Goal: Information Seeking & Learning: Learn about a topic

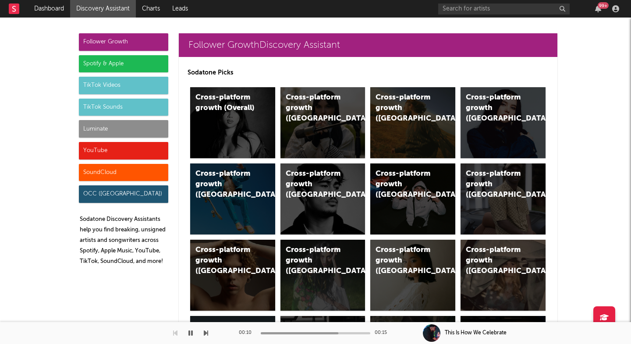
scroll to position [1929, 0]
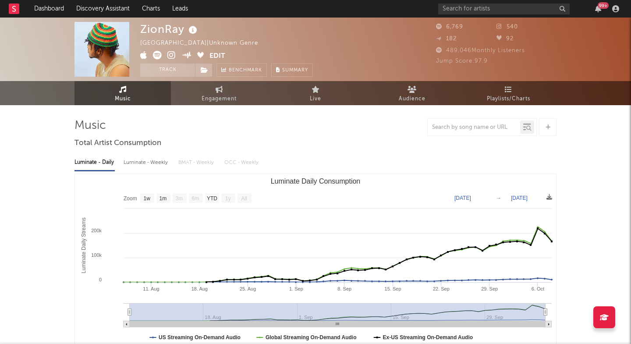
select select "1w"
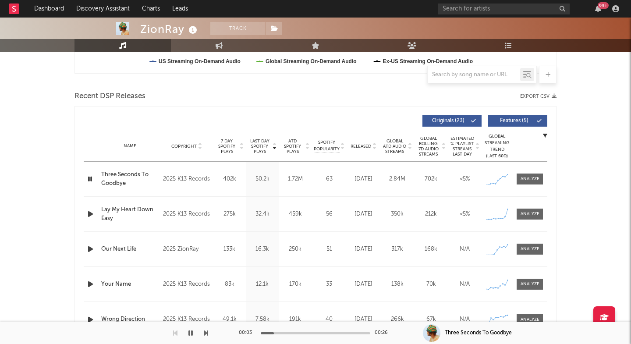
scroll to position [279, 0]
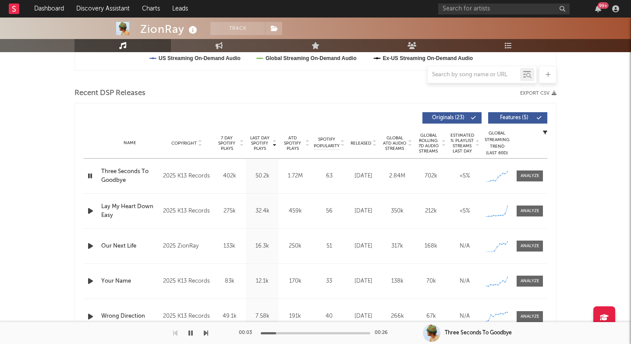
click at [263, 138] on span "Last Day Spotify Plays" at bounding box center [259, 144] width 23 height 16
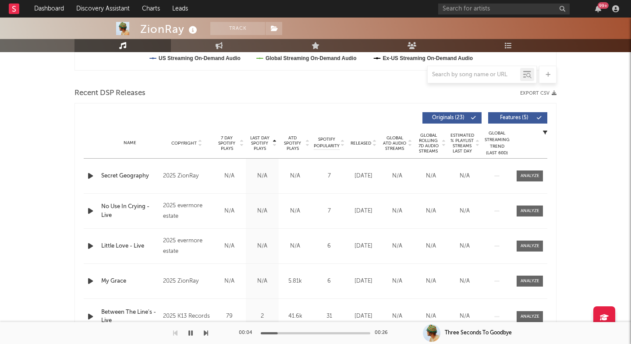
click at [263, 138] on span "Last Day Spotify Plays" at bounding box center [259, 144] width 23 height 16
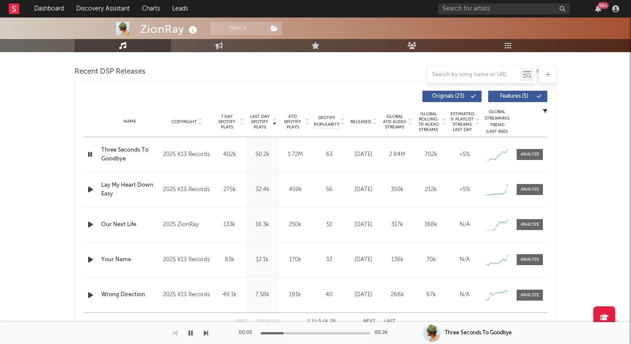
scroll to position [301, 0]
click at [524, 189] on div at bounding box center [530, 189] width 19 height 7
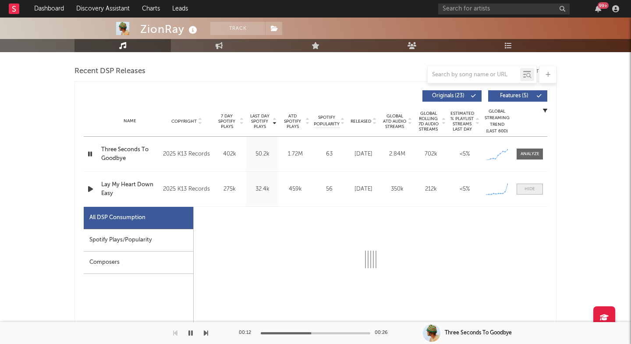
select select "1w"
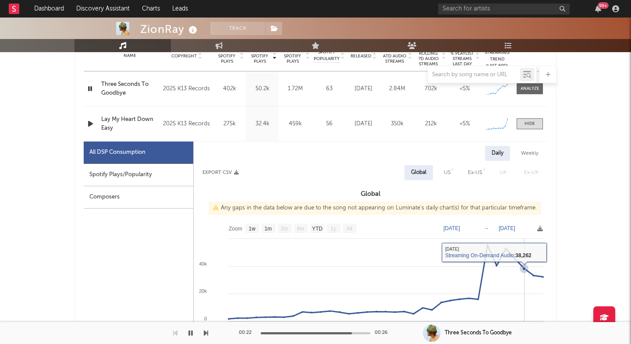
scroll to position [359, 0]
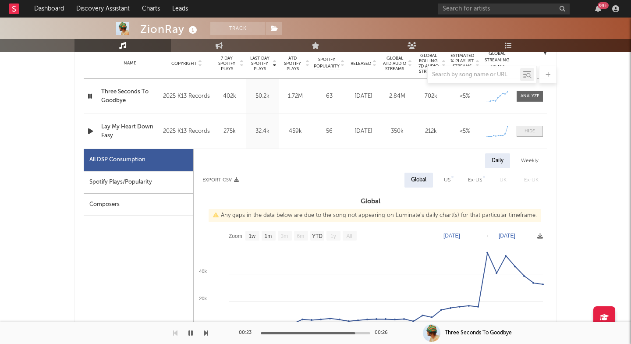
click at [529, 131] on div at bounding box center [530, 131] width 11 height 7
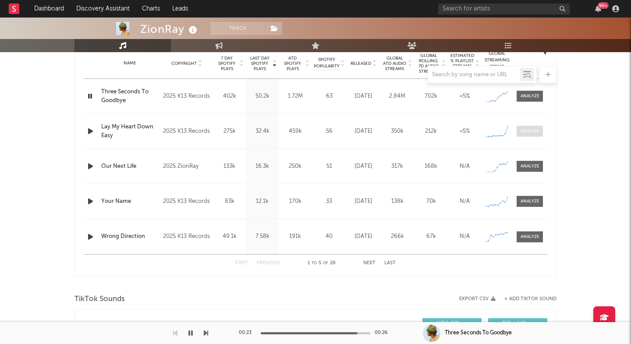
click at [529, 130] on div at bounding box center [530, 131] width 19 height 7
select select "1w"
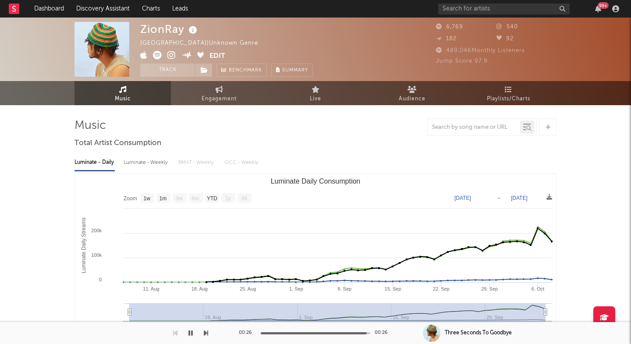
scroll to position [0, 0]
click at [173, 54] on icon at bounding box center [172, 55] width 8 height 9
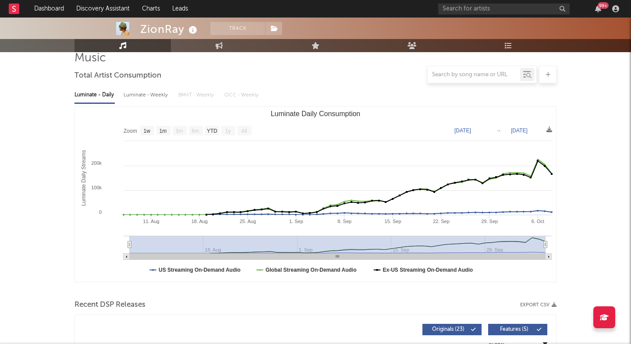
scroll to position [29, 0]
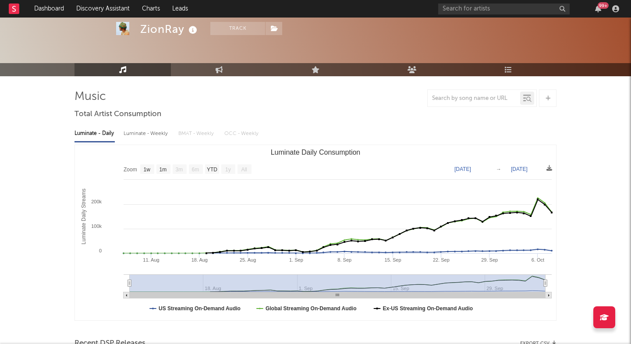
click at [159, 27] on div "ZionRay" at bounding box center [169, 29] width 59 height 14
copy div "ZionRay"
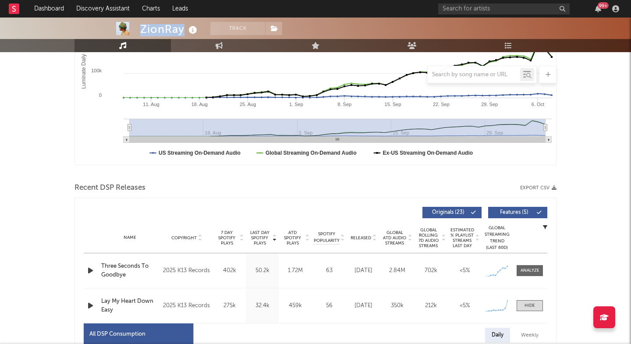
scroll to position [206, 0]
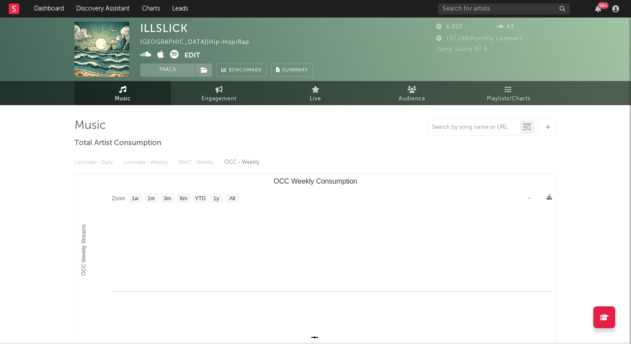
select select "1w"
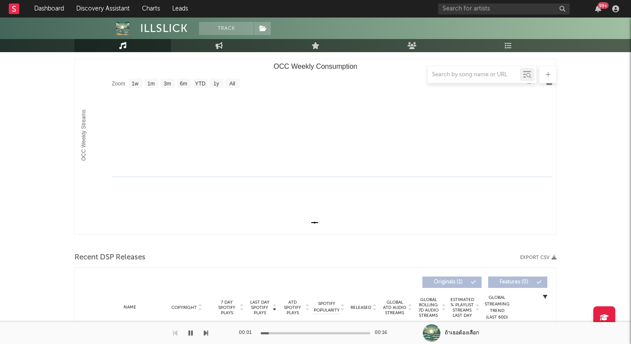
scroll to position [254, 0]
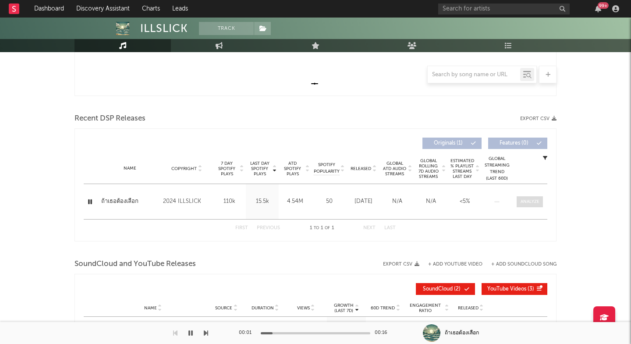
click at [526, 203] on div at bounding box center [530, 202] width 19 height 7
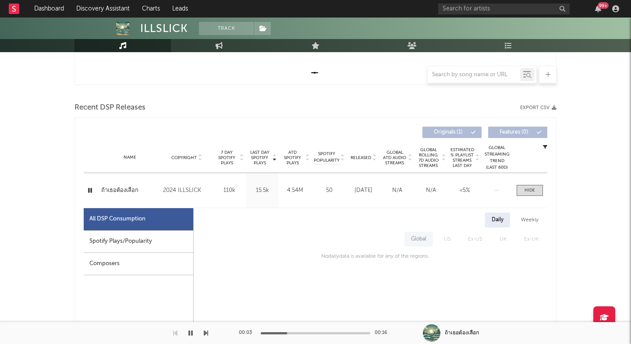
scroll to position [0, 0]
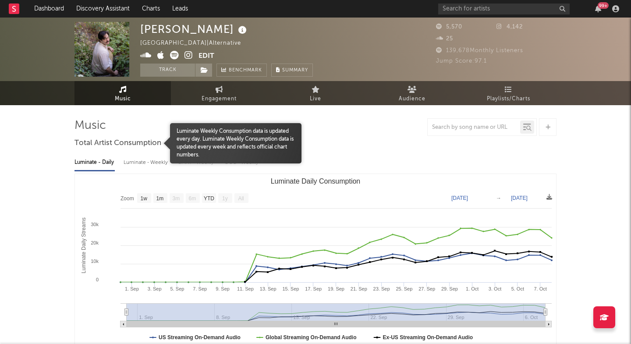
select select "1w"
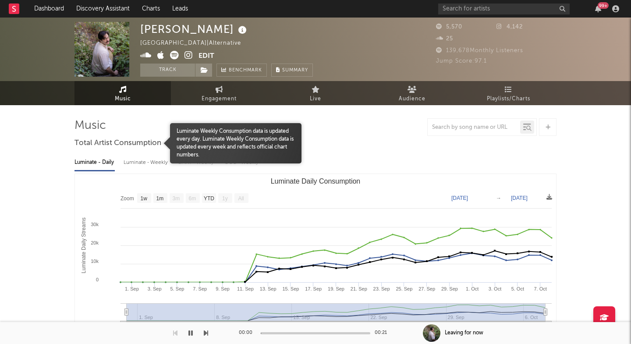
scroll to position [240, 0]
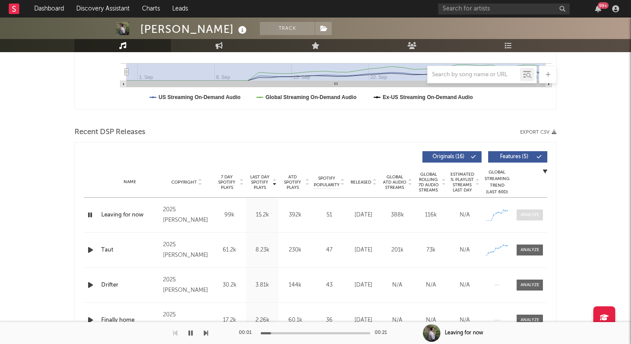
click at [528, 218] on div at bounding box center [530, 215] width 19 height 7
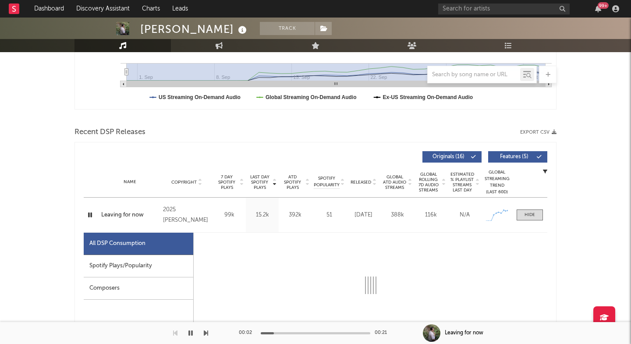
select select "1w"
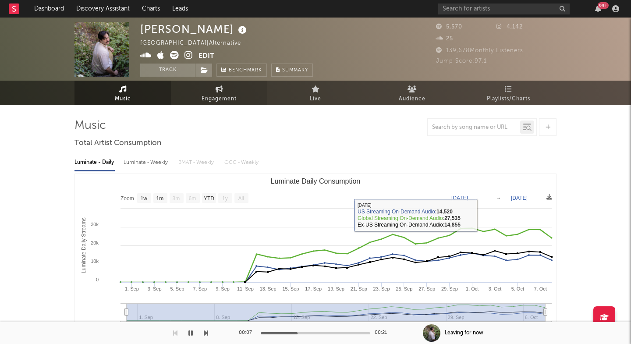
scroll to position [0, 0]
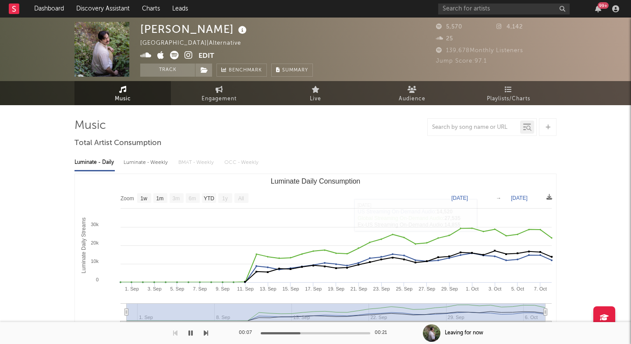
click at [189, 55] on icon at bounding box center [189, 55] width 8 height 9
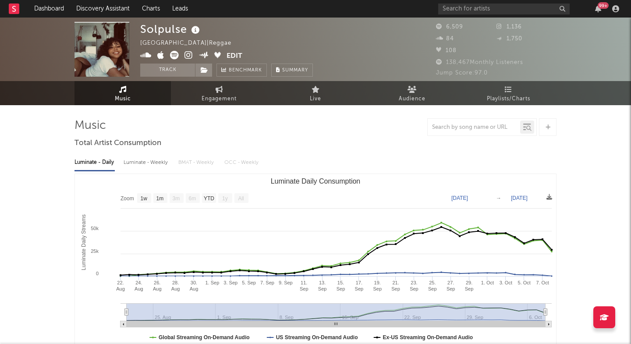
select select "1w"
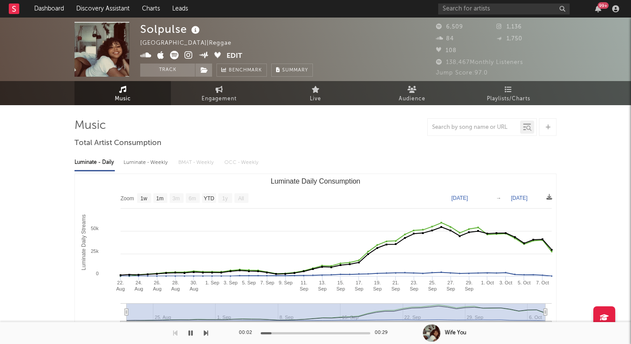
click at [190, 56] on icon at bounding box center [189, 55] width 8 height 9
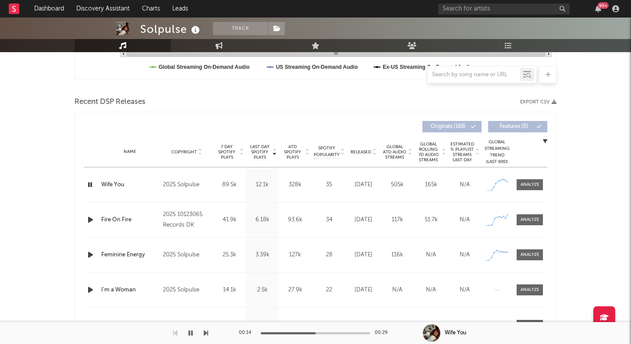
scroll to position [339, 0]
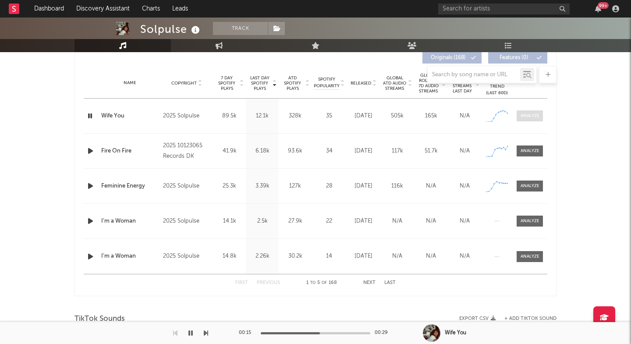
click at [524, 114] on div at bounding box center [530, 116] width 19 height 7
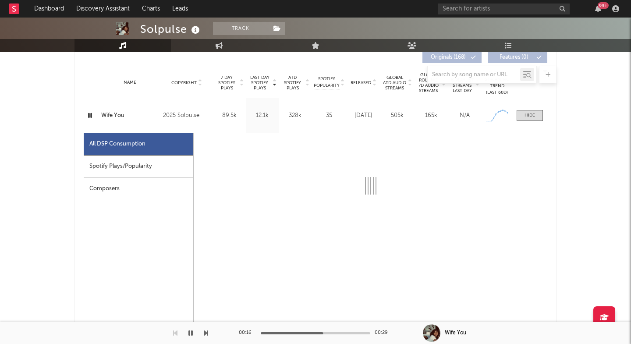
select select "1w"
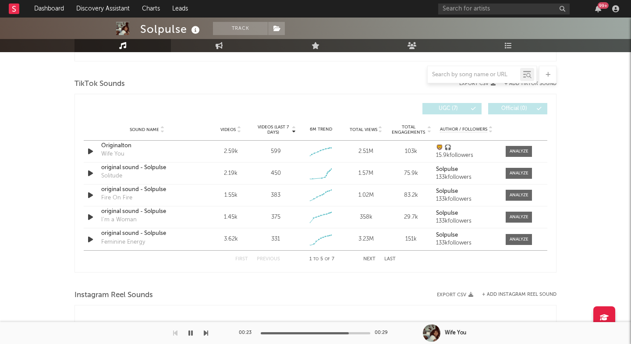
scroll to position [991, 0]
click at [516, 150] on div at bounding box center [519, 151] width 19 height 7
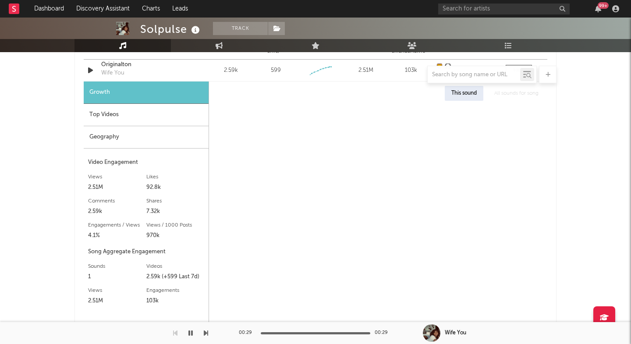
scroll to position [1089, 0]
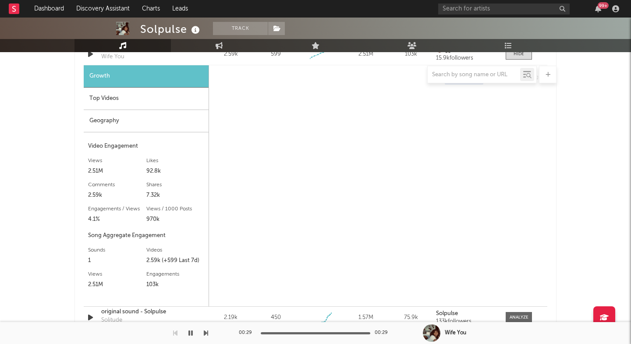
select select "1w"
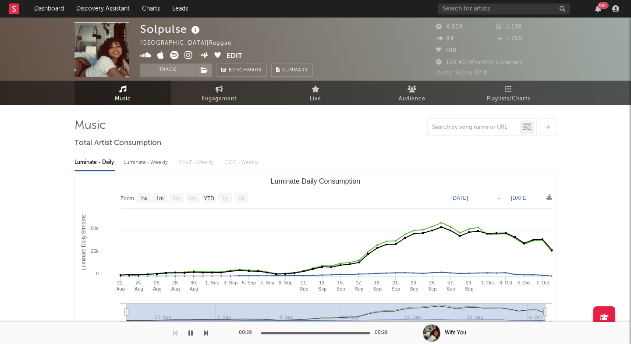
scroll to position [0, 0]
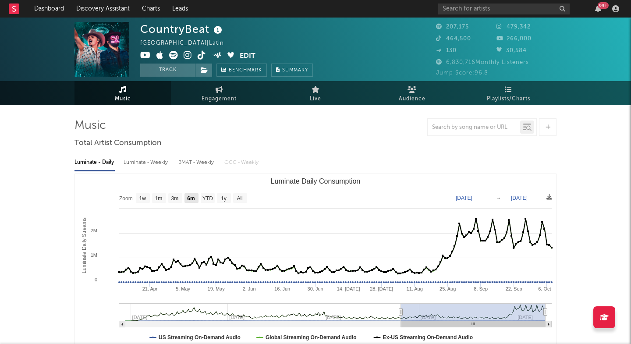
select select "6m"
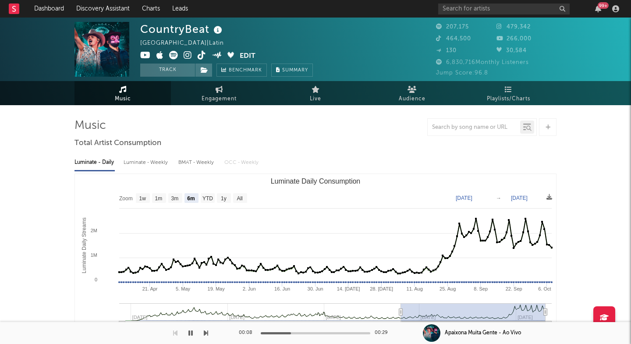
click at [189, 57] on icon at bounding box center [188, 55] width 8 height 9
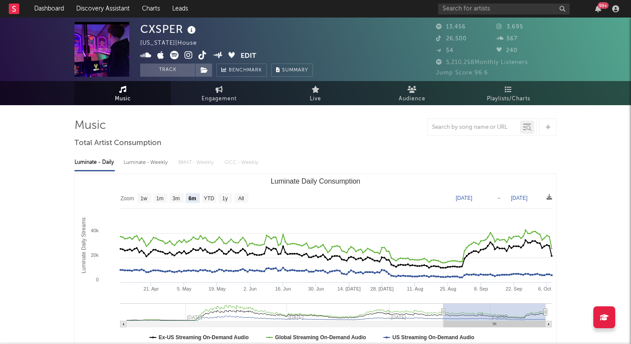
select select "6m"
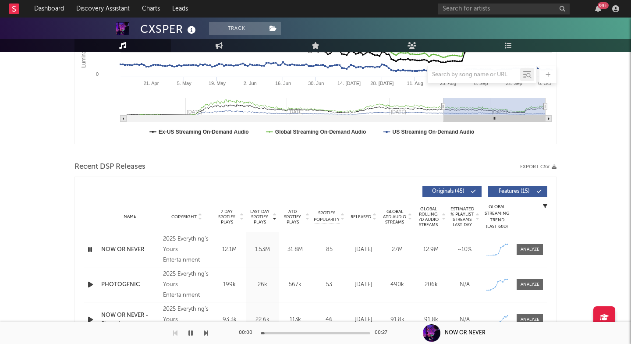
scroll to position [225, 0]
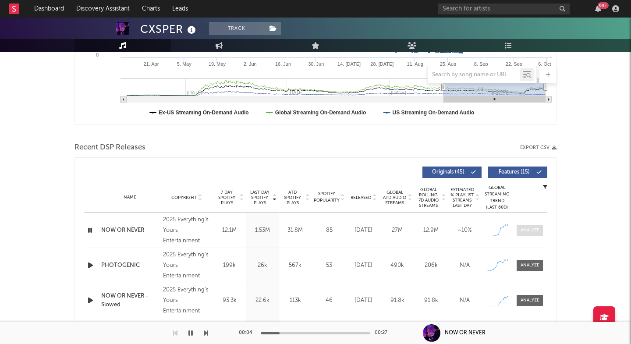
click at [534, 232] on div at bounding box center [530, 230] width 19 height 7
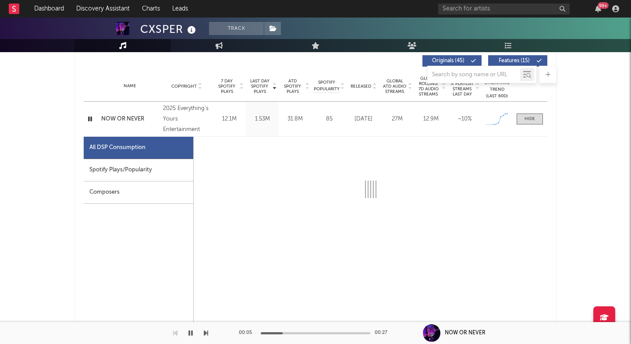
select select "1w"
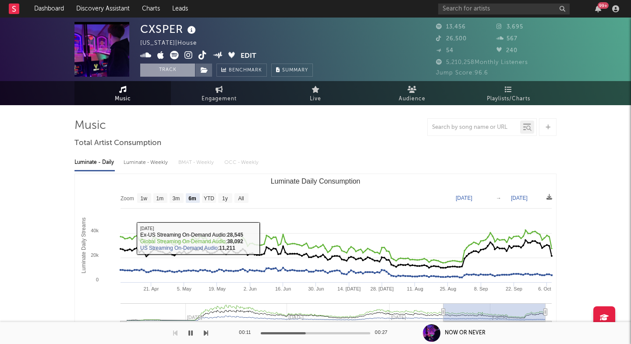
scroll to position [0, 0]
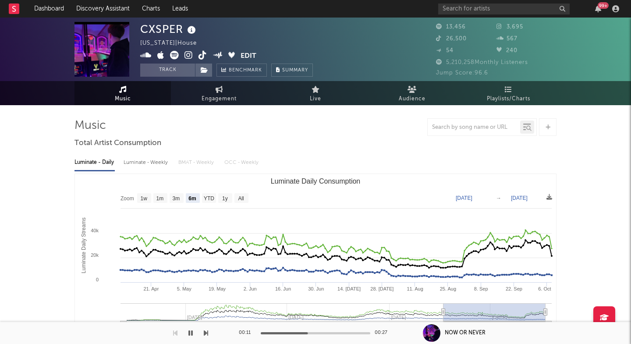
click at [187, 57] on icon at bounding box center [189, 55] width 8 height 9
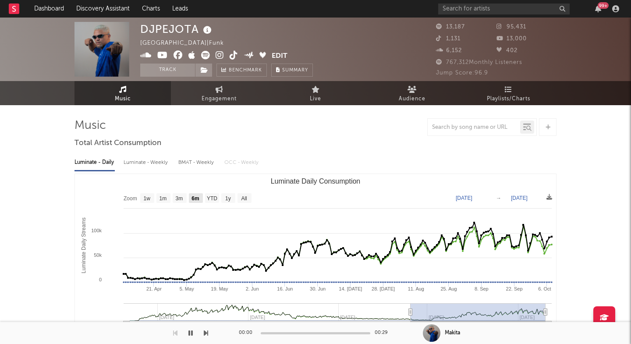
select select "6m"
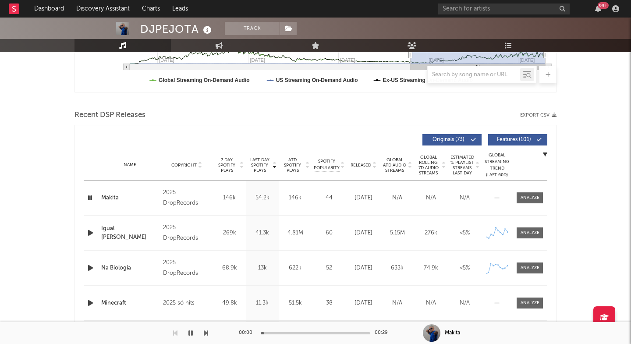
scroll to position [260, 0]
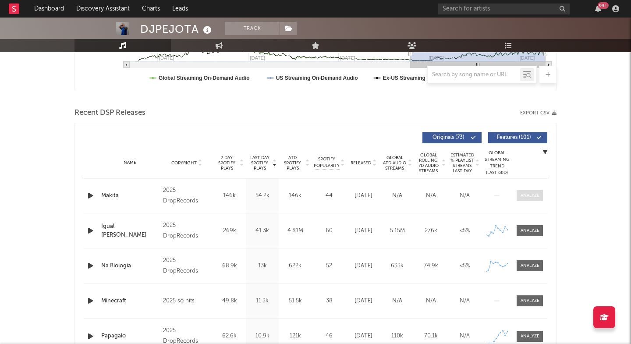
click at [523, 194] on div at bounding box center [530, 196] width 19 height 7
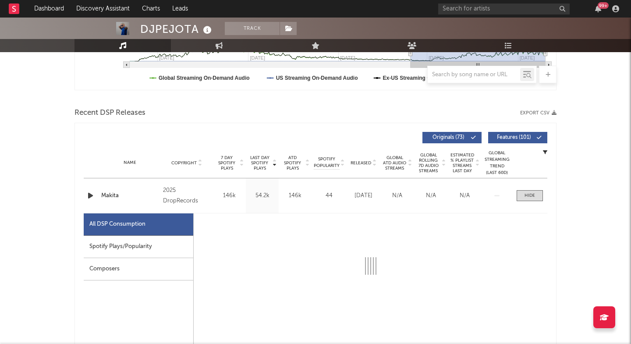
select select "1w"
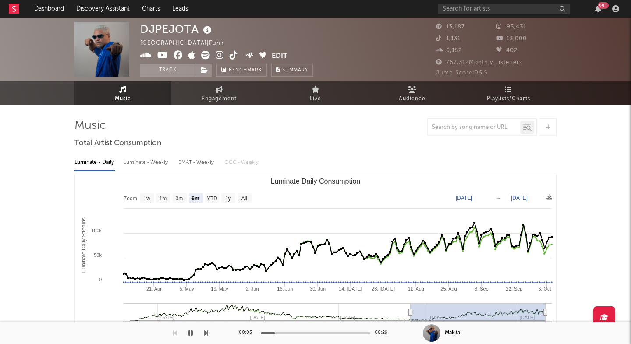
scroll to position [0, 0]
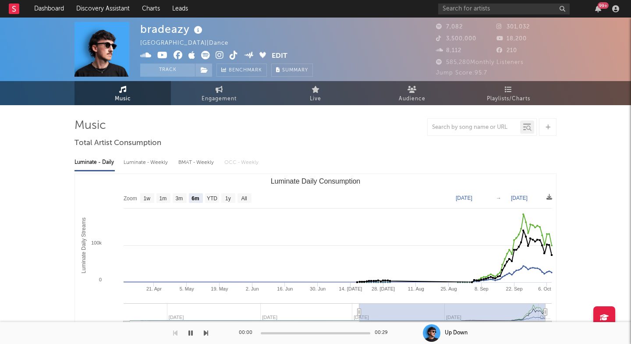
select select "6m"
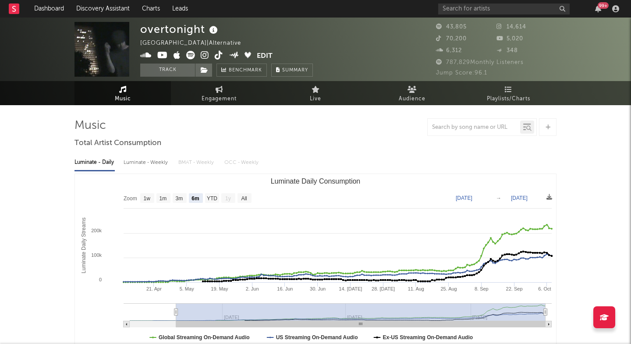
select select "6m"
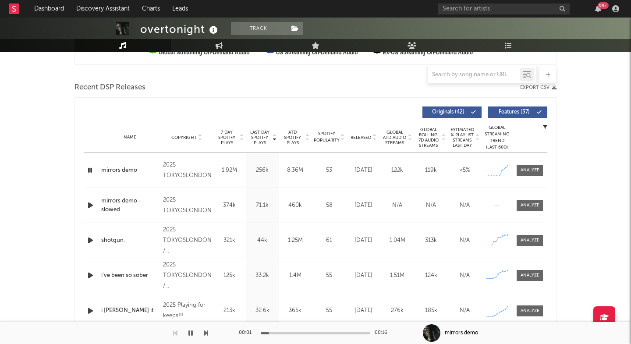
scroll to position [284, 0]
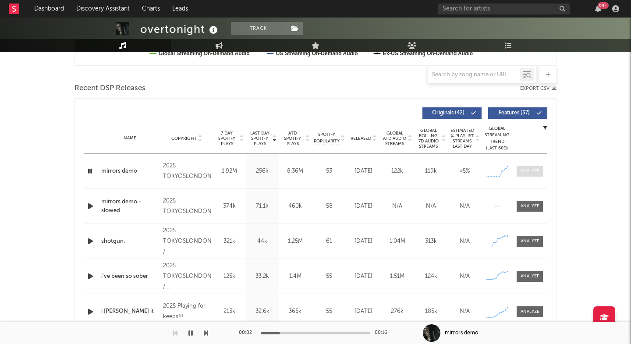
click at [527, 169] on div at bounding box center [530, 171] width 19 height 7
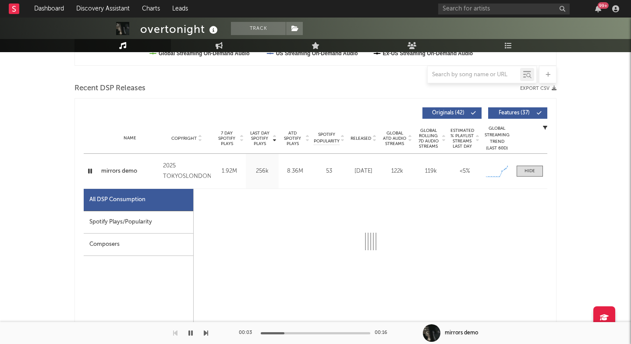
select select "1w"
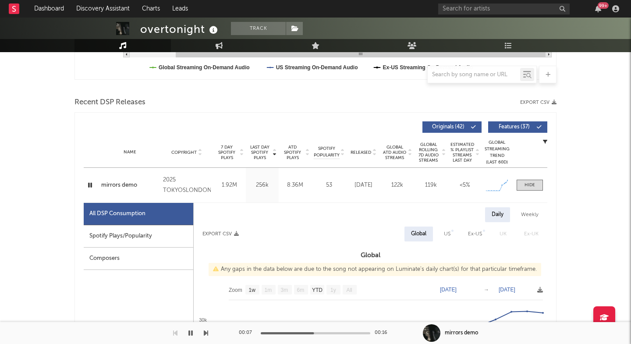
scroll to position [272, 0]
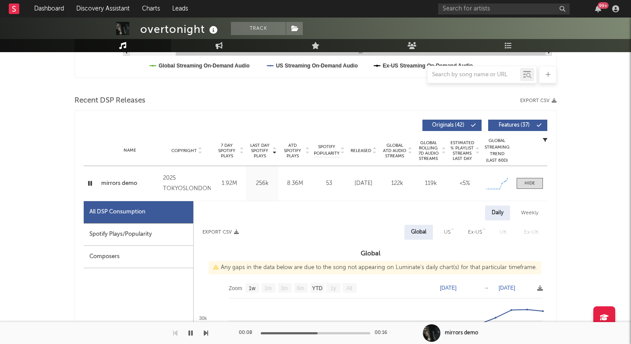
click at [180, 237] on div "Spotify Plays/Popularity" at bounding box center [139, 235] width 110 height 22
select select "1w"
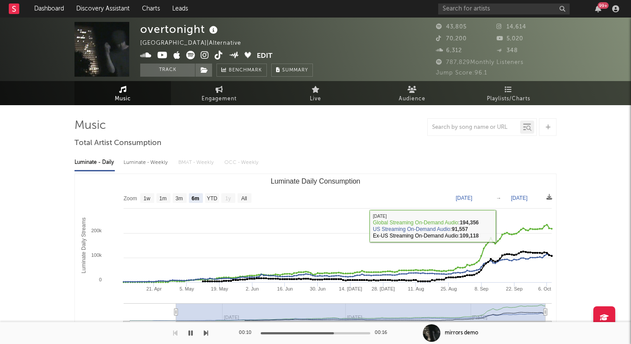
scroll to position [0, 0]
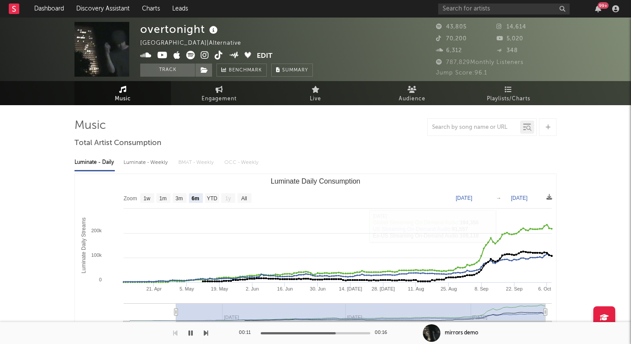
click at [162, 25] on div "overtonight" at bounding box center [180, 29] width 80 height 14
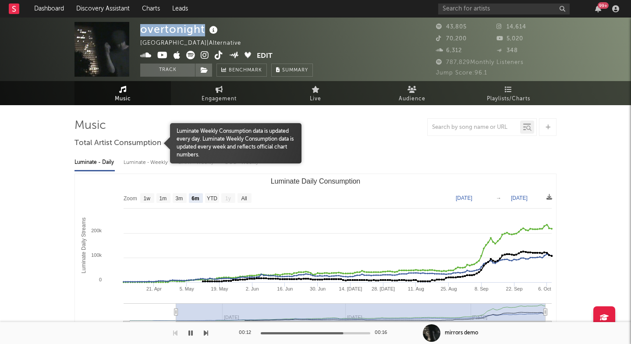
copy div "overtonight"
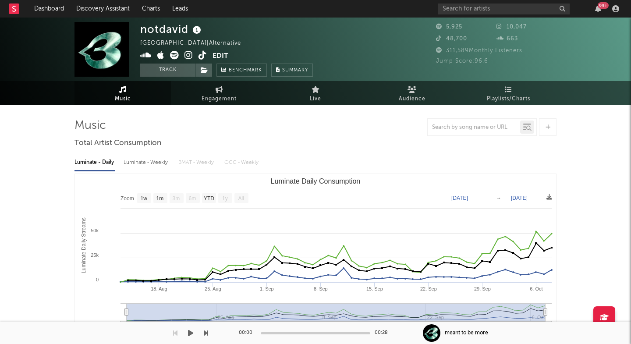
select select "1w"
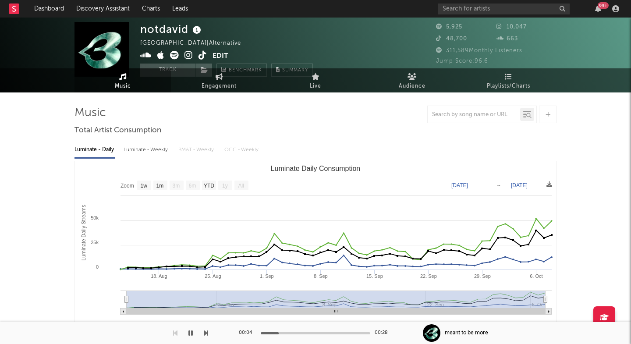
scroll to position [289, 0]
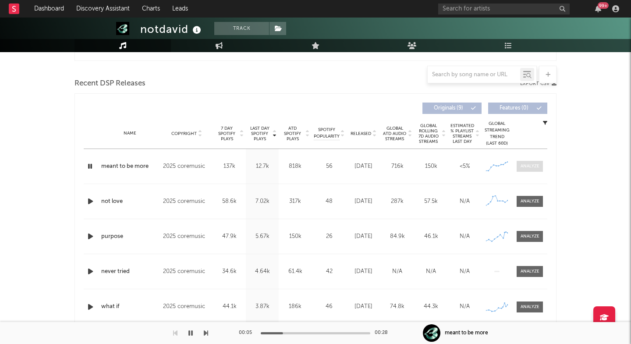
click at [531, 164] on div at bounding box center [530, 166] width 19 height 7
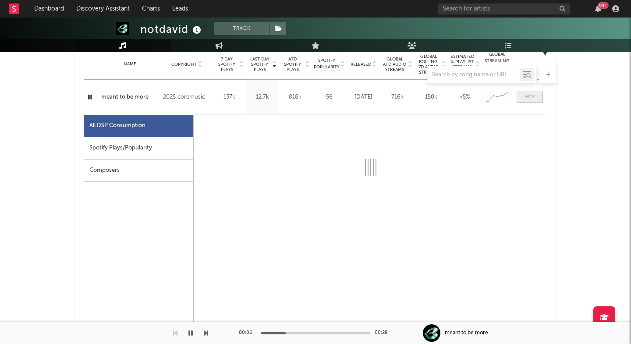
scroll to position [359, 0]
select select "1w"
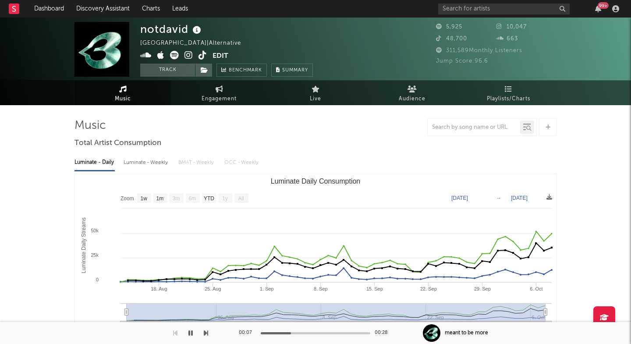
scroll to position [0, 0]
click at [193, 57] on span at bounding box center [176, 56] width 72 height 11
click at [188, 55] on icon at bounding box center [189, 55] width 8 height 9
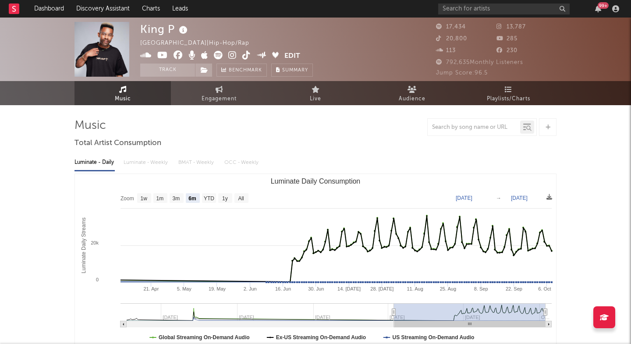
select select "6m"
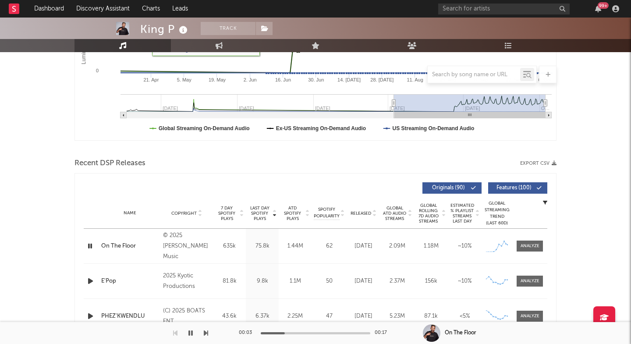
scroll to position [212, 0]
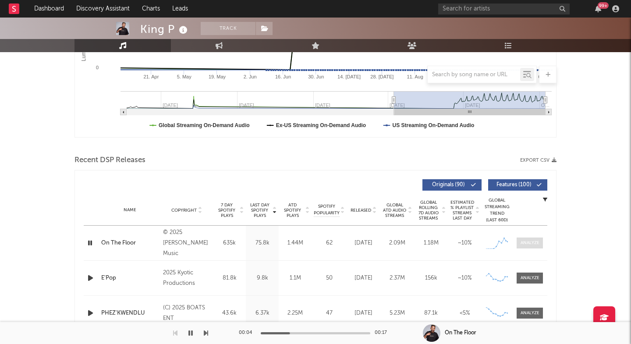
click at [536, 242] on div at bounding box center [530, 243] width 19 height 7
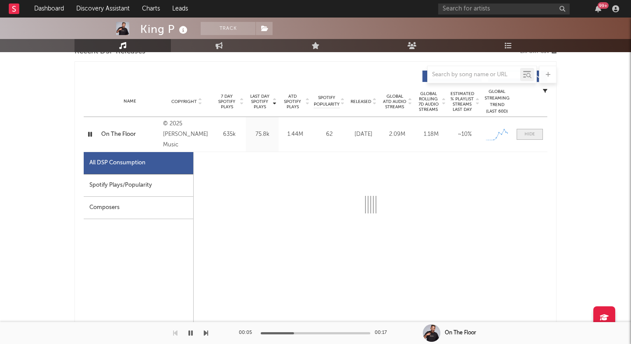
select select "1w"
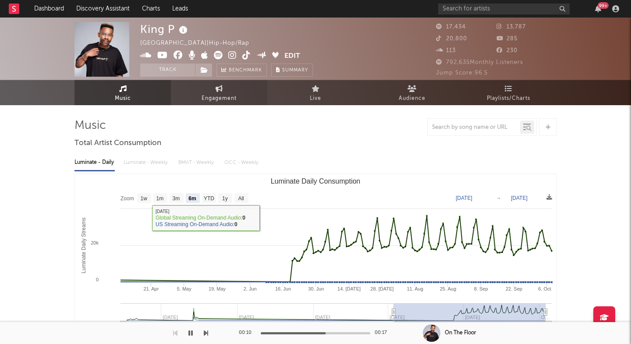
scroll to position [0, 0]
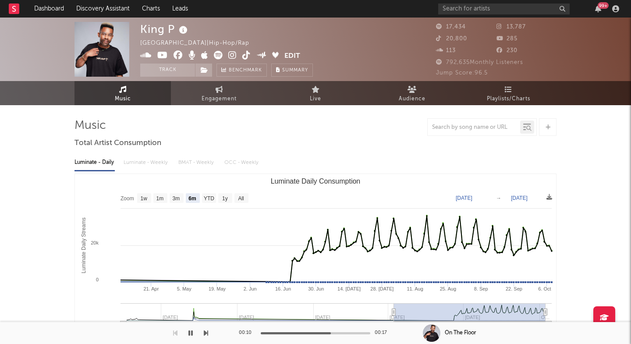
click at [233, 57] on icon at bounding box center [232, 55] width 8 height 9
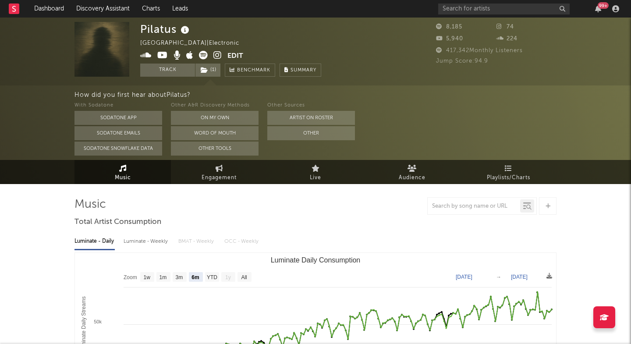
select select "6m"
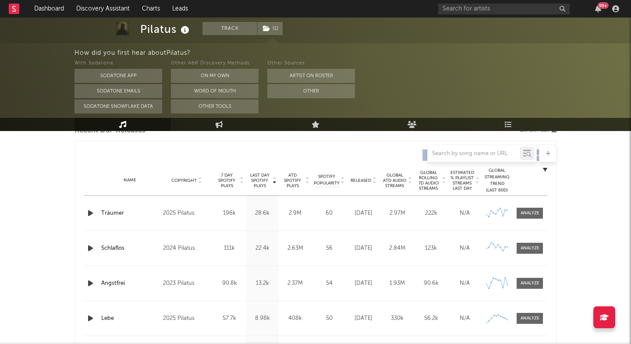
scroll to position [323, 0]
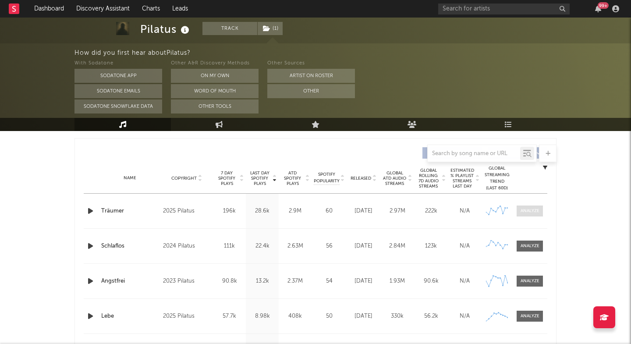
click at [526, 212] on div at bounding box center [530, 211] width 19 height 7
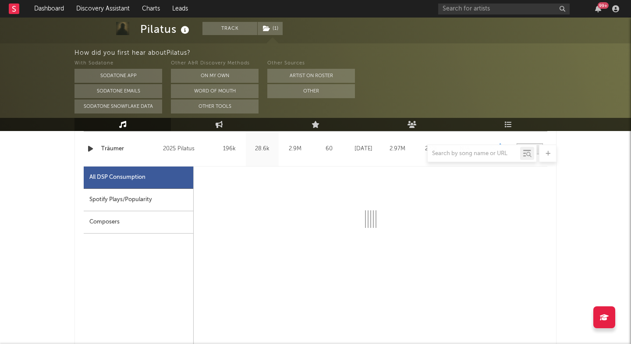
select select "1w"
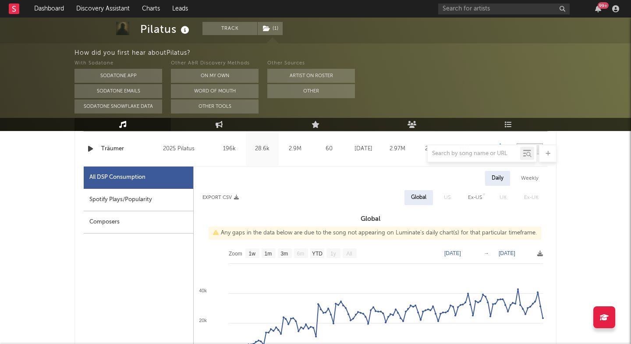
scroll to position [401, 0]
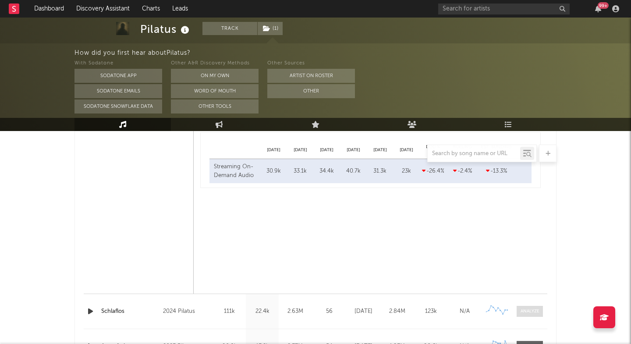
click at [531, 308] on span at bounding box center [530, 311] width 26 height 11
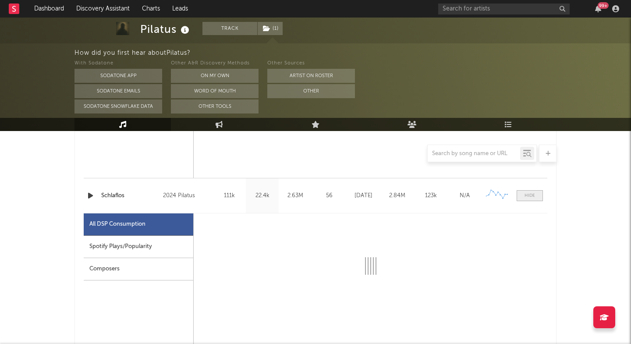
select select "6m"
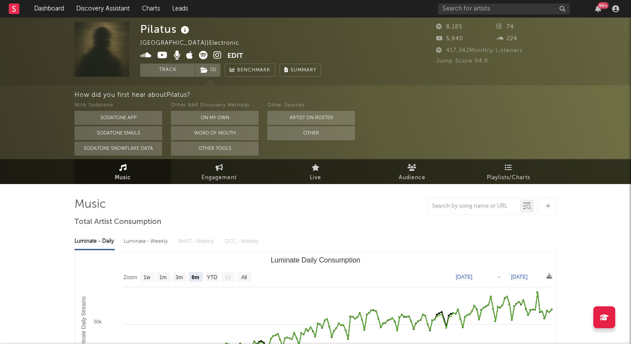
scroll to position [0, 0]
click at [216, 53] on icon at bounding box center [218, 55] width 8 height 9
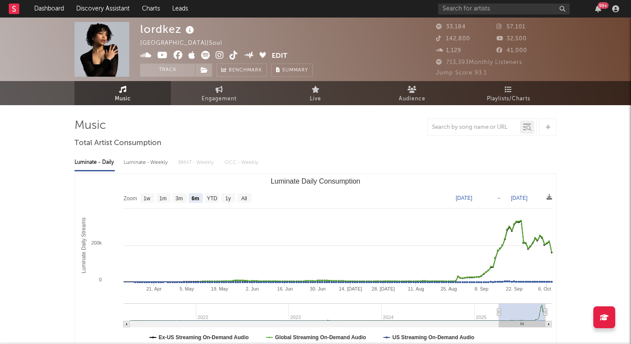
select select "6m"
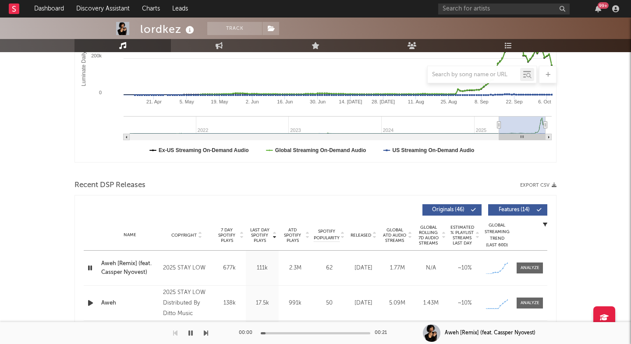
scroll to position [336, 0]
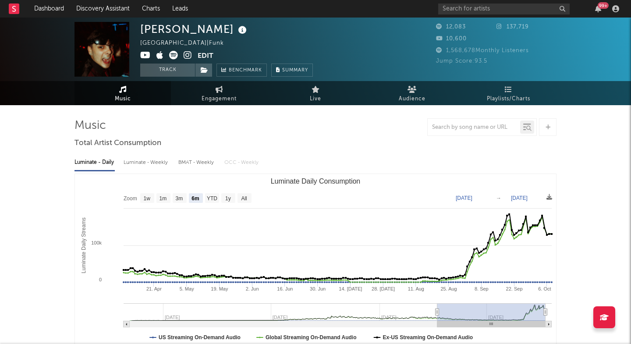
select select "6m"
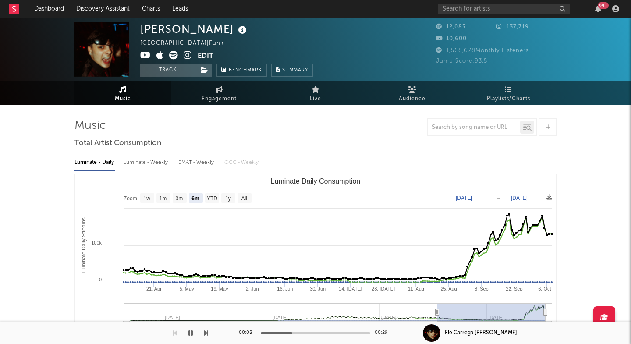
click at [188, 53] on icon at bounding box center [188, 55] width 8 height 9
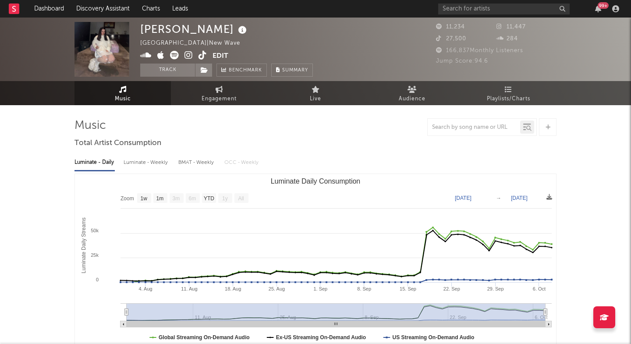
select select "1w"
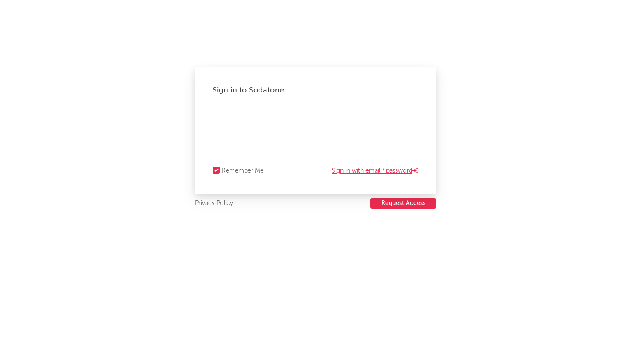
click at [384, 167] on link "Sign in with email / password" at bounding box center [375, 171] width 87 height 11
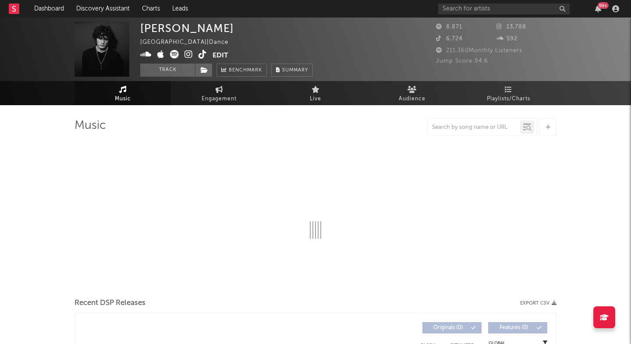
select select "6m"
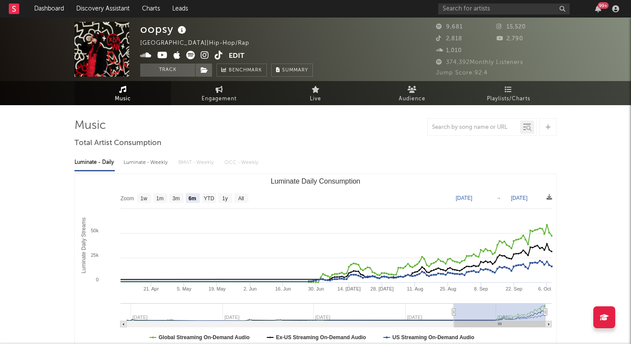
select select "6m"
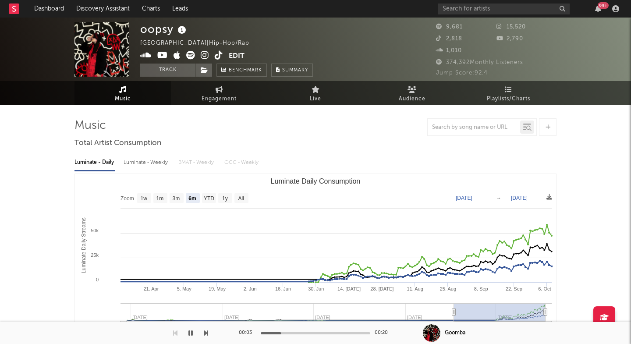
click at [201, 53] on icon at bounding box center [205, 55] width 8 height 9
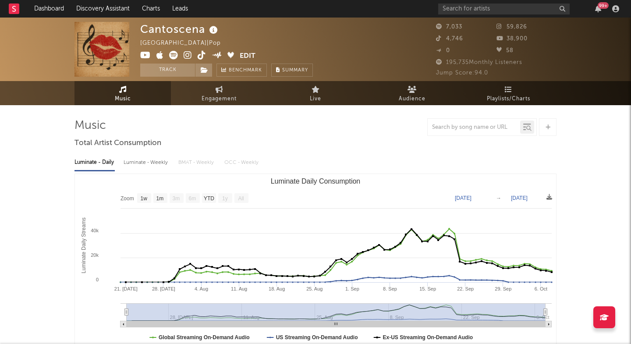
select select "1w"
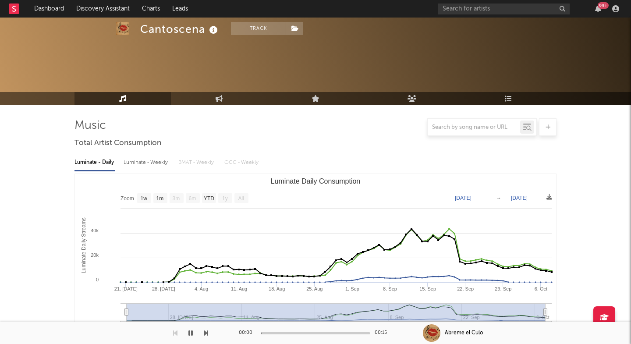
scroll to position [287, 0]
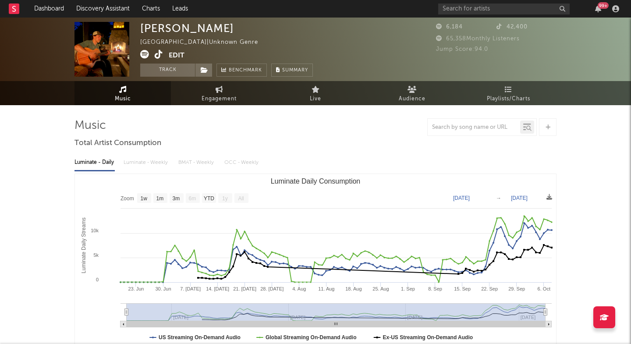
select select "1w"
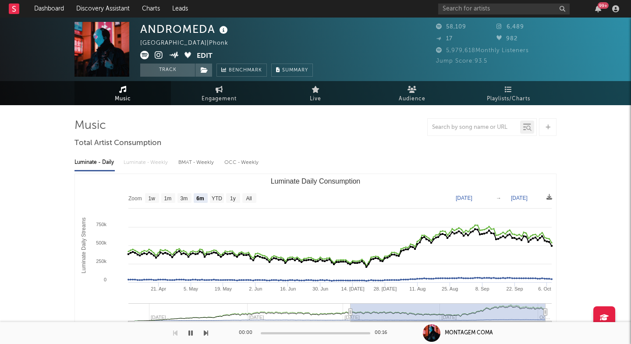
select select "6m"
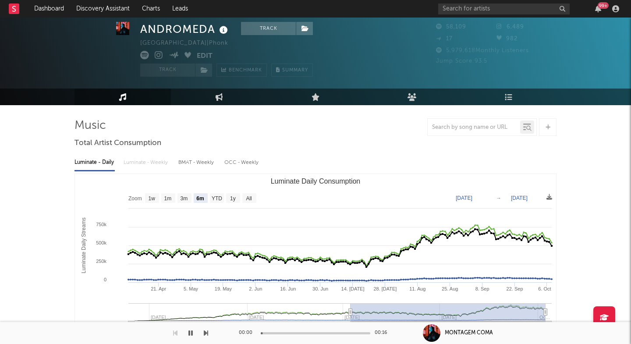
scroll to position [259, 0]
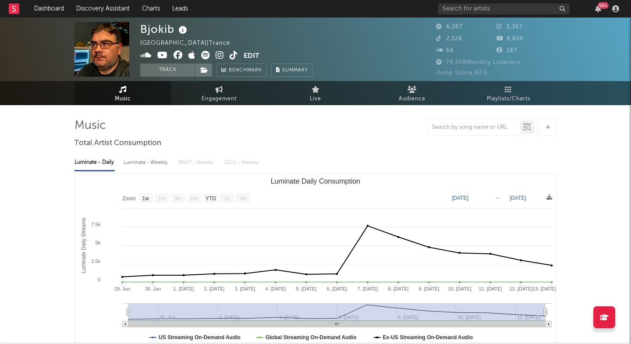
select select "1w"
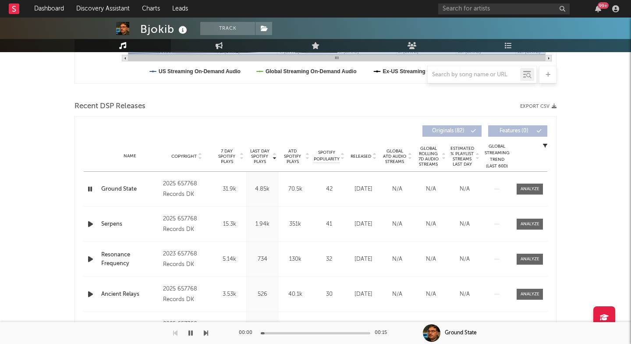
scroll to position [267, 0]
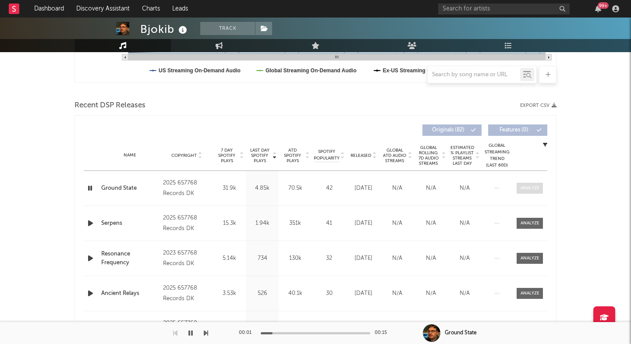
click at [533, 188] on div at bounding box center [530, 188] width 19 height 7
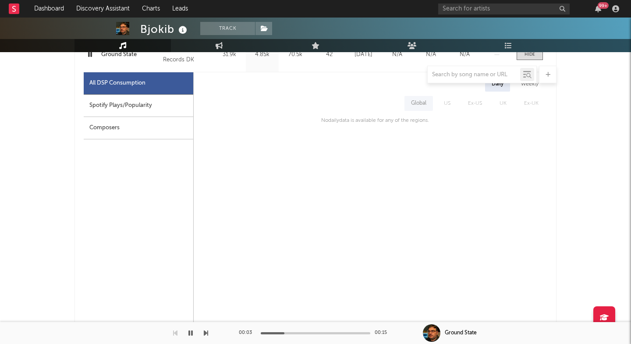
scroll to position [403, 0]
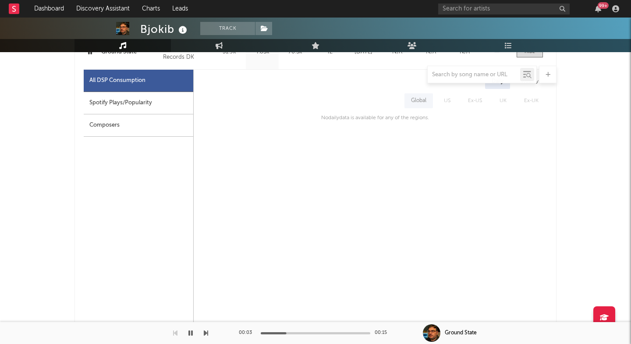
click at [160, 105] on div "Spotify Plays/Popularity" at bounding box center [139, 103] width 110 height 22
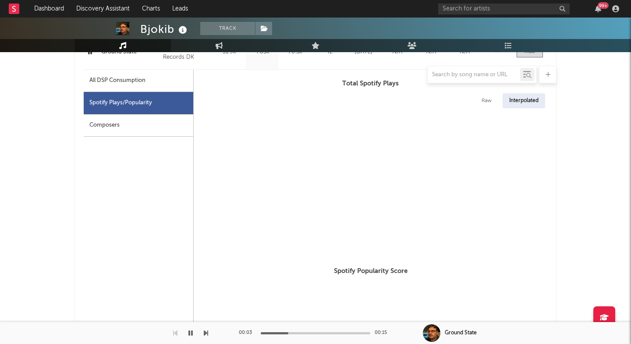
select select "1w"
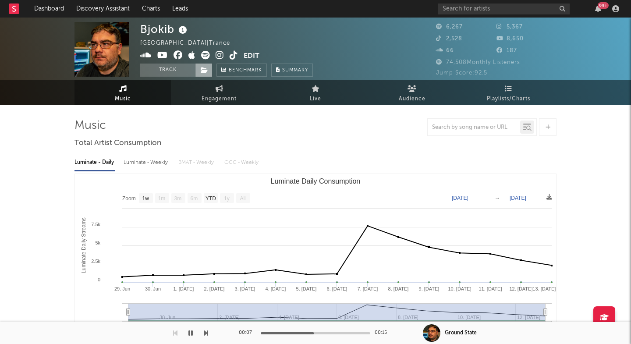
scroll to position [0, 0]
click at [218, 56] on icon at bounding box center [220, 55] width 8 height 9
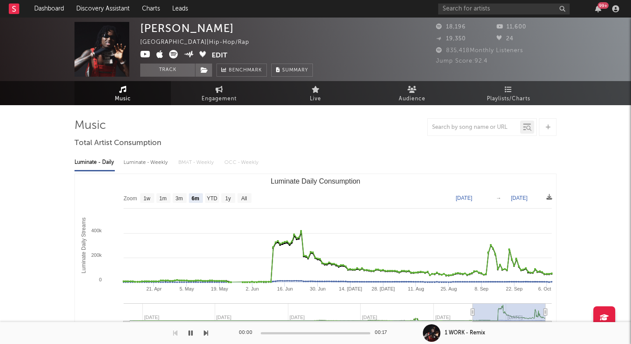
select select "6m"
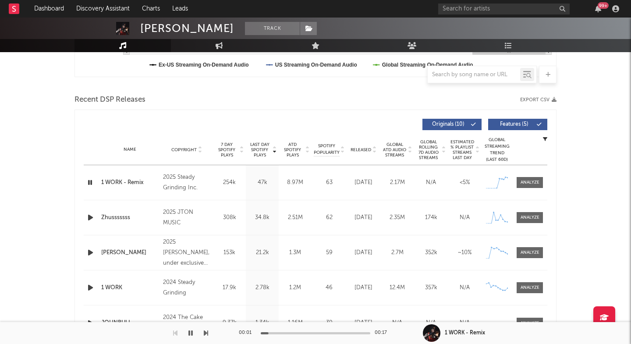
scroll to position [273, 0]
click at [524, 185] on div at bounding box center [530, 182] width 19 height 7
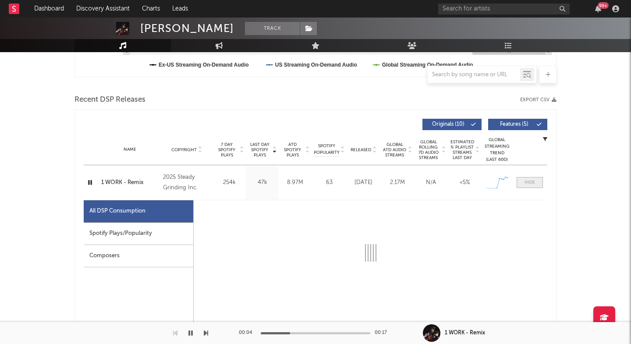
scroll to position [339, 0]
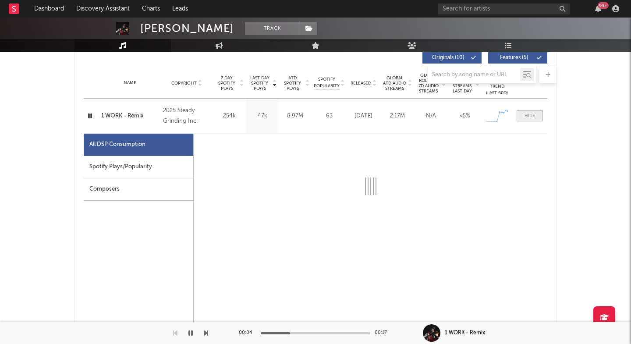
select select "1w"
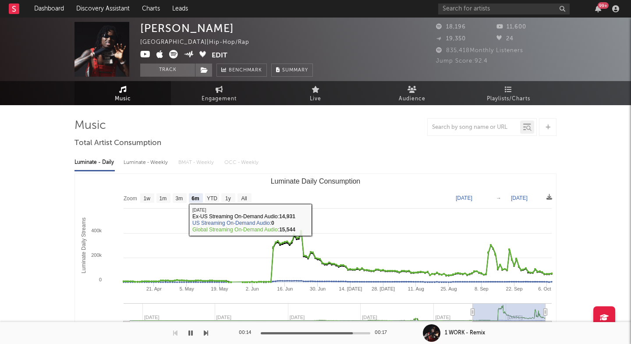
scroll to position [0, 0]
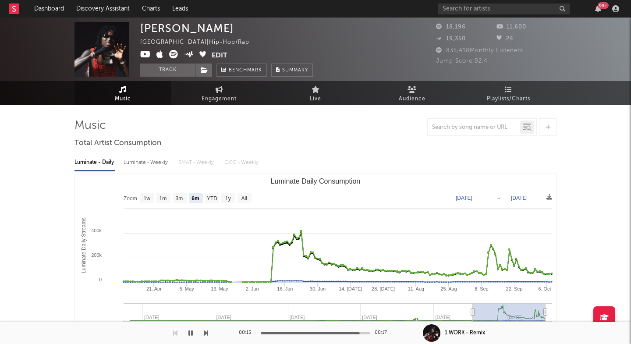
click at [153, 23] on div "Zhus Jdo" at bounding box center [187, 28] width 94 height 13
click at [153, 24] on div "Zhus Jdo" at bounding box center [187, 28] width 94 height 13
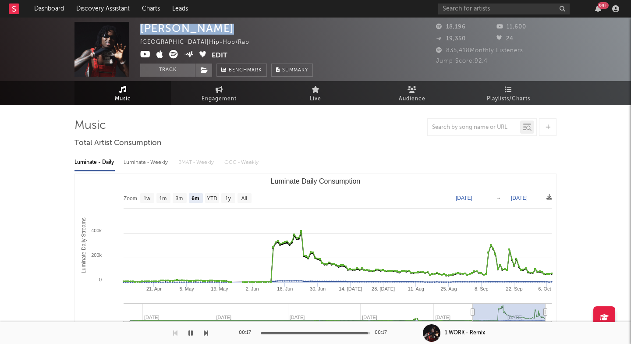
copy div "Zhus Jdo"
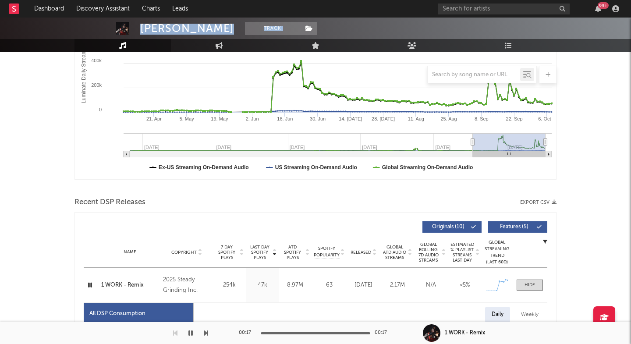
scroll to position [234, 0]
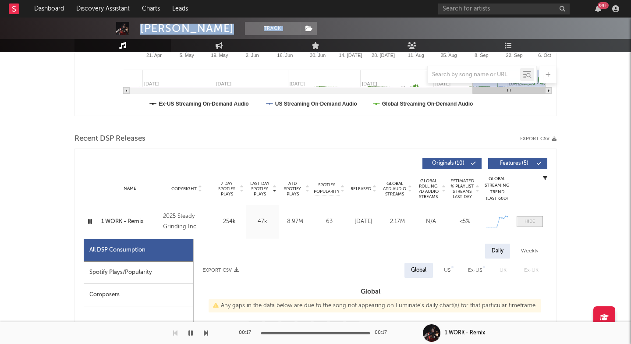
click at [535, 221] on div at bounding box center [530, 221] width 11 height 7
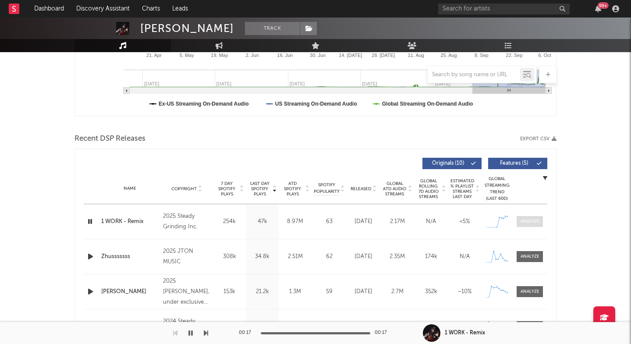
click at [535, 221] on div at bounding box center [530, 221] width 19 height 7
select select "1w"
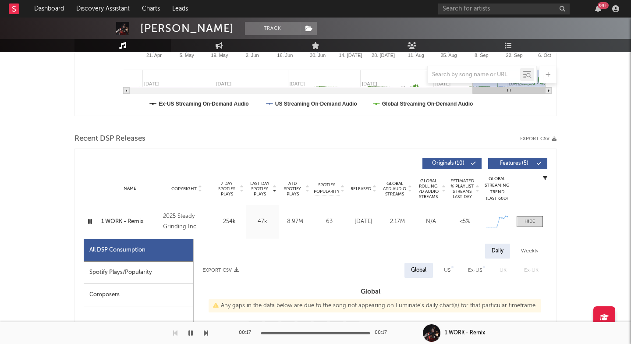
click at [544, 222] on div at bounding box center [530, 221] width 35 height 11
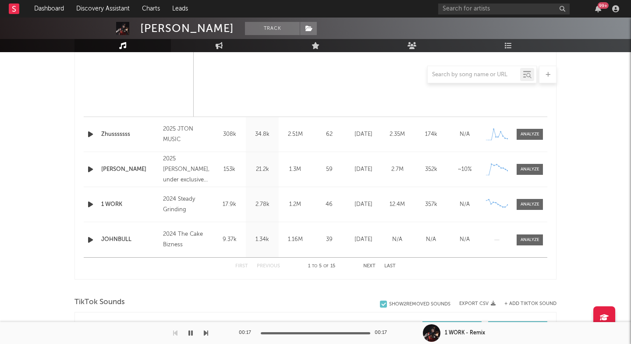
scroll to position [767, 0]
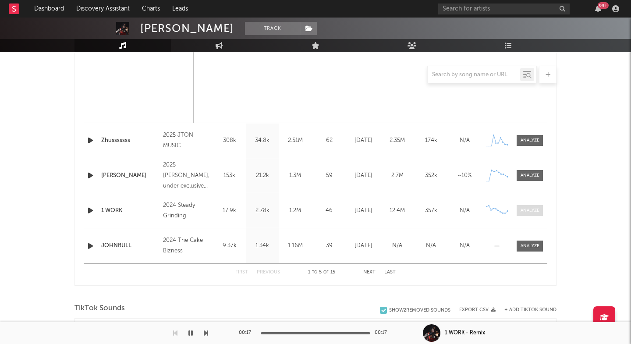
click at [528, 210] on div at bounding box center [530, 210] width 19 height 7
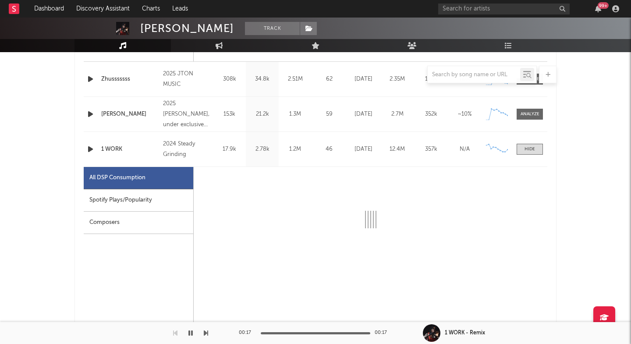
select select "6m"
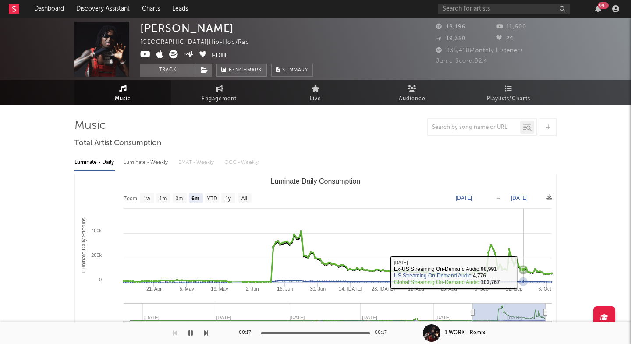
scroll to position [0, 0]
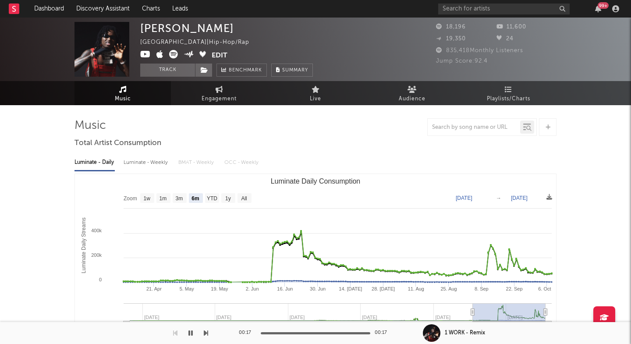
click at [146, 28] on div "Zhus Jdo" at bounding box center [187, 28] width 94 height 13
copy div "Zhus Jdo"
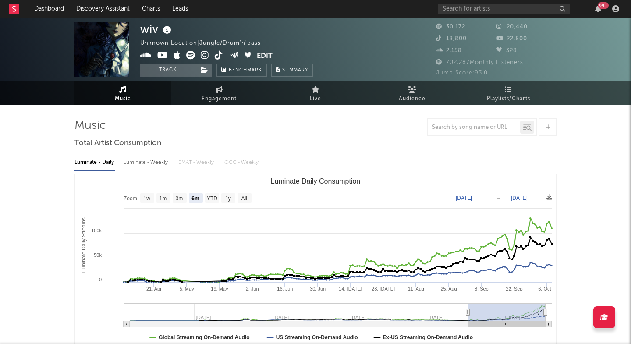
select select "6m"
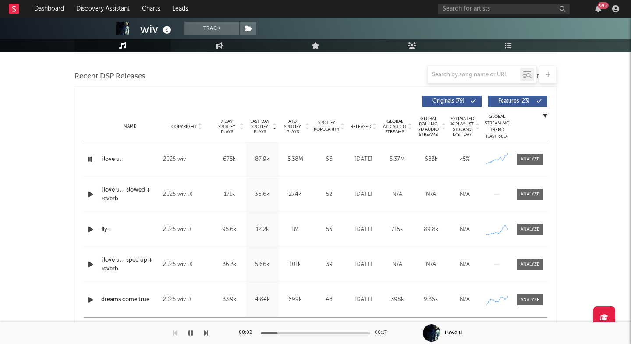
scroll to position [335, 0]
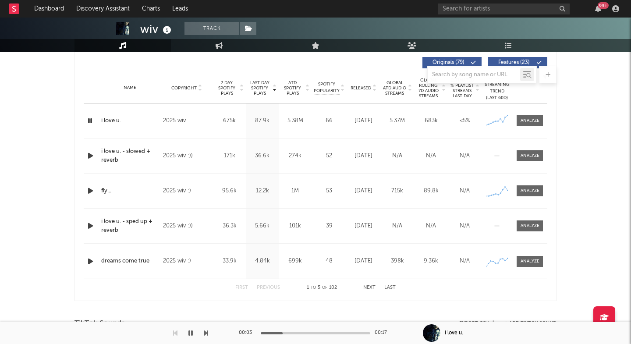
click at [531, 114] on div "Name i love u. Copyright 2025 wiv Label Ictasis Music Group Album Names i love …" at bounding box center [316, 120] width 464 height 35
click at [531, 118] on div at bounding box center [530, 121] width 19 height 7
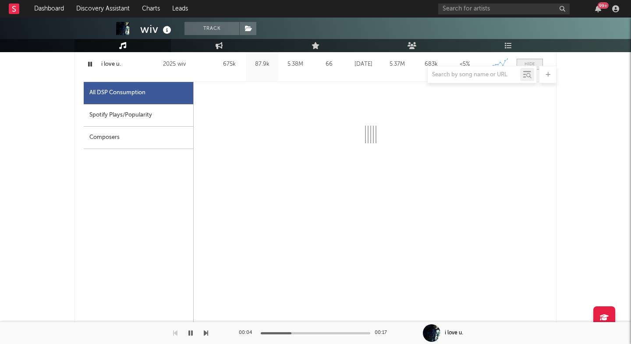
select select "6m"
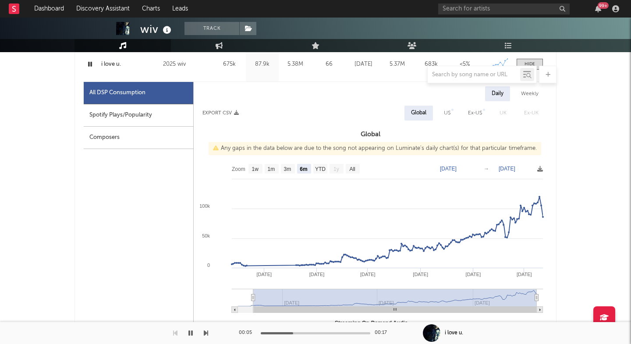
scroll to position [393, 0]
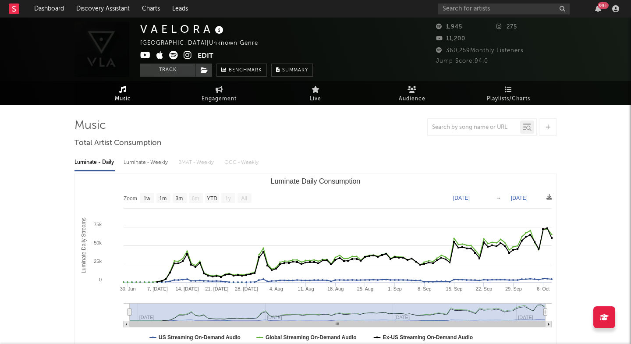
select select "1w"
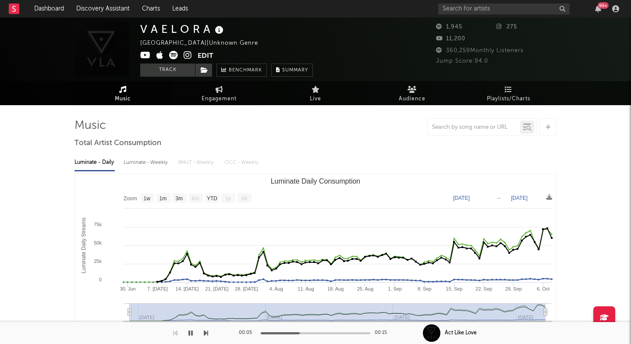
click at [186, 53] on icon at bounding box center [188, 55] width 8 height 9
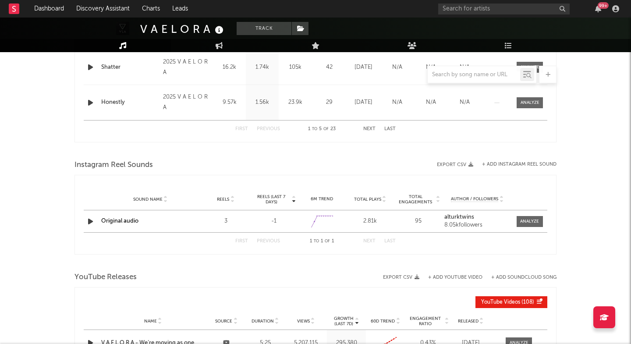
scroll to position [699, 0]
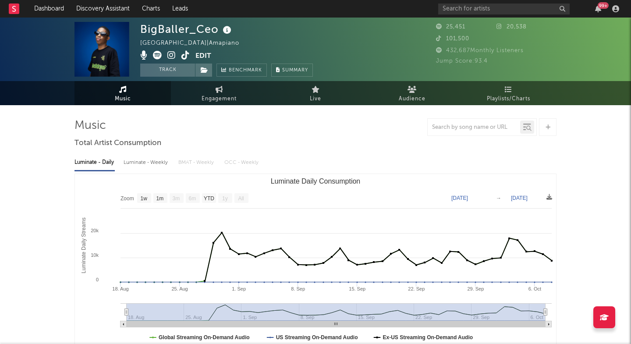
select select "1w"
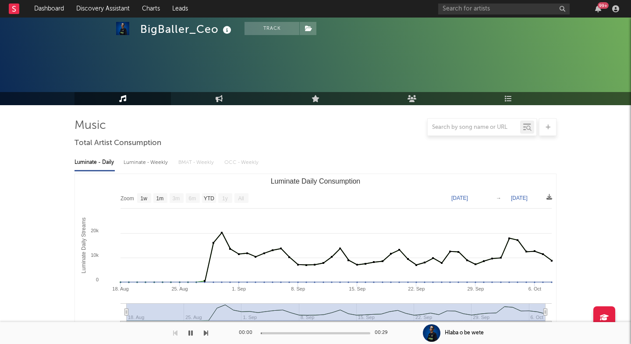
scroll to position [326, 0]
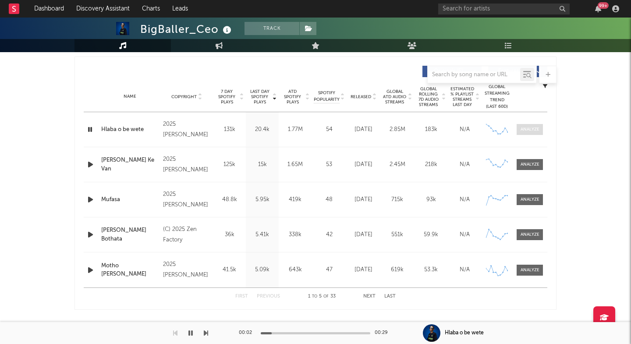
click at [524, 129] on div at bounding box center [530, 129] width 19 height 7
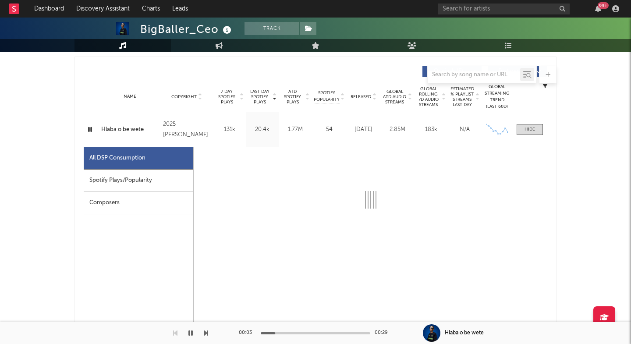
select select "1w"
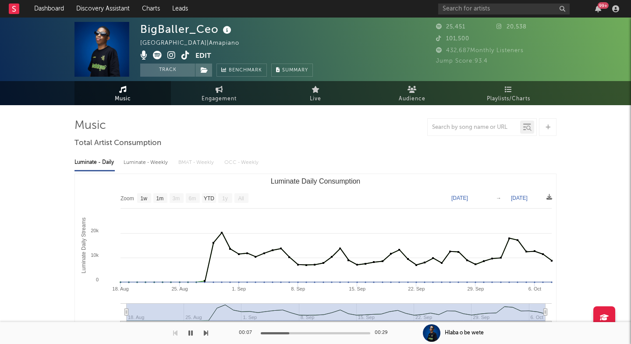
scroll to position [0, 0]
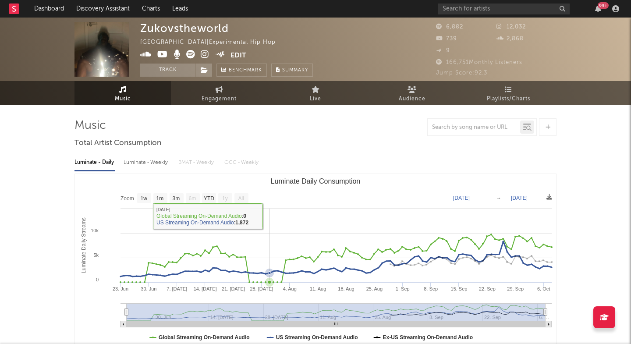
select select "1w"
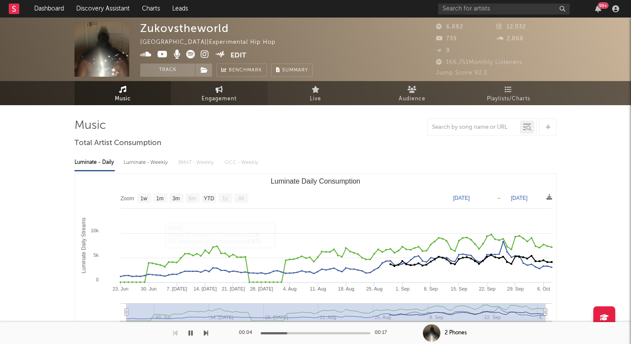
scroll to position [1, 0]
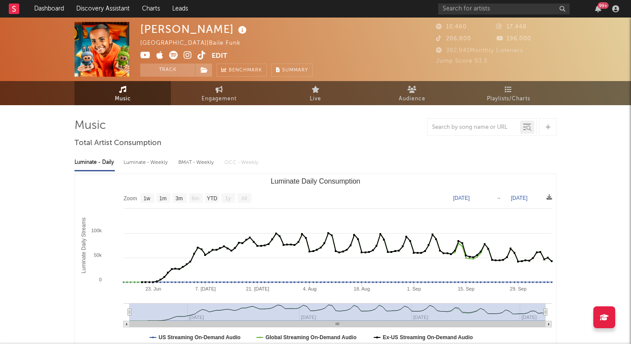
select select "1w"
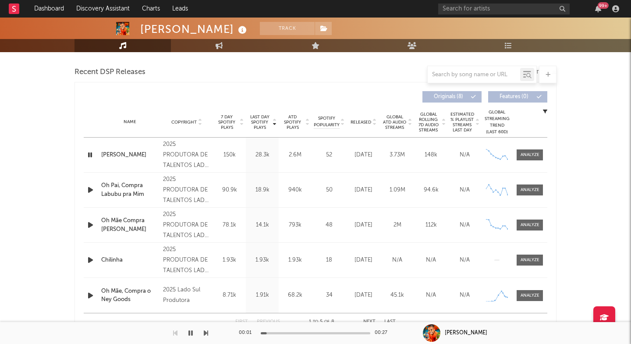
scroll to position [300, 0]
click at [530, 159] on span at bounding box center [530, 155] width 26 height 11
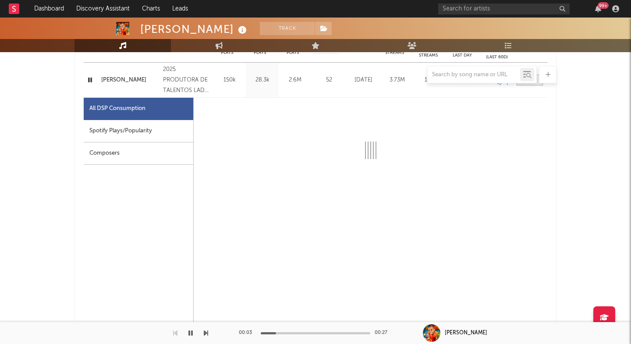
select select "1w"
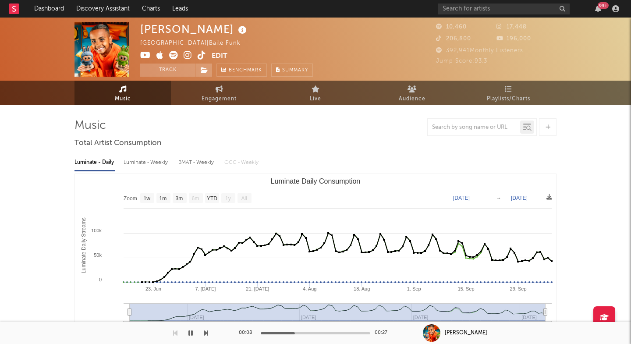
scroll to position [0, 0]
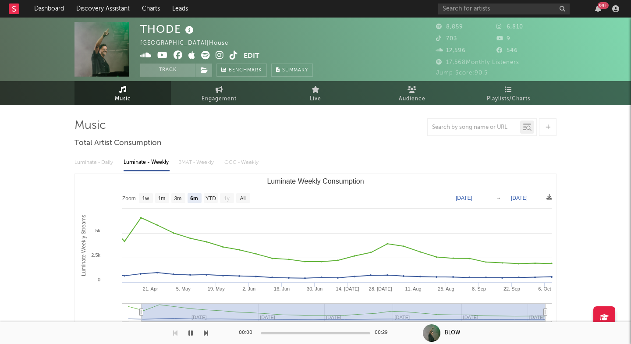
select select "6m"
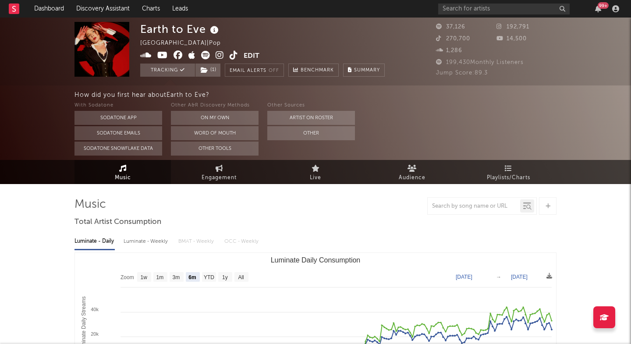
select select "6m"
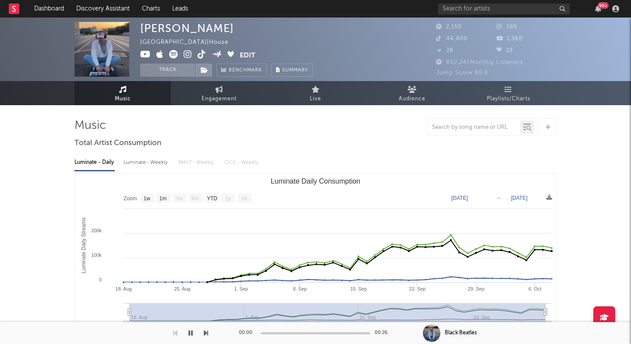
select select "1w"
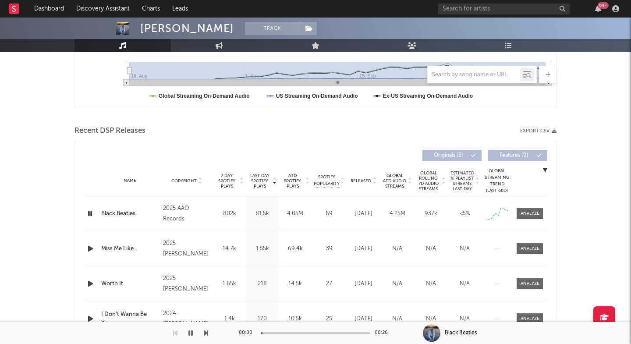
scroll to position [243, 0]
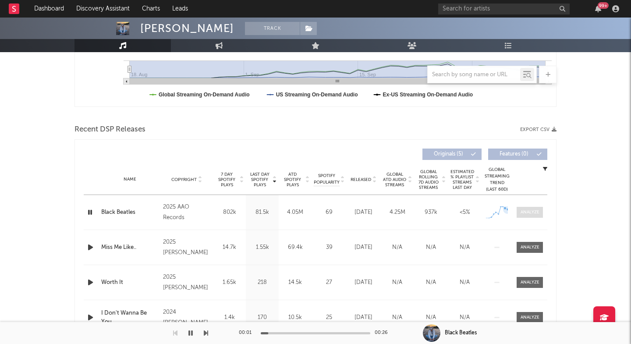
click at [531, 211] on div at bounding box center [530, 212] width 19 height 7
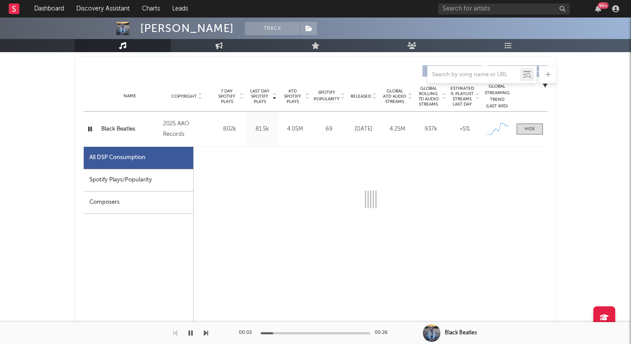
select select "1w"
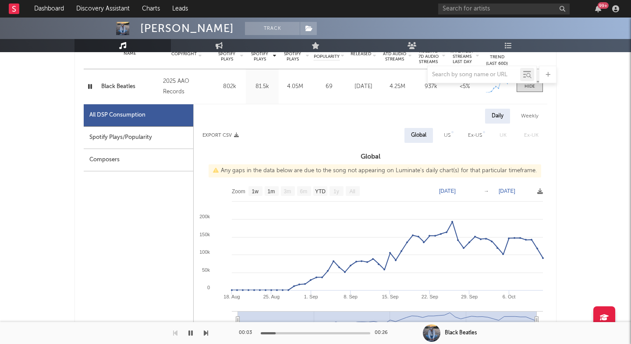
scroll to position [370, 0]
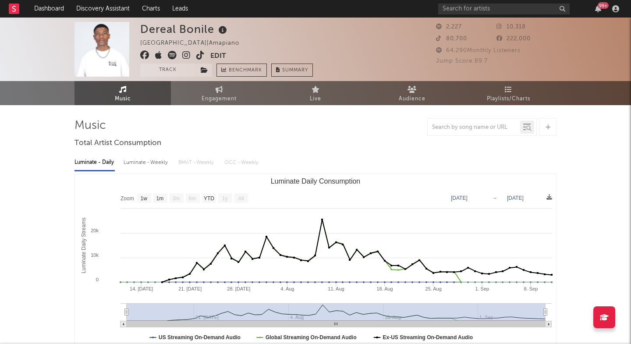
select select "1w"
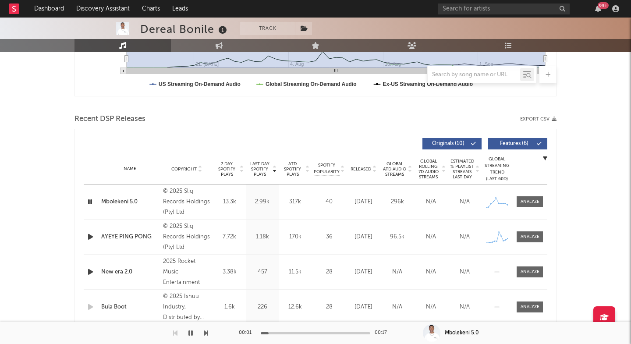
scroll to position [258, 0]
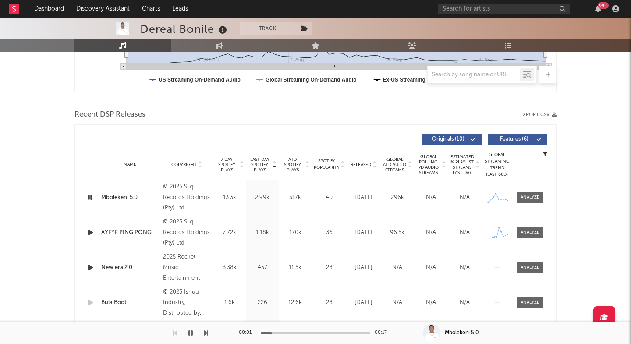
click at [257, 165] on span "Last Day Spotify Plays" at bounding box center [259, 165] width 23 height 16
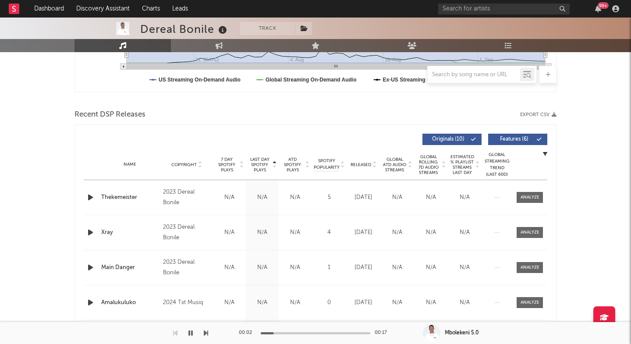
click at [257, 165] on span "Last Day Spotify Plays" at bounding box center [259, 165] width 23 height 16
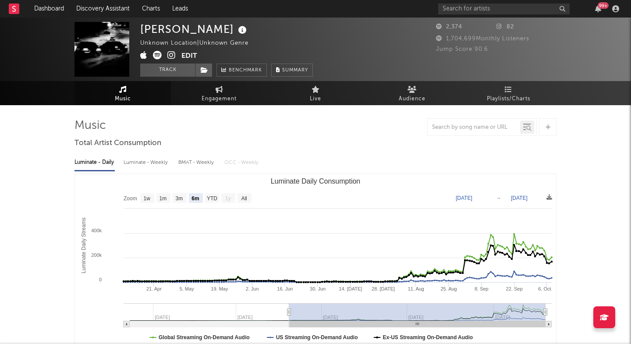
select select "6m"
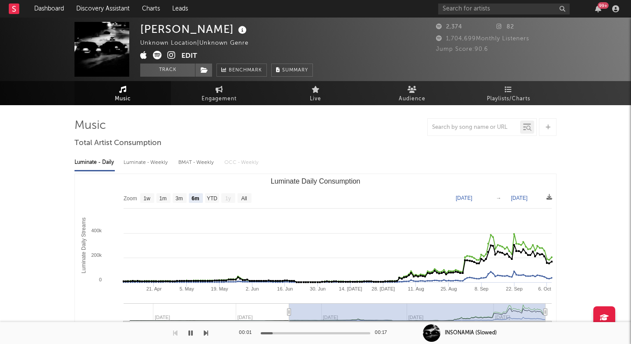
click at [174, 56] on icon at bounding box center [172, 55] width 8 height 9
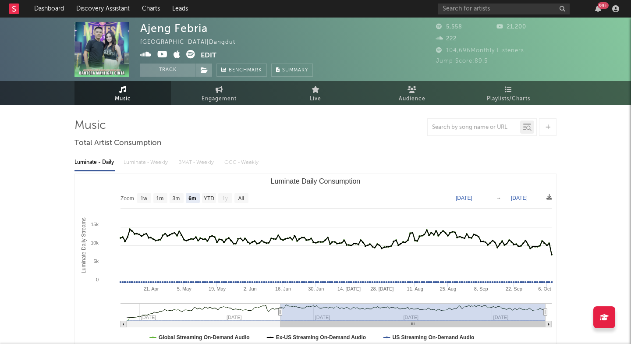
select select "6m"
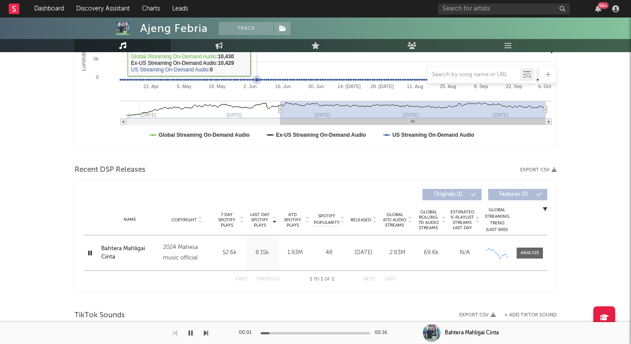
scroll to position [261, 0]
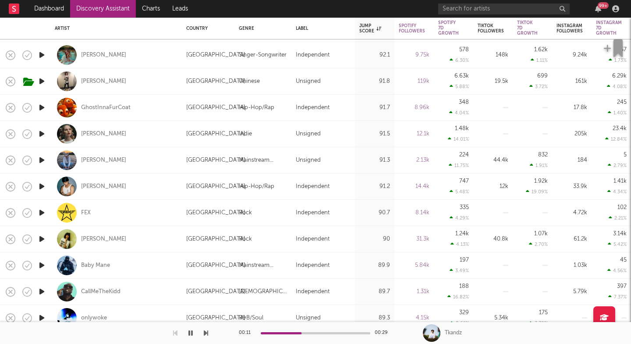
click at [42, 265] on icon "button" at bounding box center [41, 265] width 9 height 11
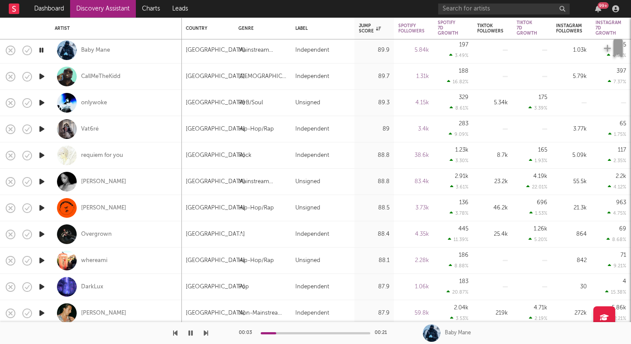
click at [206, 335] on icon "button" at bounding box center [206, 333] width 4 height 7
click at [89, 73] on div "CallMeTheKidd" at bounding box center [100, 77] width 39 height 8
click at [205, 333] on icon "button" at bounding box center [206, 333] width 4 height 7
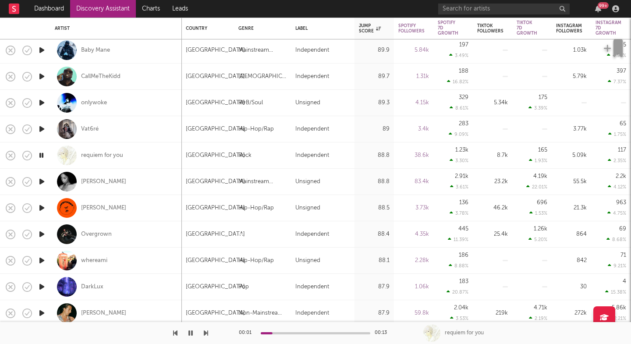
click at [205, 333] on icon "button" at bounding box center [206, 333] width 4 height 7
click at [103, 180] on div "Rochelle Jordan" at bounding box center [103, 182] width 45 height 8
click at [206, 333] on icon "button" at bounding box center [206, 333] width 4 height 7
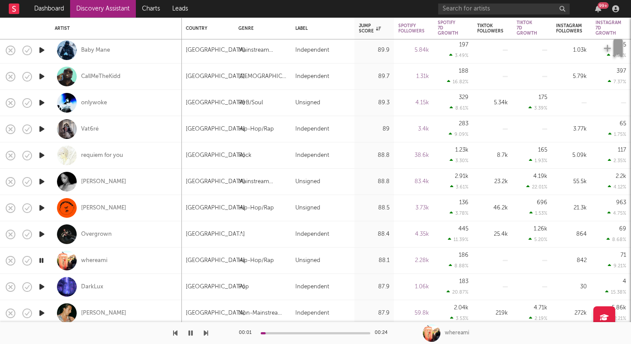
click at [206, 333] on icon "button" at bounding box center [206, 333] width 4 height 7
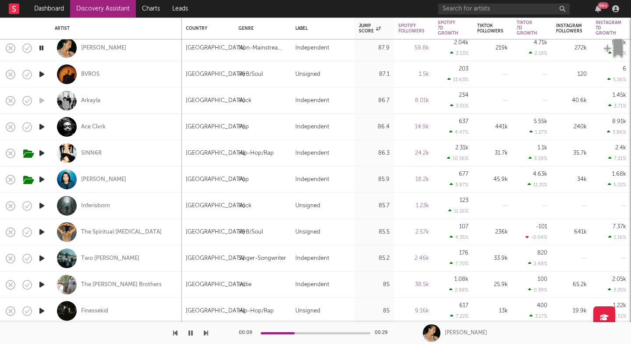
click at [206, 333] on icon "button" at bounding box center [206, 333] width 4 height 7
click at [205, 333] on icon "button" at bounding box center [206, 333] width 4 height 7
click at [96, 181] on div "Gigi Moss" at bounding box center [103, 180] width 45 height 8
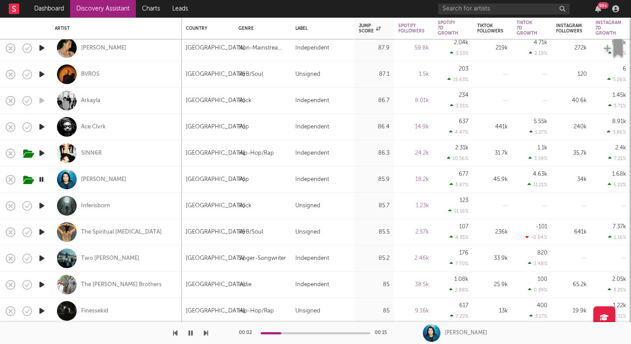
click at [204, 332] on icon "button" at bounding box center [206, 333] width 4 height 7
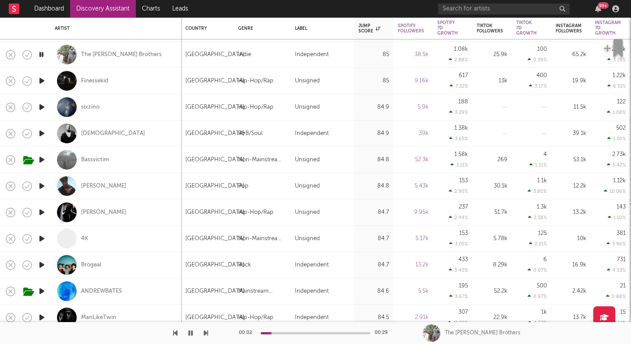
click at [204, 332] on icon "button" at bounding box center [206, 333] width 4 height 7
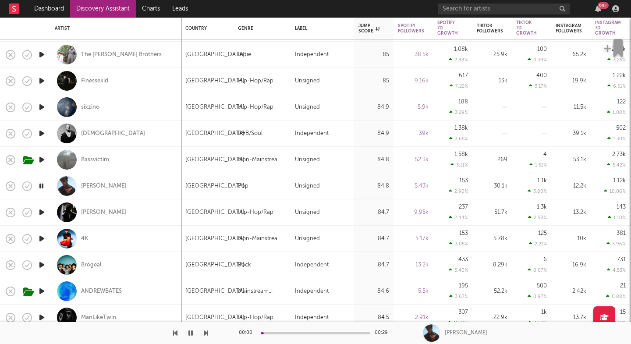
click at [204, 332] on icon "button" at bounding box center [206, 333] width 4 height 7
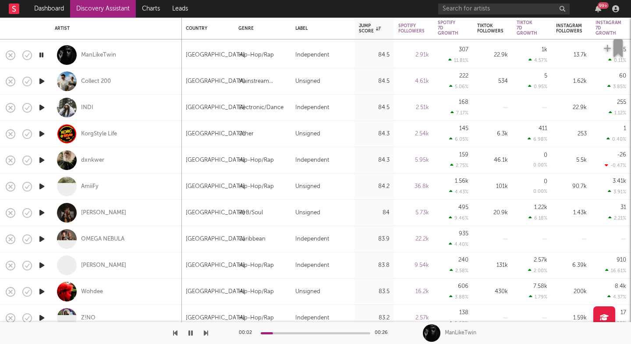
click at [206, 335] on icon "button" at bounding box center [206, 333] width 4 height 7
click at [95, 82] on div "Collect 200" at bounding box center [96, 82] width 30 height 8
click at [89, 107] on div "INDI" at bounding box center [87, 108] width 12 height 8
click at [204, 335] on icon "button" at bounding box center [206, 333] width 4 height 7
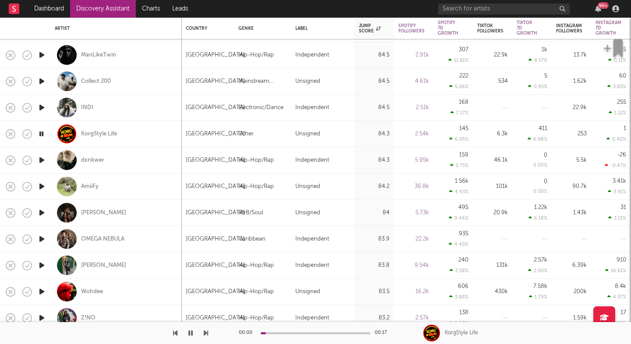
click at [204, 335] on icon "button" at bounding box center [206, 333] width 4 height 7
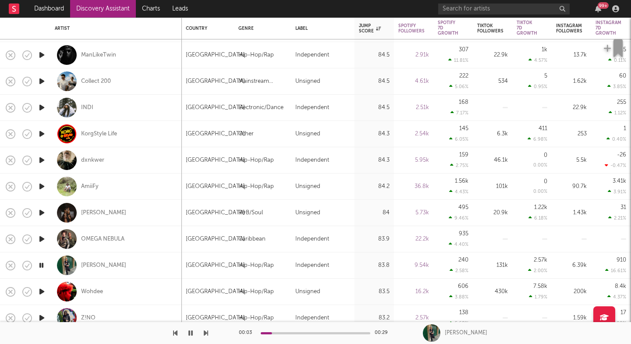
click at [204, 335] on icon "button" at bounding box center [206, 333] width 4 height 7
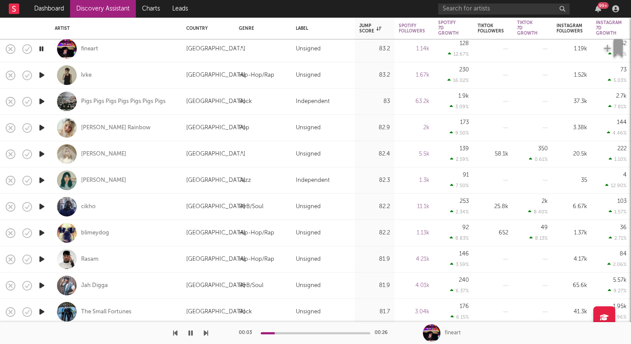
click at [203, 331] on div at bounding box center [104, 333] width 208 height 22
click at [204, 334] on icon "button" at bounding box center [206, 333] width 4 height 7
click at [205, 335] on icon "button" at bounding box center [206, 333] width 4 height 7
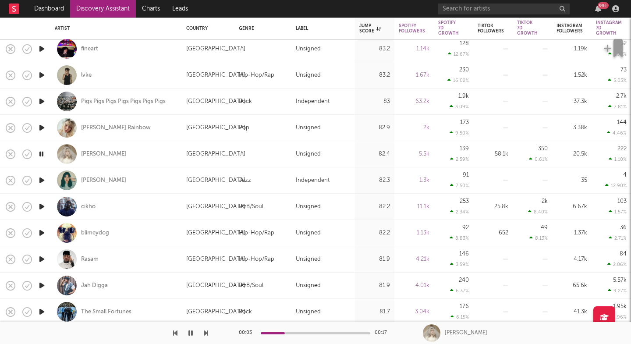
click at [104, 127] on div "Clark Rainbow" at bounding box center [116, 128] width 70 height 8
click at [205, 332] on icon "button" at bounding box center [206, 333] width 4 height 7
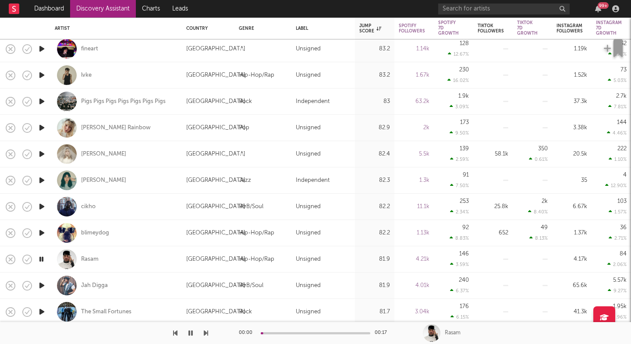
click at [205, 332] on icon "button" at bounding box center [206, 333] width 4 height 7
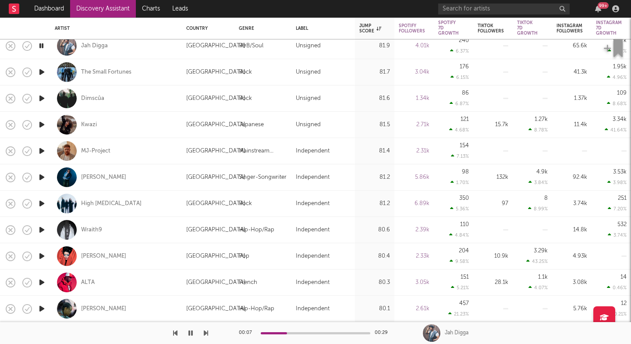
click at [204, 332] on icon "button" at bounding box center [206, 333] width 4 height 7
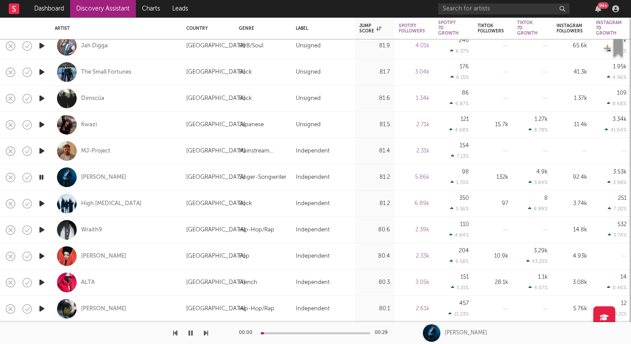
click at [204, 332] on icon "button" at bounding box center [206, 333] width 4 height 7
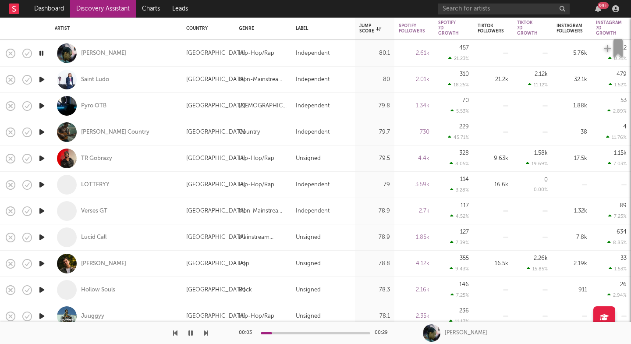
click at [206, 330] on icon "button" at bounding box center [206, 333] width 4 height 7
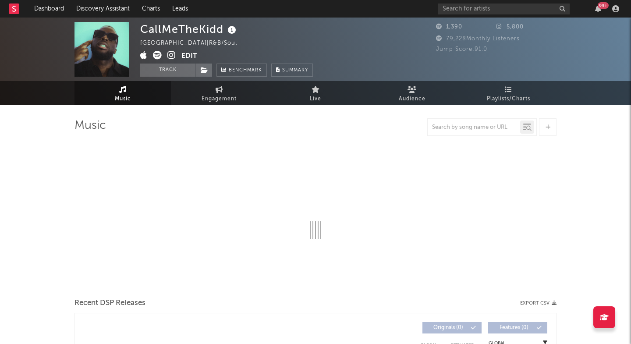
select select "1w"
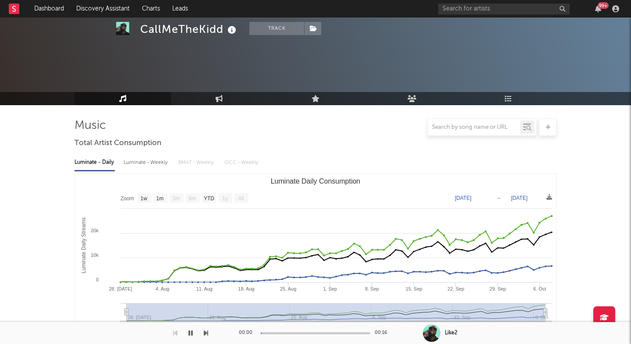
scroll to position [293, 0]
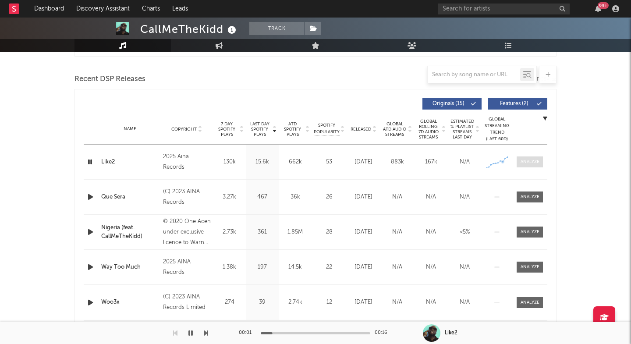
click at [521, 161] on div at bounding box center [530, 162] width 19 height 7
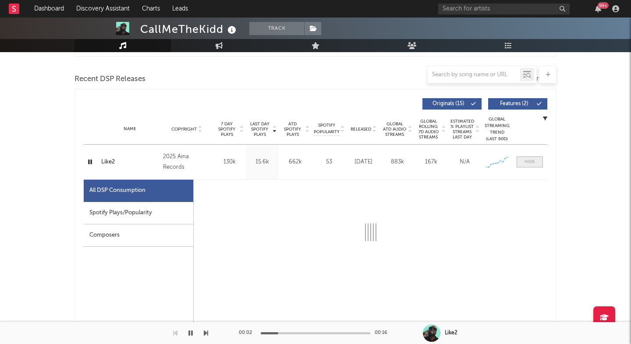
select select "1w"
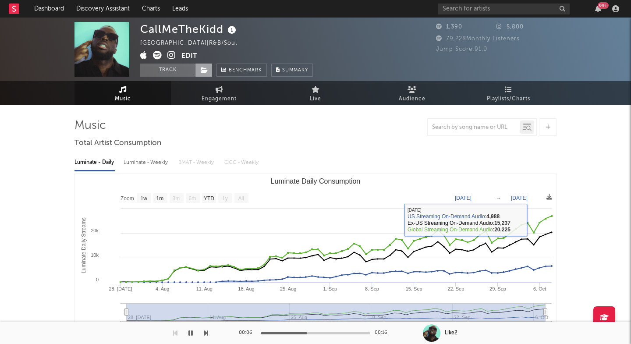
scroll to position [0, 0]
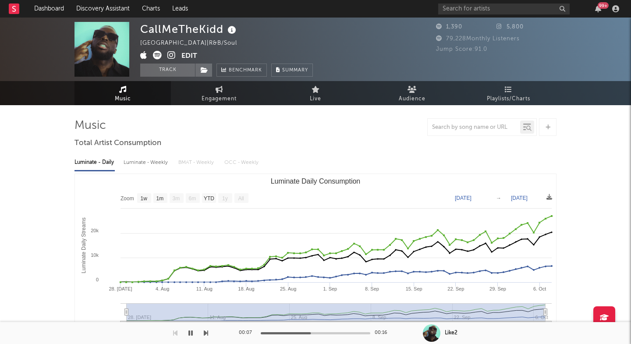
click at [172, 52] on icon at bounding box center [172, 55] width 8 height 9
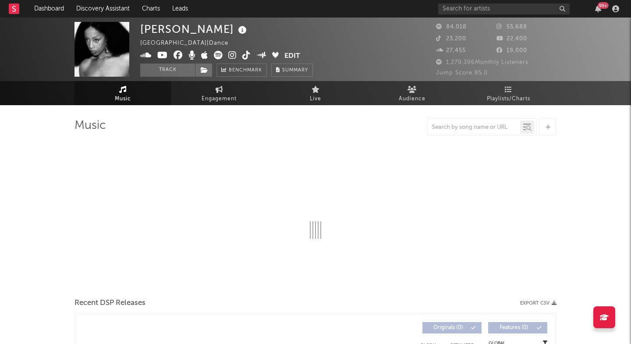
select select "6m"
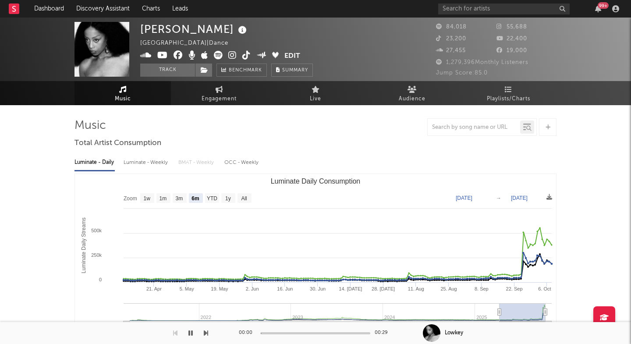
scroll to position [249, 0]
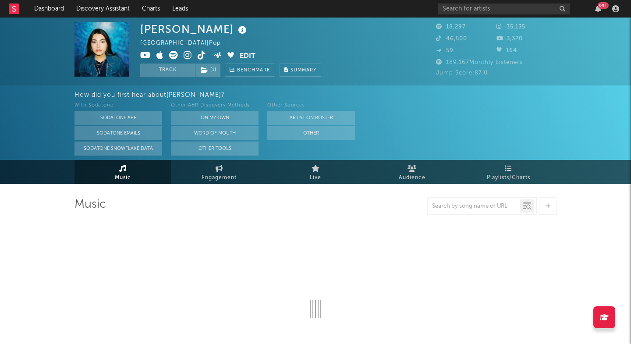
select select "6m"
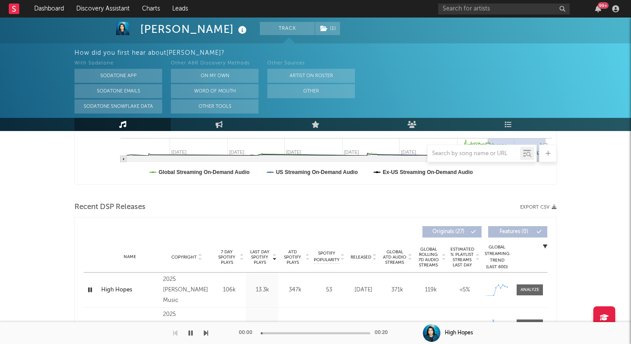
scroll to position [281, 0]
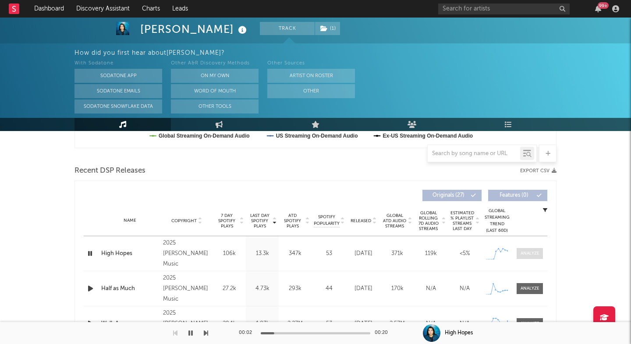
click at [530, 252] on div at bounding box center [530, 253] width 19 height 7
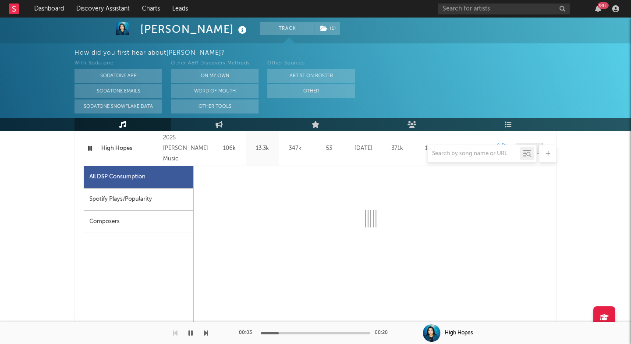
select select "1w"
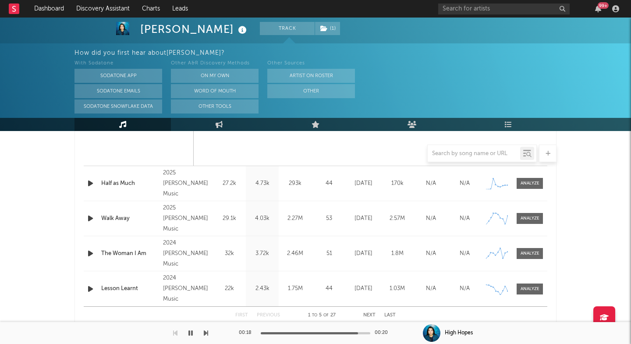
scroll to position [1004, 0]
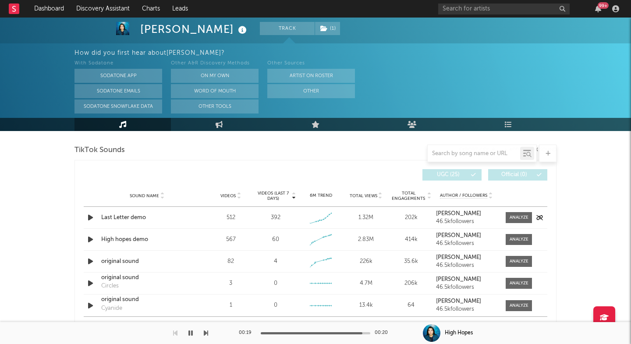
click at [134, 216] on div "Last Letter demo" at bounding box center [147, 218] width 92 height 9
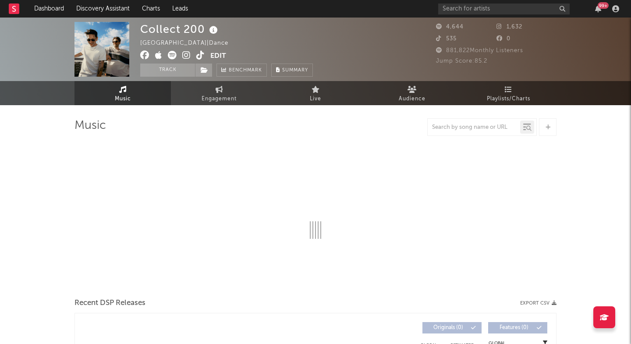
select select "1w"
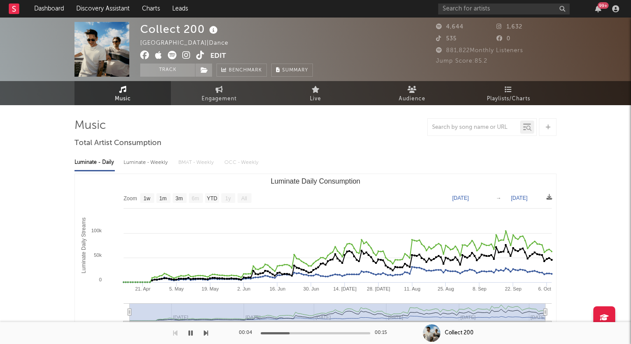
click at [155, 32] on div "Collect 200" at bounding box center [180, 29] width 80 height 14
copy div "Collect 200"
click at [185, 53] on icon at bounding box center [186, 55] width 8 height 9
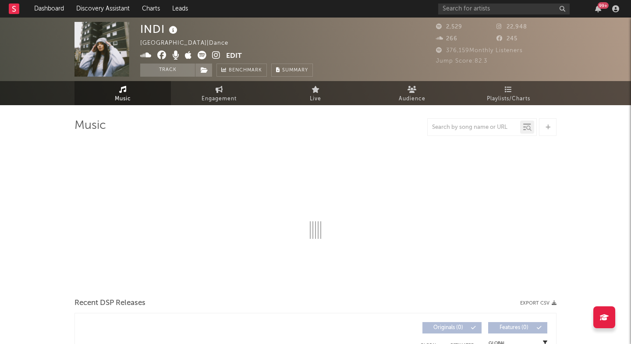
select select "1w"
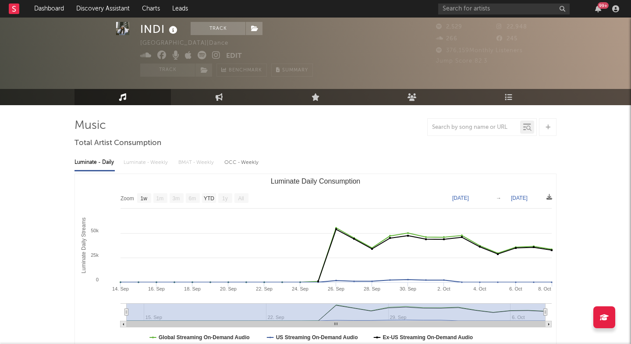
scroll to position [288, 0]
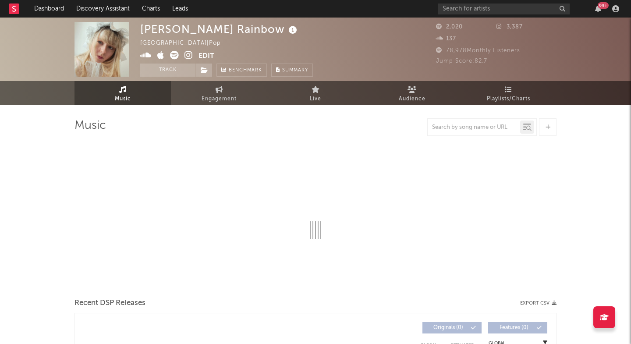
select select "1w"
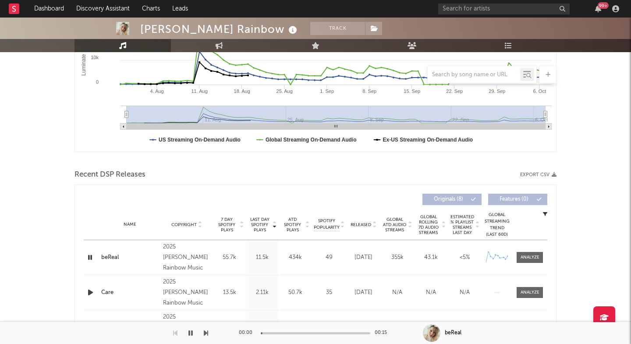
scroll to position [270, 0]
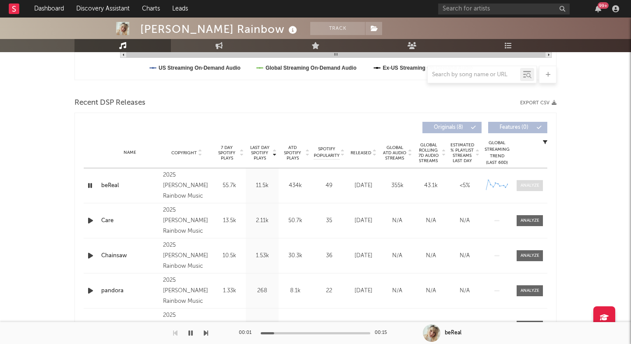
click at [531, 186] on div at bounding box center [530, 185] width 19 height 7
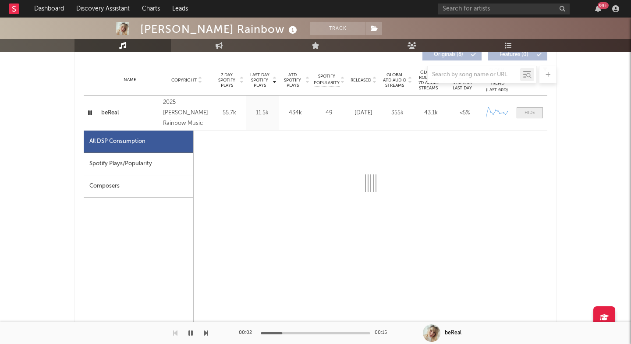
select select "1w"
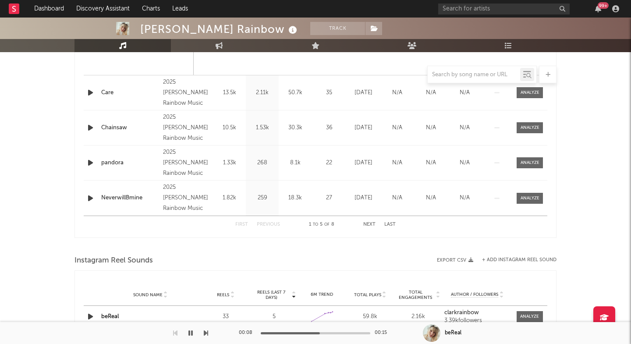
scroll to position [735, 0]
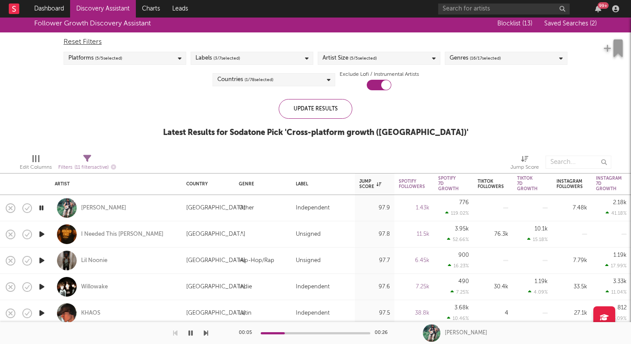
click at [206, 333] on icon "button" at bounding box center [206, 333] width 4 height 7
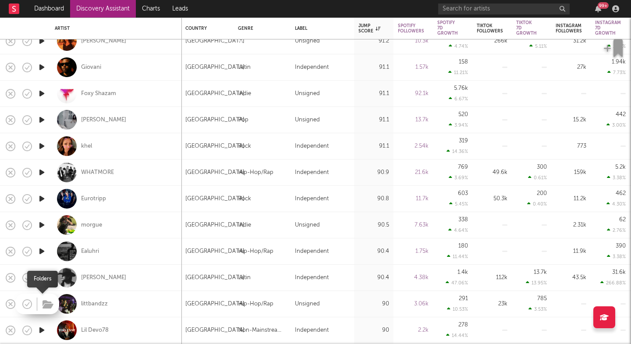
click at [42, 307] on button "button" at bounding box center [48, 305] width 14 height 13
click at [38, 304] on icon "button" at bounding box center [41, 304] width 9 height 11
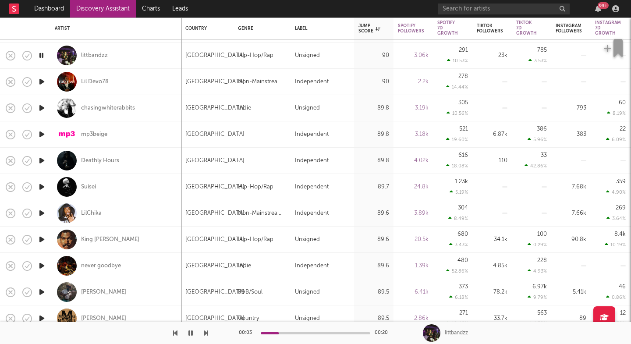
click at [206, 332] on icon "button" at bounding box center [206, 333] width 4 height 7
click at [207, 332] on icon "button" at bounding box center [206, 333] width 4 height 7
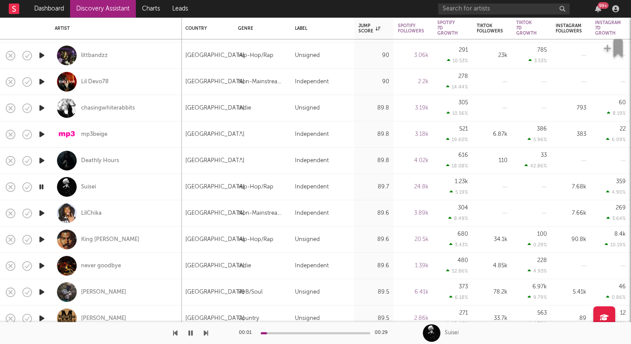
click at [207, 332] on icon "button" at bounding box center [206, 333] width 4 height 7
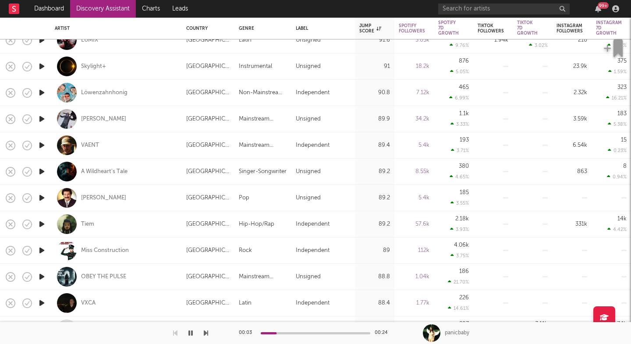
click at [41, 118] on icon "button" at bounding box center [41, 119] width 9 height 11
click at [94, 120] on div "[PERSON_NAME]" at bounding box center [103, 119] width 45 height 8
click at [206, 335] on icon "button" at bounding box center [206, 333] width 4 height 7
click at [91, 147] on div "VAENT" at bounding box center [90, 146] width 18 height 8
click at [206, 332] on icon "button" at bounding box center [206, 333] width 4 height 7
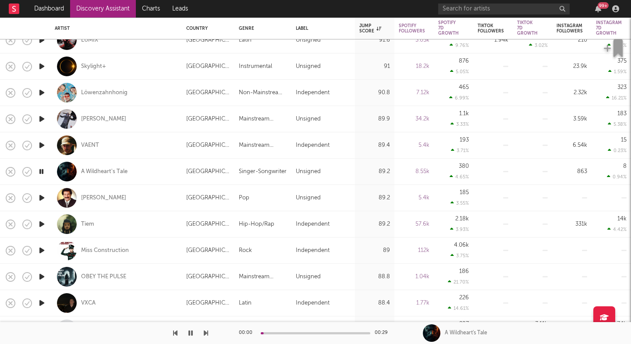
click at [206, 332] on icon "button" at bounding box center [206, 333] width 4 height 7
click at [206, 334] on icon "button" at bounding box center [206, 333] width 4 height 7
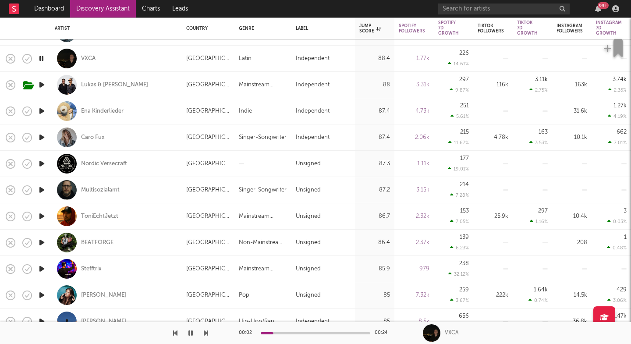
click at [206, 333] on icon "button" at bounding box center [206, 333] width 4 height 7
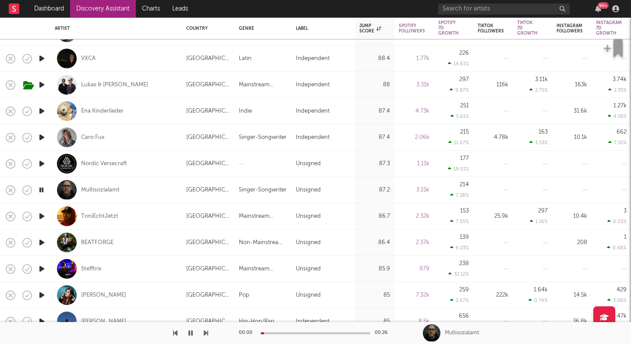
click at [206, 333] on icon "button" at bounding box center [206, 333] width 4 height 7
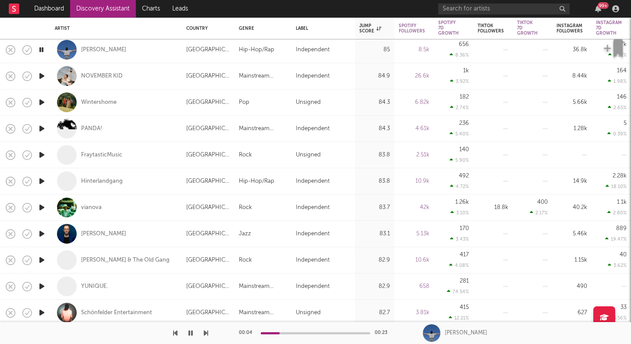
click at [206, 333] on icon "button" at bounding box center [206, 333] width 4 height 7
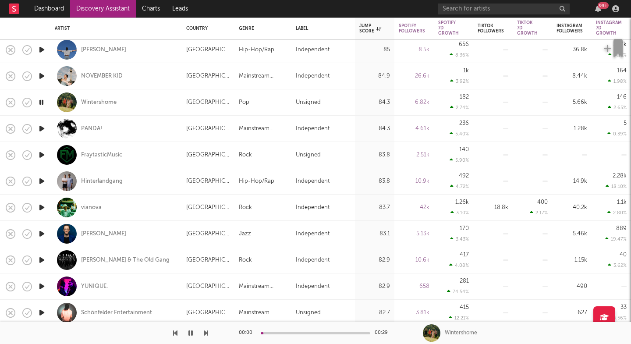
click at [206, 333] on icon "button" at bounding box center [206, 333] width 4 height 7
click at [205, 333] on icon "button" at bounding box center [206, 333] width 4 height 7
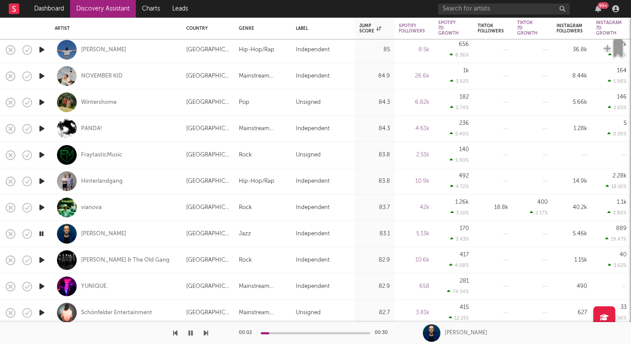
click at [205, 332] on icon "button" at bounding box center [206, 333] width 4 height 7
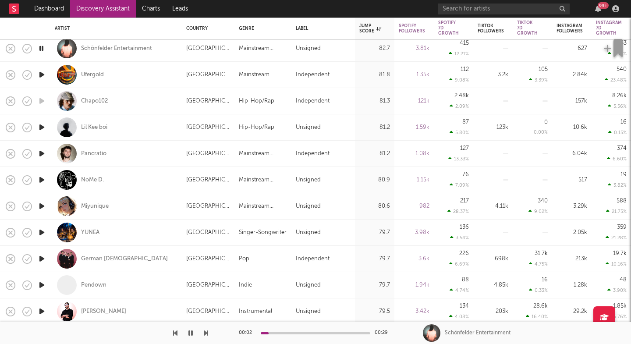
click at [205, 335] on icon "button" at bounding box center [206, 333] width 4 height 7
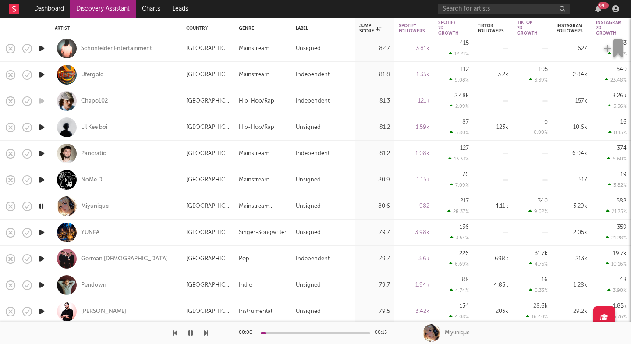
click at [205, 335] on icon "button" at bounding box center [206, 333] width 4 height 7
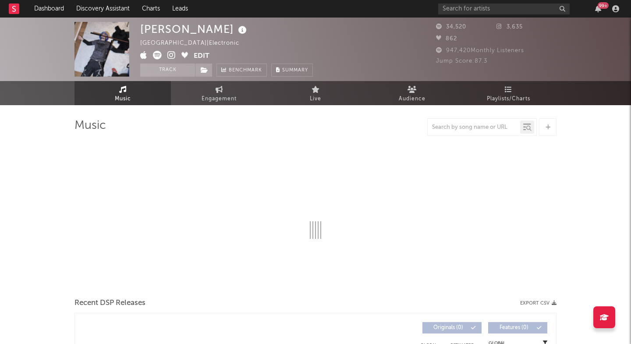
select select "6m"
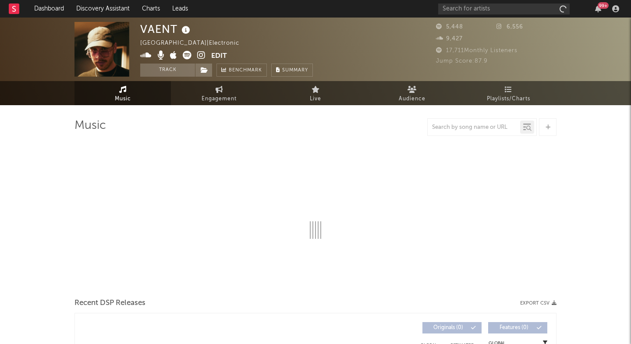
select select "6m"
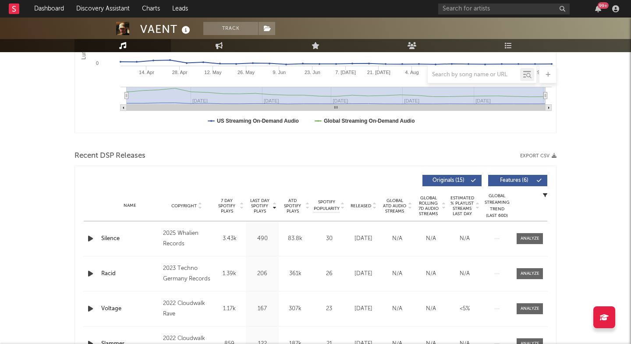
scroll to position [267, 0]
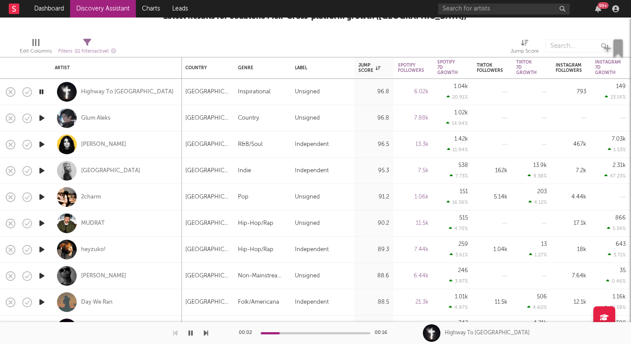
click at [204, 332] on icon "button" at bounding box center [206, 333] width 4 height 7
click at [206, 331] on icon "button" at bounding box center [206, 333] width 4 height 7
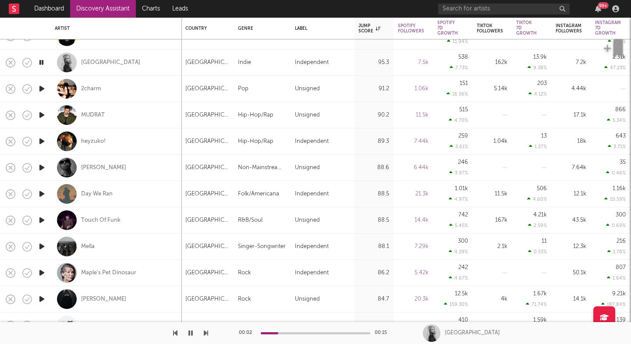
click at [39, 110] on icon "button" at bounding box center [41, 115] width 9 height 11
click at [208, 335] on div "00:01 00:22 MUDRAT" at bounding box center [315, 333] width 631 height 22
click at [204, 331] on icon "button" at bounding box center [206, 333] width 4 height 7
click at [206, 334] on icon "button" at bounding box center [206, 333] width 4 height 7
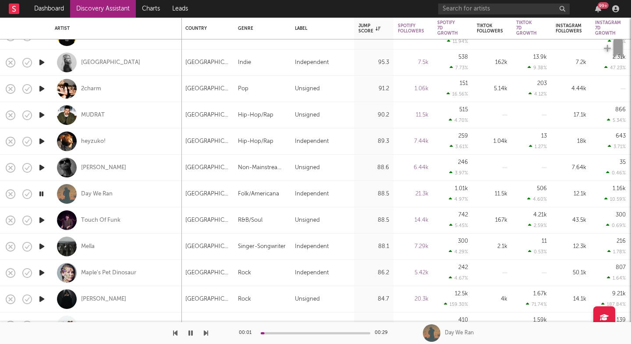
click at [206, 334] on icon "button" at bounding box center [206, 333] width 4 height 7
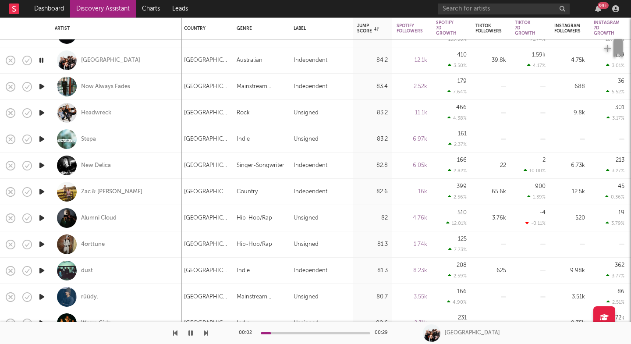
click at [204, 333] on icon "button" at bounding box center [206, 333] width 4 height 7
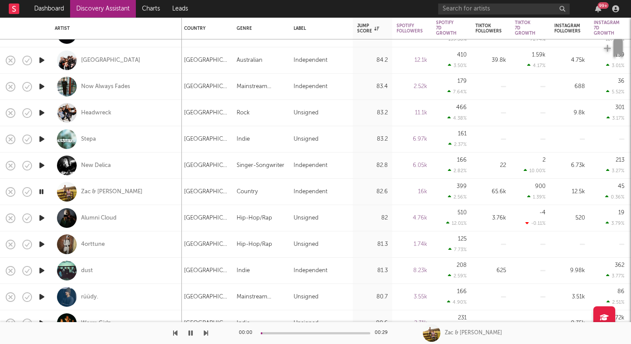
click at [204, 333] on icon "button" at bounding box center [206, 333] width 4 height 7
click at [204, 334] on icon "button" at bounding box center [206, 333] width 4 height 7
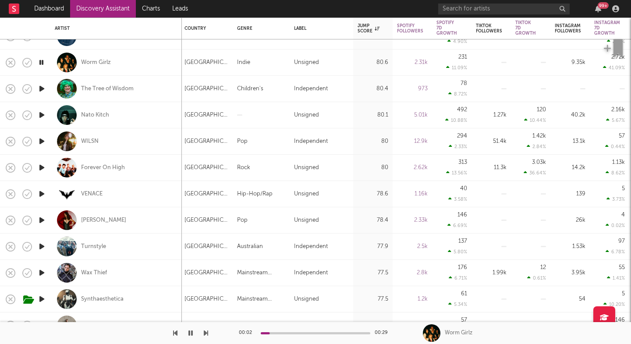
click at [207, 335] on icon "button" at bounding box center [206, 333] width 4 height 7
click at [206, 334] on icon "button" at bounding box center [206, 333] width 4 height 7
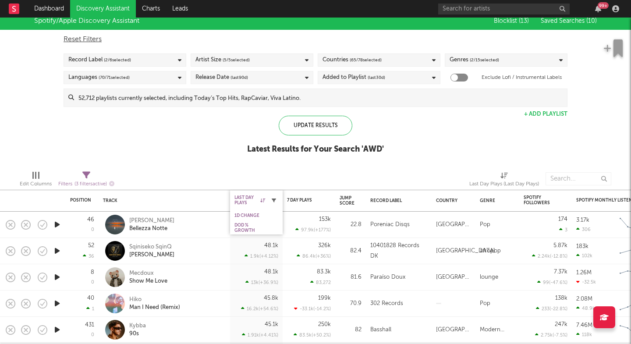
click at [275, 200] on icon "button" at bounding box center [274, 200] width 4 height 4
select select "max"
select select "between"
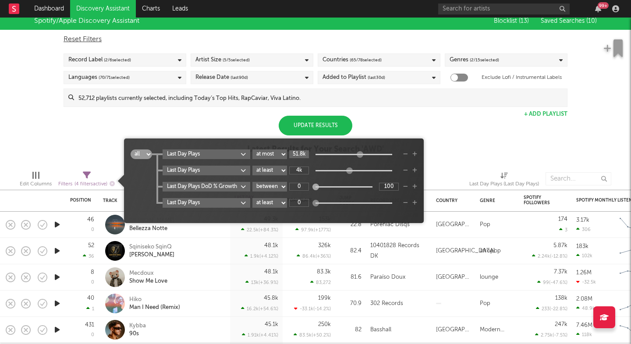
click at [297, 153] on input "51.8k" at bounding box center [299, 154] width 20 height 8
type input "2M"
click at [309, 121] on div "Update Results" at bounding box center [316, 126] width 74 height 20
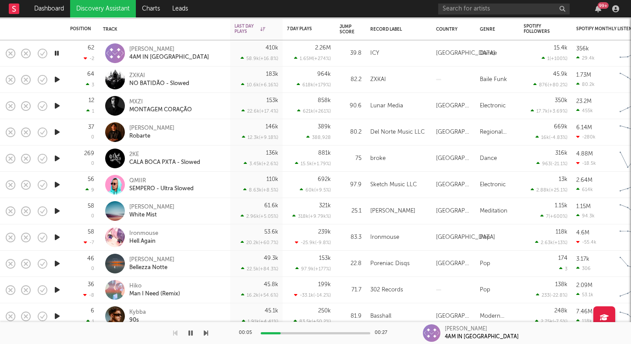
click at [207, 331] on icon "button" at bounding box center [206, 333] width 4 height 7
click at [136, 72] on div "ZXKAI" at bounding box center [159, 76] width 60 height 8
click at [207, 332] on icon "button" at bounding box center [206, 333] width 4 height 7
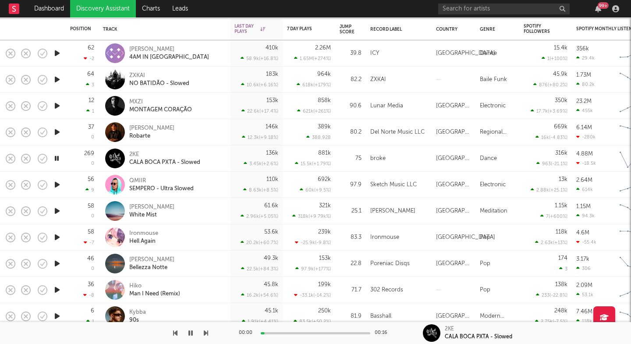
click at [207, 332] on icon "button" at bounding box center [206, 333] width 4 height 7
click at [139, 207] on div "Tristan Axvall" at bounding box center [151, 207] width 45 height 8
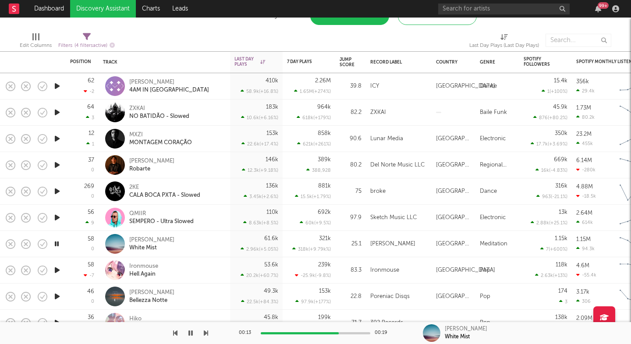
click at [55, 83] on icon "button" at bounding box center [57, 86] width 9 height 11
click at [202, 84] on div "Mark Vank 4AM IN IBIZA" at bounding box center [176, 86] width 94 height 16
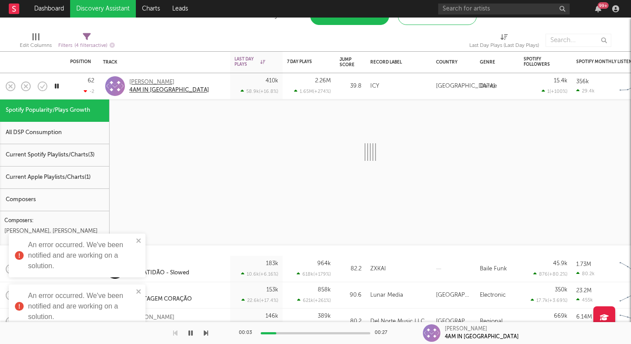
click at [140, 86] on div "4AM IN IBIZA" at bounding box center [169, 90] width 80 height 8
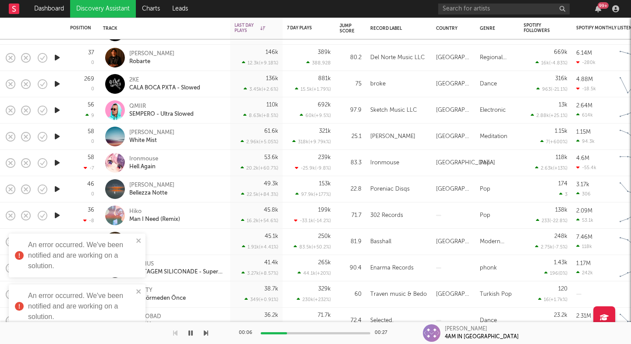
click at [55, 161] on icon "button" at bounding box center [57, 162] width 9 height 11
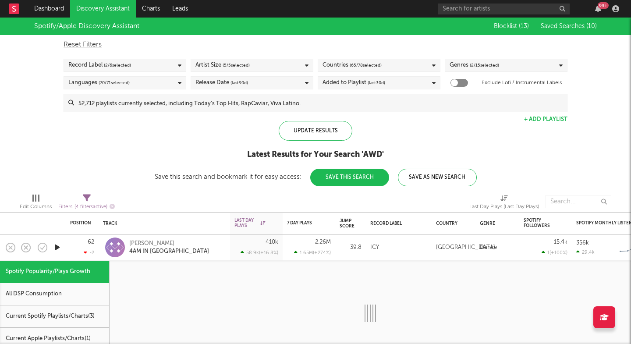
click at [463, 61] on div "Genres ( 2 / 15 selected)" at bounding box center [475, 65] width 50 height 11
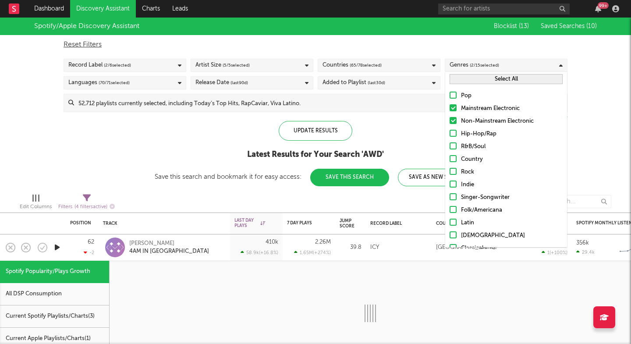
click at [463, 79] on button "Select All" at bounding box center [506, 79] width 113 height 10
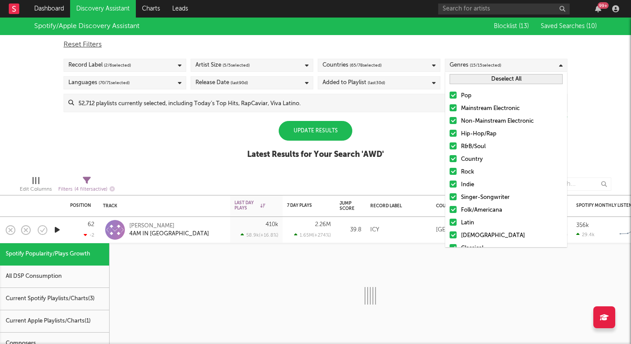
click at [331, 139] on div "Update Results" at bounding box center [316, 131] width 74 height 20
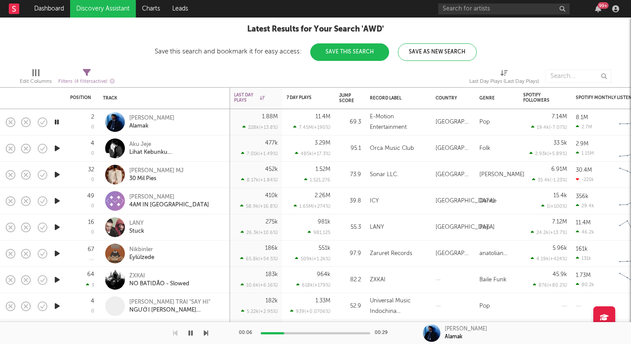
click at [203, 334] on div at bounding box center [104, 333] width 208 height 22
click at [204, 334] on icon "button" at bounding box center [206, 333] width 4 height 7
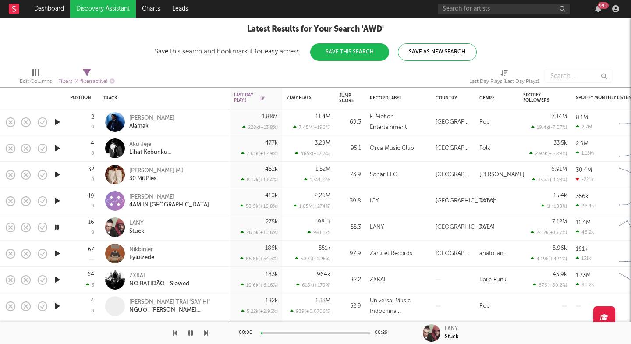
click at [204, 334] on icon "button" at bounding box center [206, 333] width 4 height 7
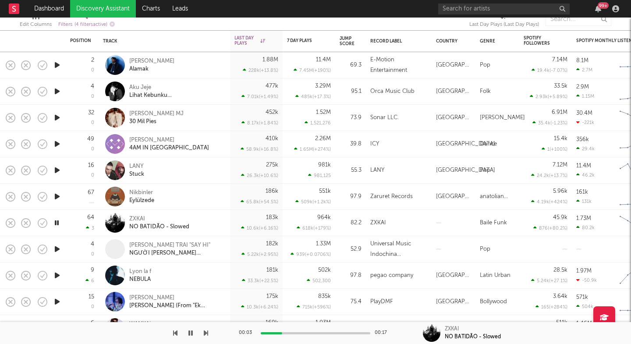
click at [204, 333] on icon "button" at bounding box center [206, 333] width 4 height 7
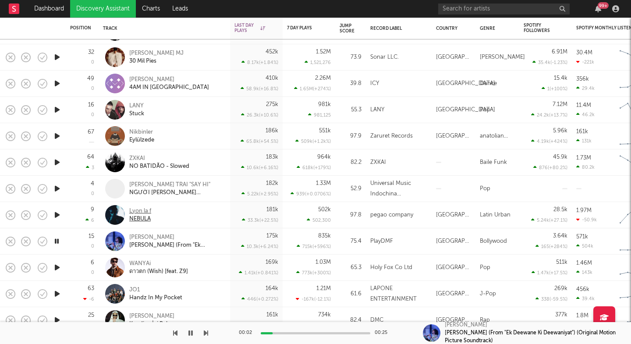
click at [150, 214] on div "Lyon la f" at bounding box center [140, 211] width 22 height 8
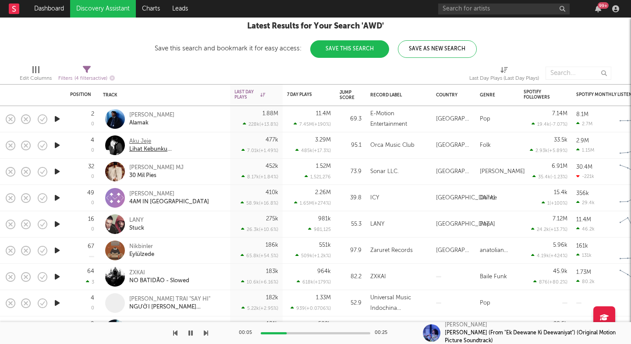
click at [146, 153] on div "Lihat Kebunku (Taman Bunga)" at bounding box center [176, 150] width 94 height 8
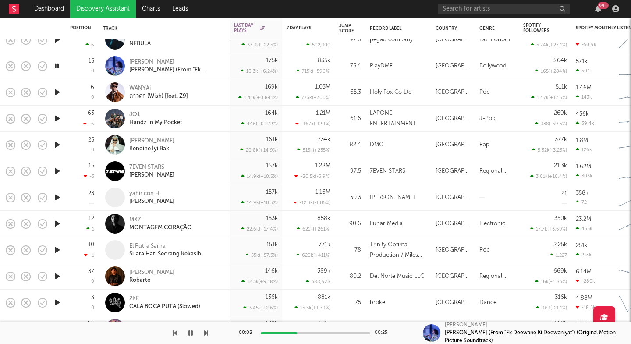
click at [203, 335] on div at bounding box center [104, 333] width 208 height 22
click at [207, 334] on icon "button" at bounding box center [206, 333] width 4 height 7
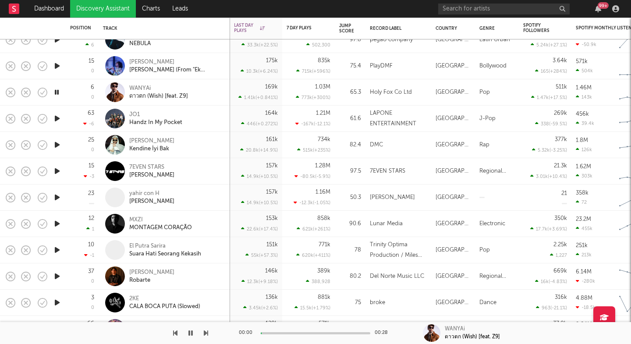
click at [207, 334] on icon "button" at bounding box center [206, 333] width 4 height 7
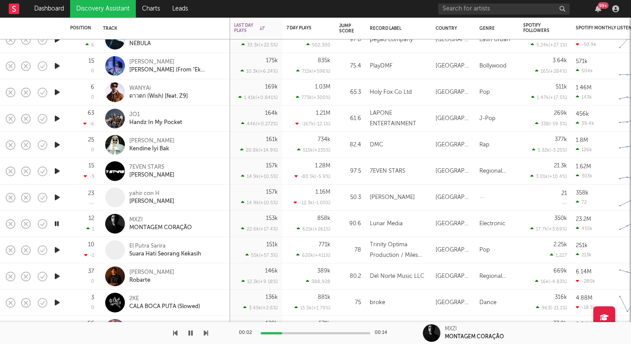
click at [207, 334] on icon "button" at bounding box center [206, 333] width 4 height 7
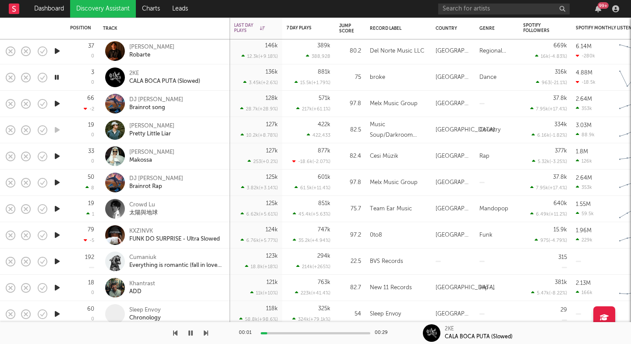
click at [204, 333] on icon "button" at bounding box center [206, 333] width 4 height 7
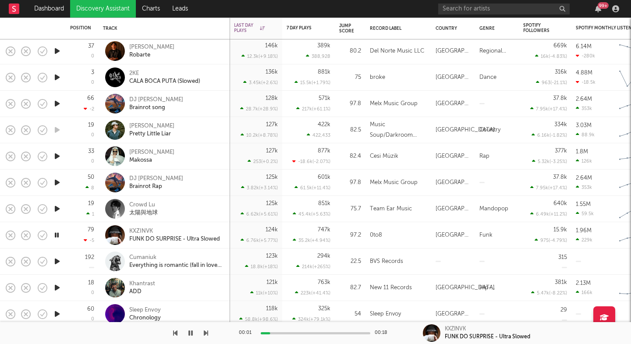
click at [204, 333] on icon "button" at bounding box center [206, 333] width 4 height 7
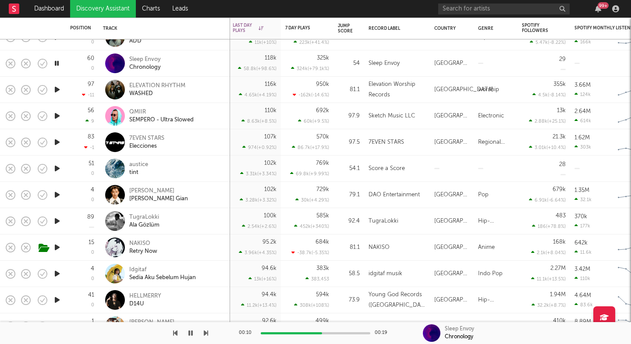
click at [207, 334] on icon "button" at bounding box center [206, 333] width 4 height 7
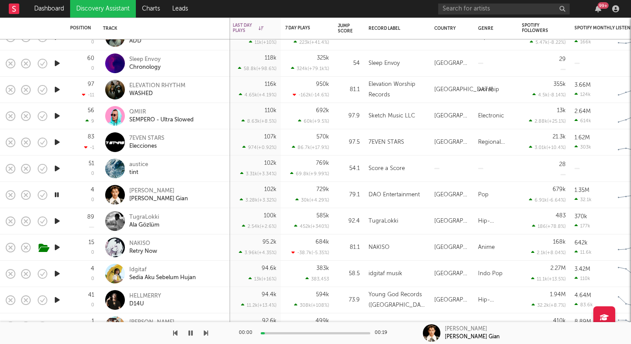
click at [207, 334] on icon "button" at bounding box center [206, 333] width 4 height 7
click at [207, 333] on icon "button" at bounding box center [206, 333] width 4 height 7
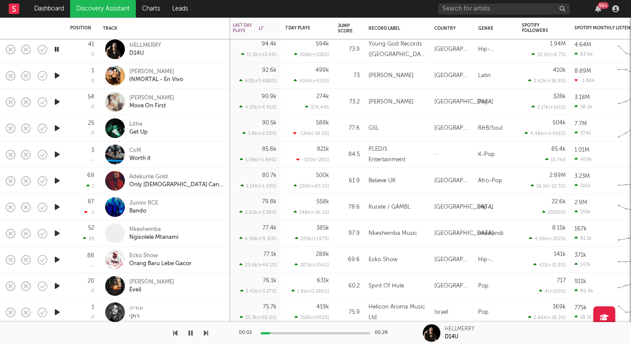
click at [206, 337] on button "button" at bounding box center [206, 333] width 4 height 22
click at [205, 337] on button "button" at bounding box center [206, 333] width 4 height 22
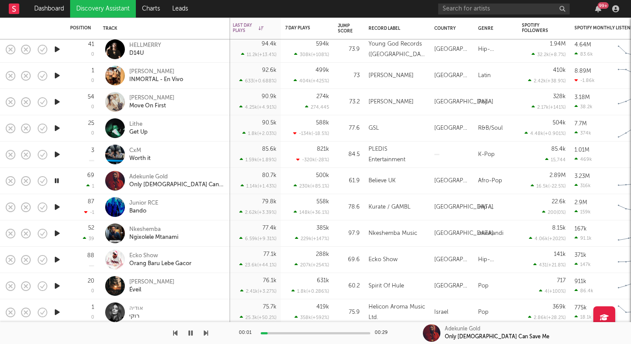
click at [205, 337] on button "button" at bounding box center [206, 333] width 4 height 22
click at [203, 335] on div at bounding box center [104, 333] width 208 height 22
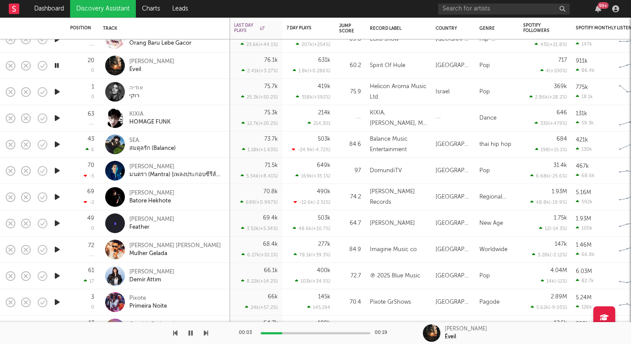
click at [207, 332] on icon "button" at bounding box center [206, 333] width 4 height 7
drag, startPoint x: 207, startPoint y: 332, endPoint x: 231, endPoint y: 331, distance: 23.7
click at [230, 332] on div "00:03 00:29 KIXIA HOMAGE FUNK" at bounding box center [315, 333] width 631 height 22
click at [150, 120] on div "HOMAGE FUNK" at bounding box center [149, 122] width 41 height 8
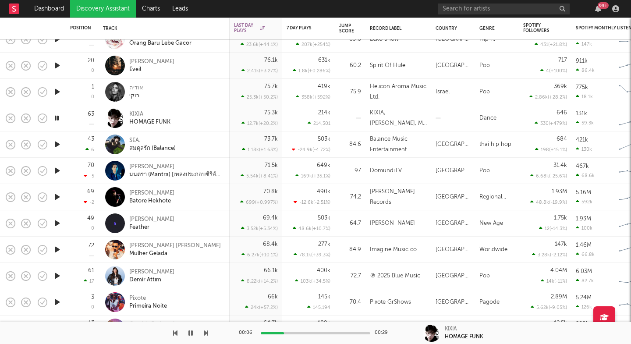
click at [205, 332] on icon "button" at bounding box center [206, 333] width 4 height 7
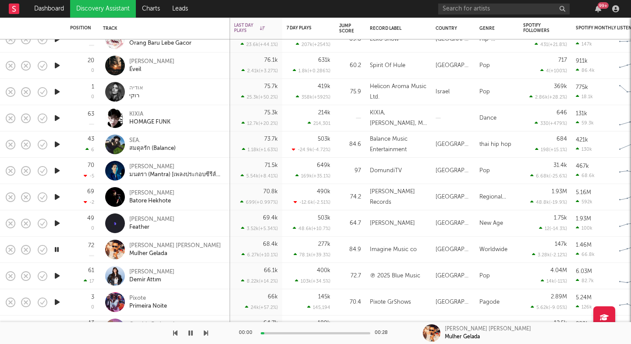
click at [205, 332] on icon "button" at bounding box center [206, 333] width 4 height 7
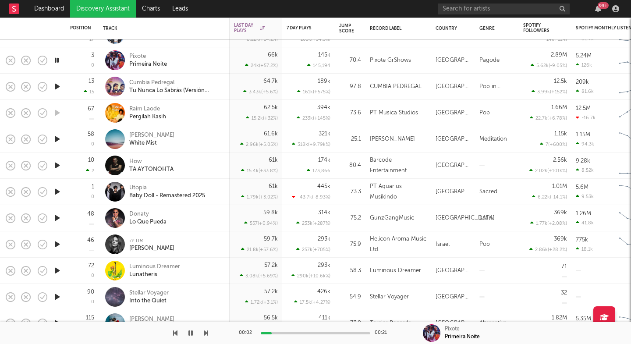
click at [204, 336] on icon "button" at bounding box center [206, 333] width 4 height 7
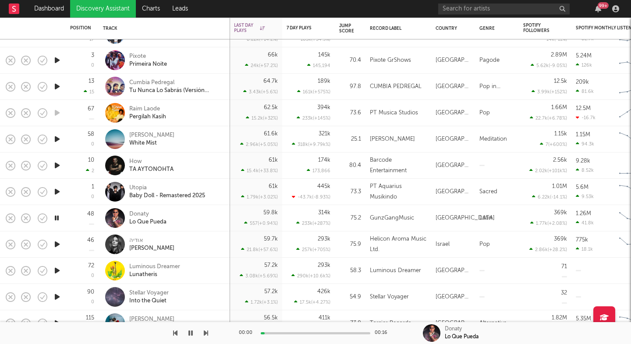
click at [204, 336] on icon "button" at bounding box center [206, 333] width 4 height 7
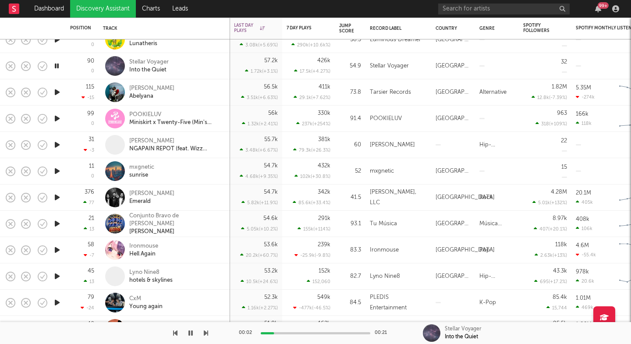
click at [207, 334] on icon "button" at bounding box center [206, 333] width 4 height 7
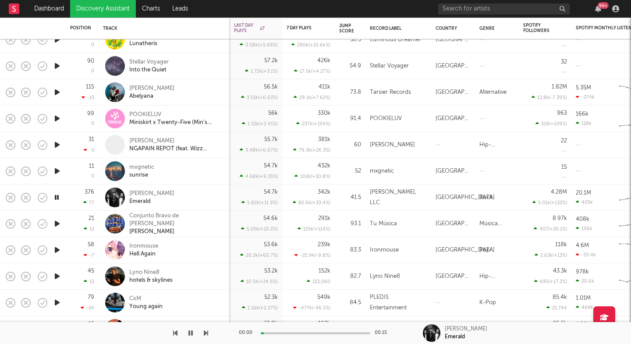
click at [207, 334] on icon "button" at bounding box center [206, 333] width 4 height 7
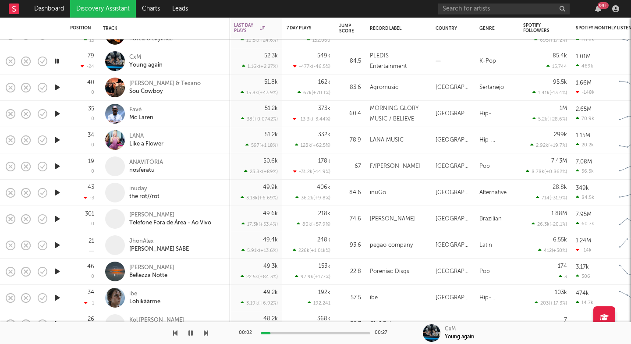
click at [207, 333] on icon "button" at bounding box center [206, 333] width 4 height 7
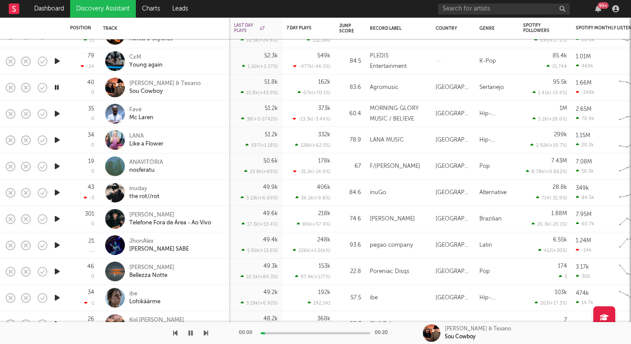
click at [207, 332] on icon "button" at bounding box center [206, 333] width 4 height 7
click at [206, 332] on icon "button" at bounding box center [206, 333] width 4 height 7
click at [206, 333] on icon "button" at bounding box center [206, 333] width 4 height 7
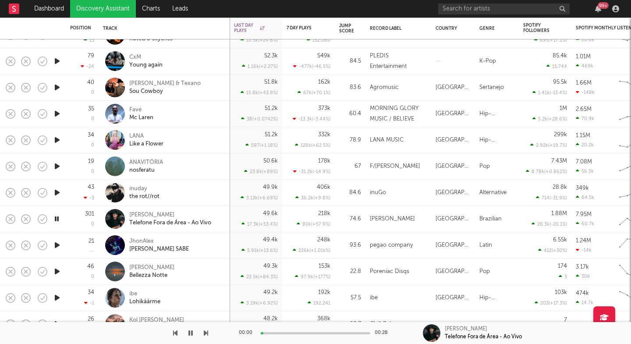
click at [206, 333] on icon "button" at bounding box center [206, 333] width 4 height 7
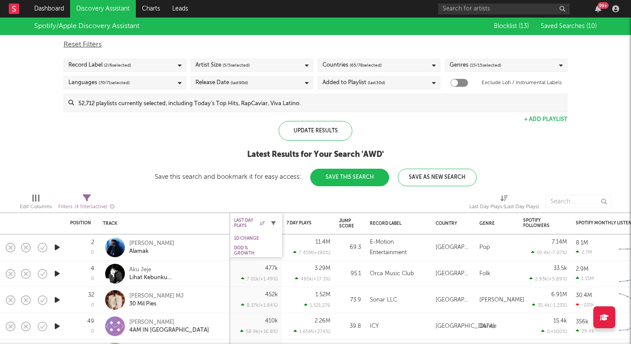
click at [275, 224] on icon "button" at bounding box center [273, 223] width 4 height 4
select select "max"
select select "between"
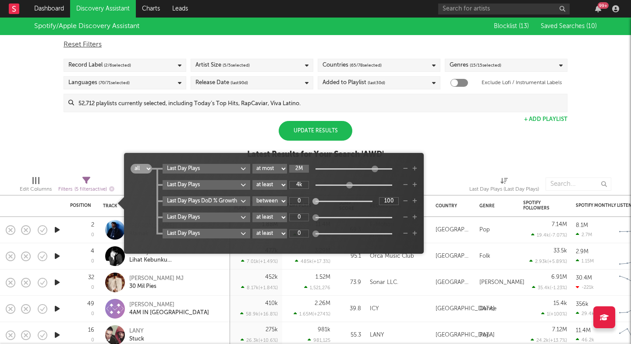
click at [300, 170] on input "2M" at bounding box center [299, 169] width 20 height 8
type input "49.9k"
click at [335, 131] on div "Update Results" at bounding box center [316, 131] width 74 height 20
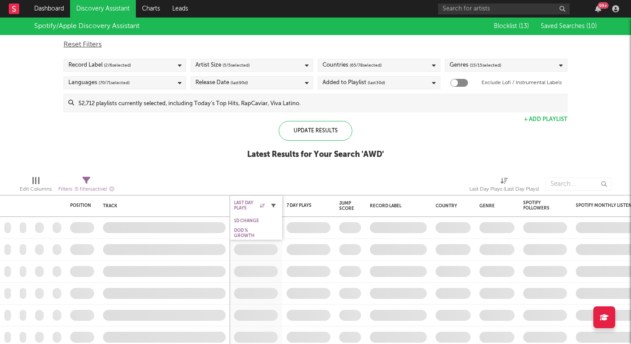
click at [278, 206] on button "button" at bounding box center [273, 205] width 9 height 9
select select "max"
select select "between"
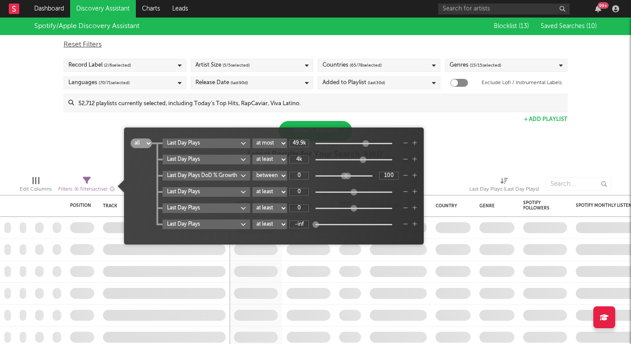
click at [105, 147] on div "Spotify/Apple Discovery Assistant Blocklist ( 13 ) Saved Searches ( 10 ) Reset …" at bounding box center [315, 93] width 631 height 151
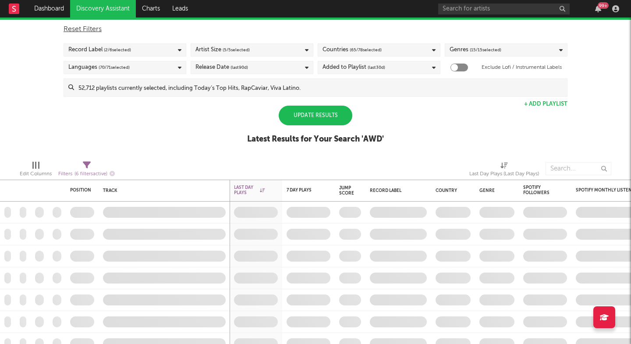
click at [319, 114] on div "Update Results" at bounding box center [316, 116] width 74 height 20
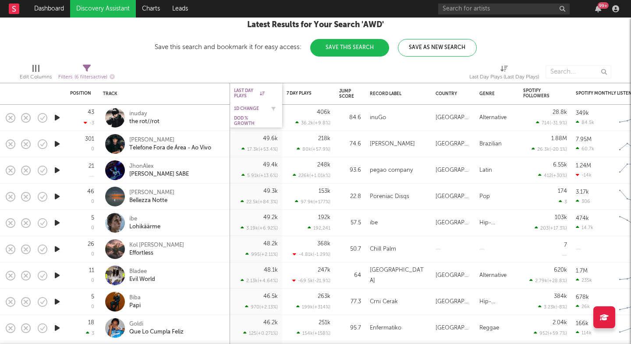
click at [250, 107] on div "1D Change" at bounding box center [249, 108] width 31 height 5
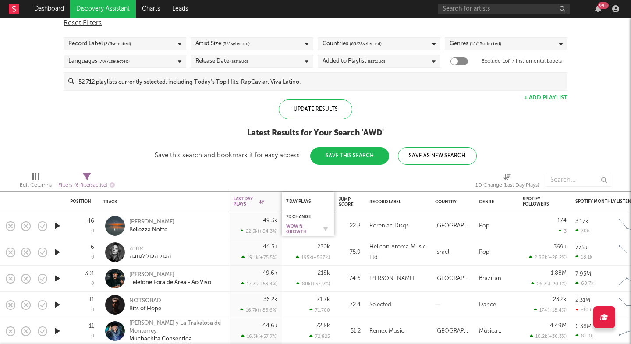
click at [296, 228] on div "WoW % Growth" at bounding box center [301, 229] width 31 height 11
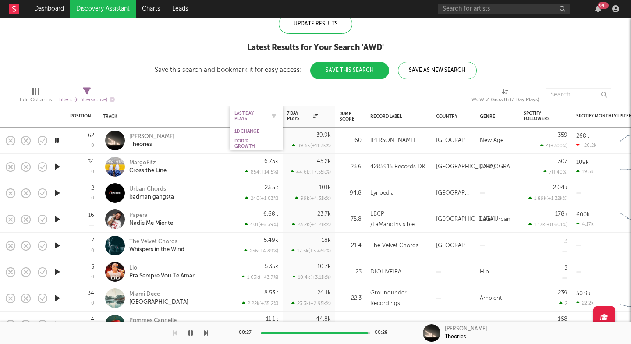
click at [249, 115] on div "Last Day Plays" at bounding box center [250, 116] width 31 height 11
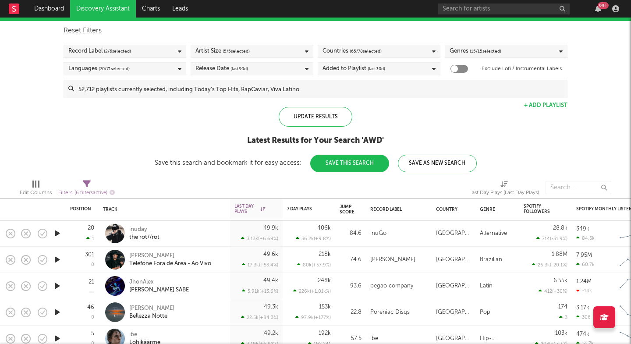
click at [59, 235] on icon "button" at bounding box center [57, 233] width 9 height 11
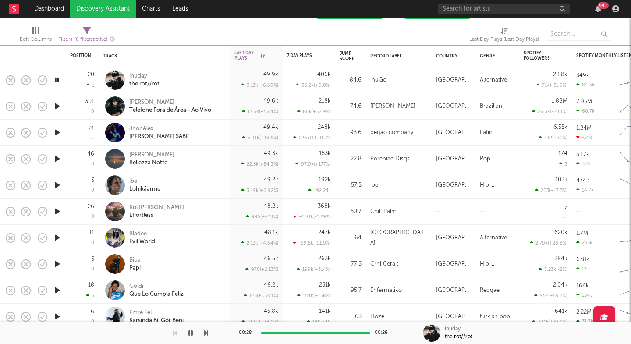
click at [56, 107] on icon "button" at bounding box center [57, 106] width 9 height 11
click at [203, 332] on div at bounding box center [104, 333] width 208 height 22
click at [205, 332] on icon "button" at bounding box center [206, 333] width 4 height 7
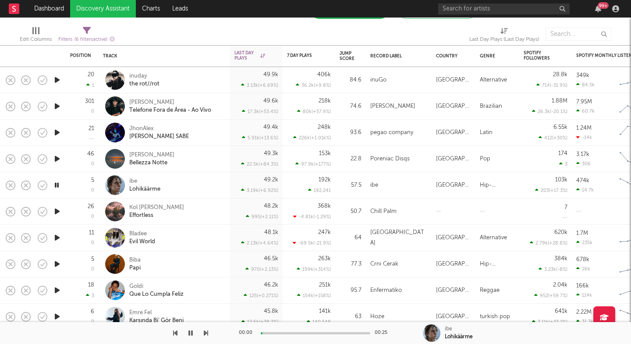
click at [205, 332] on icon "button" at bounding box center [206, 333] width 4 height 7
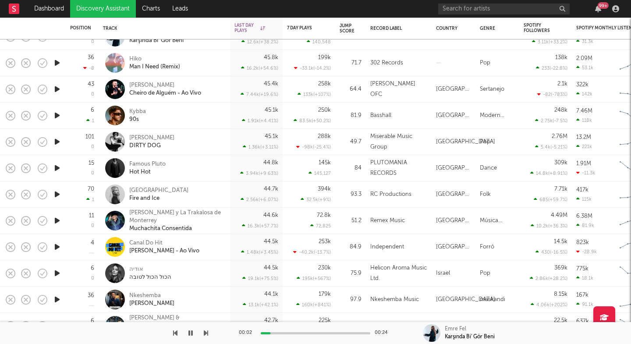
click at [206, 333] on icon "button" at bounding box center [206, 333] width 4 height 7
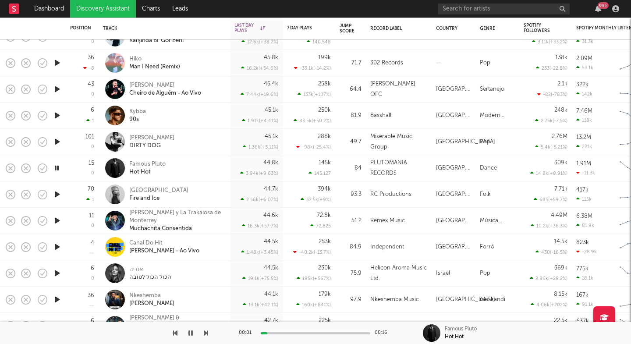
click at [206, 333] on icon "button" at bounding box center [206, 333] width 4 height 7
click at [207, 333] on icon "button" at bounding box center [206, 333] width 4 height 7
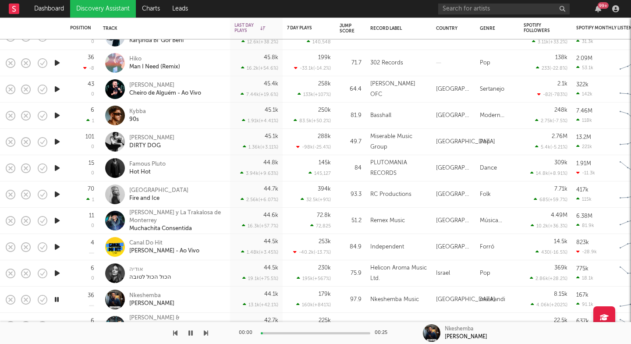
click at [207, 333] on icon "button" at bounding box center [206, 333] width 4 height 7
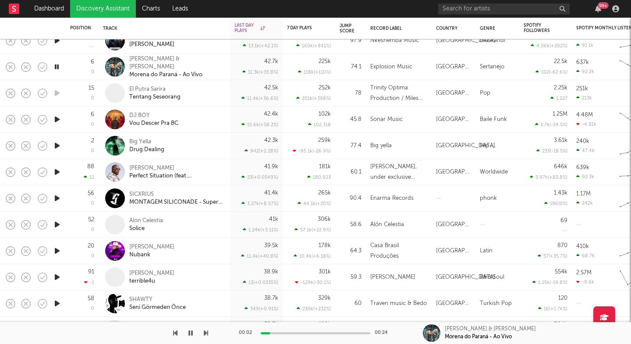
click at [204, 334] on icon "button" at bounding box center [206, 333] width 4 height 7
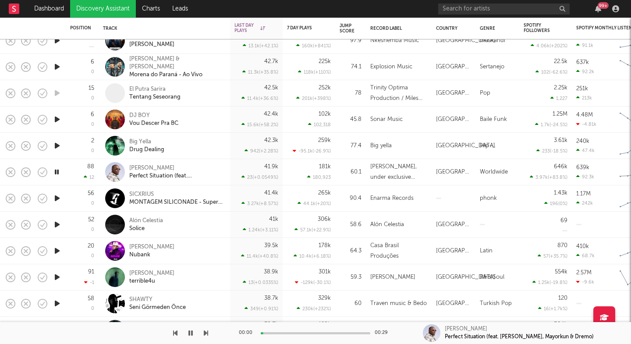
click at [204, 334] on icon "button" at bounding box center [206, 333] width 4 height 7
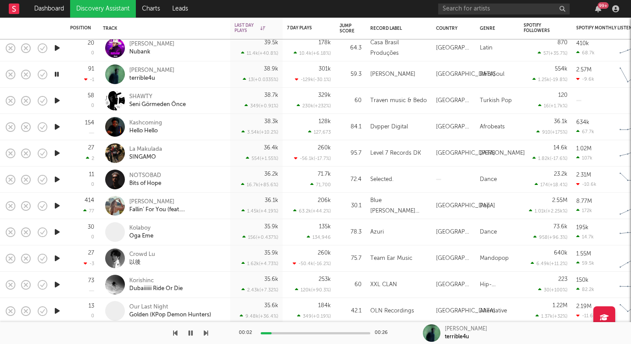
click at [208, 334] on div "00:02 00:26 Luke Chiang terrible4u" at bounding box center [315, 333] width 631 height 22
click at [206, 334] on icon "button" at bounding box center [206, 333] width 4 height 7
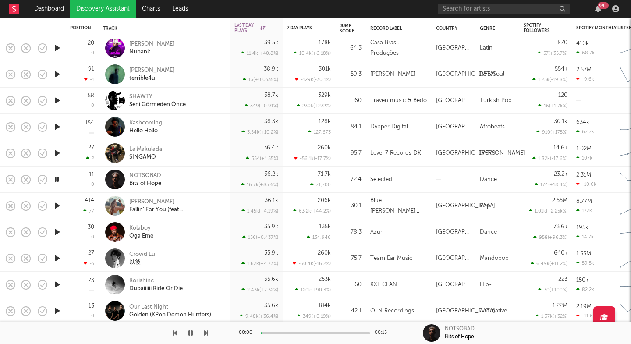
click at [206, 334] on icon "button" at bounding box center [206, 333] width 4 height 7
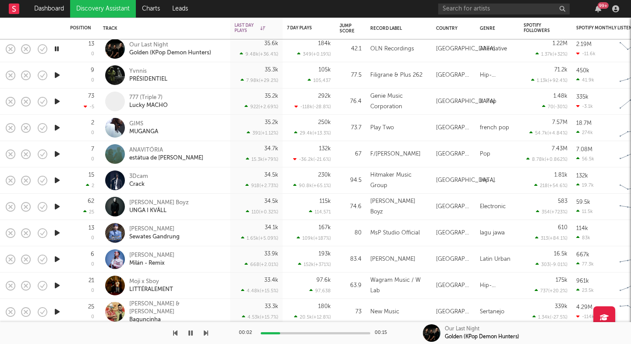
click at [205, 331] on icon "button" at bounding box center [206, 333] width 4 height 7
click at [201, 331] on div at bounding box center [104, 333] width 208 height 22
click at [200, 331] on div at bounding box center [104, 333] width 208 height 22
click at [207, 334] on icon "button" at bounding box center [206, 333] width 4 height 7
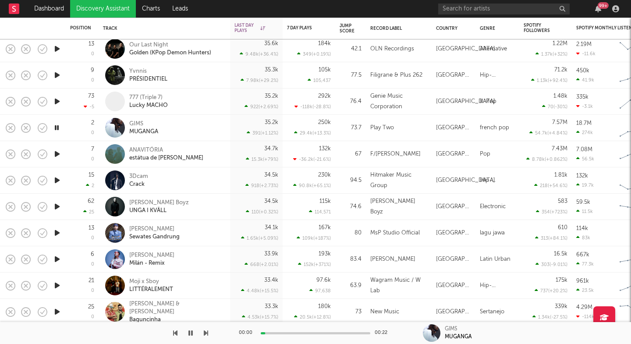
click at [207, 334] on icon "button" at bounding box center [206, 333] width 4 height 7
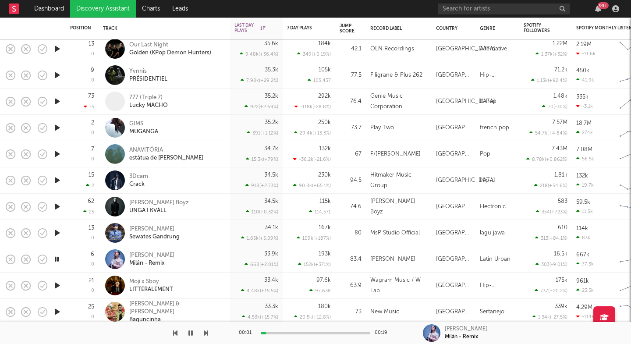
click at [207, 334] on icon "button" at bounding box center [206, 333] width 4 height 7
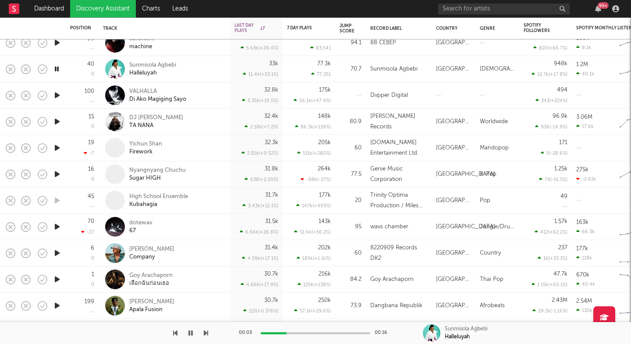
click at [207, 334] on icon "button" at bounding box center [206, 333] width 4 height 7
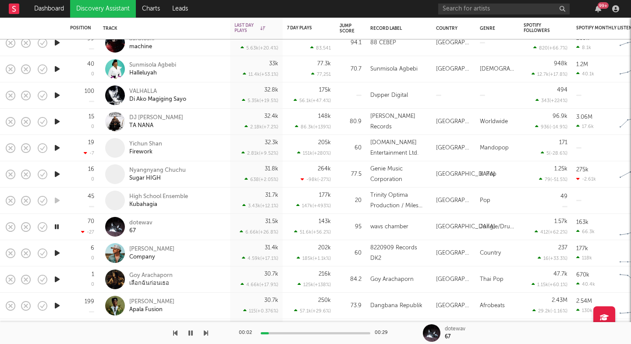
click at [206, 332] on icon "button" at bounding box center [206, 333] width 4 height 7
click at [206, 331] on icon "button" at bounding box center [206, 333] width 4 height 7
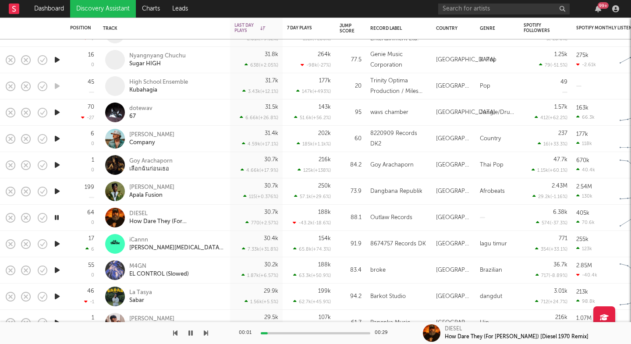
click at [204, 332] on icon "button" at bounding box center [206, 333] width 4 height 7
click at [205, 333] on icon "button" at bounding box center [206, 333] width 4 height 7
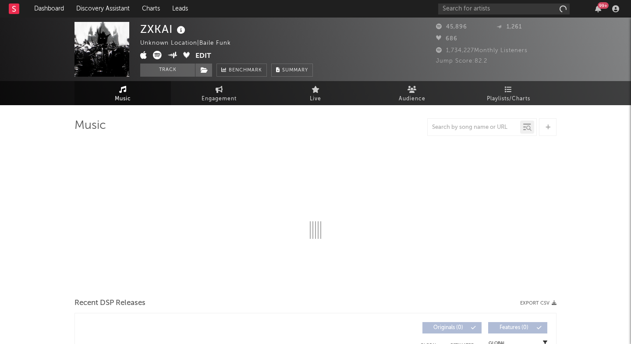
select select "6m"
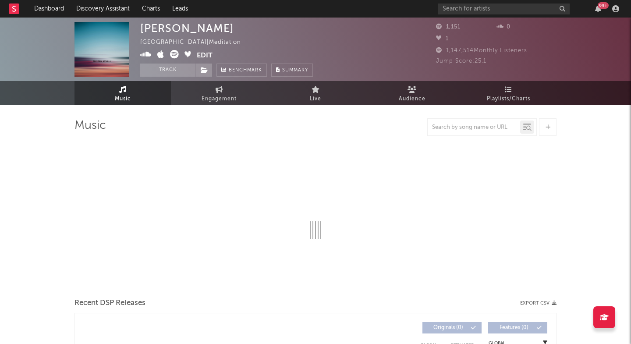
select select "6m"
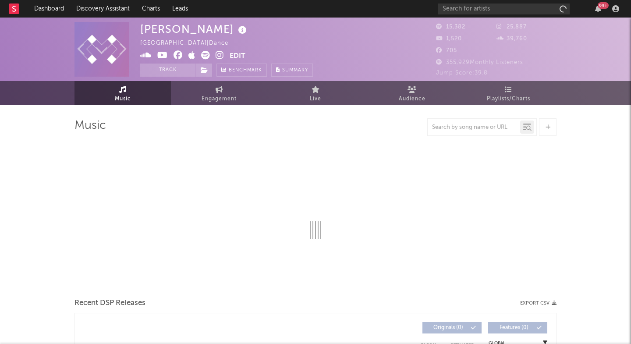
select select "6m"
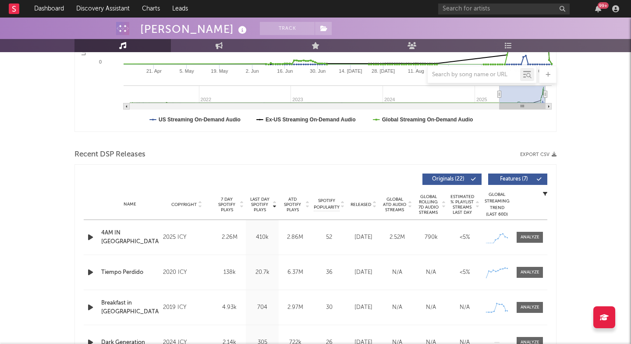
scroll to position [275, 0]
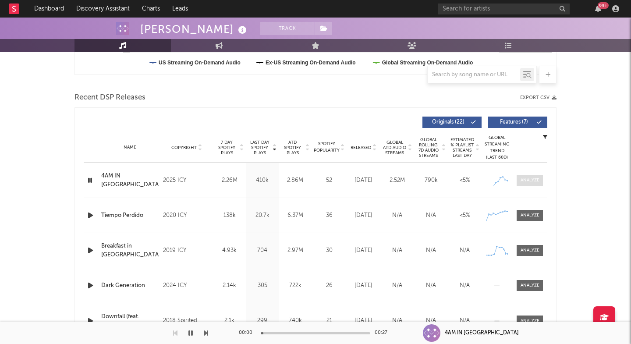
click at [528, 182] on div at bounding box center [530, 180] width 19 height 7
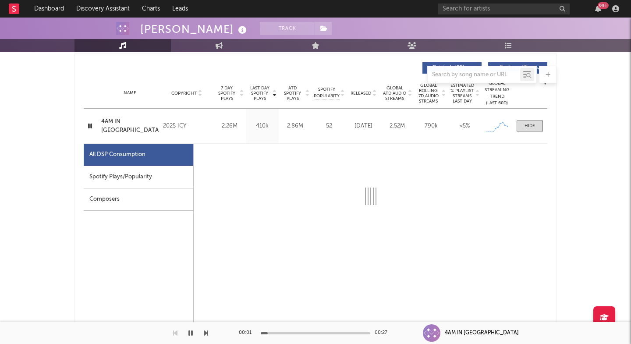
select select "1w"
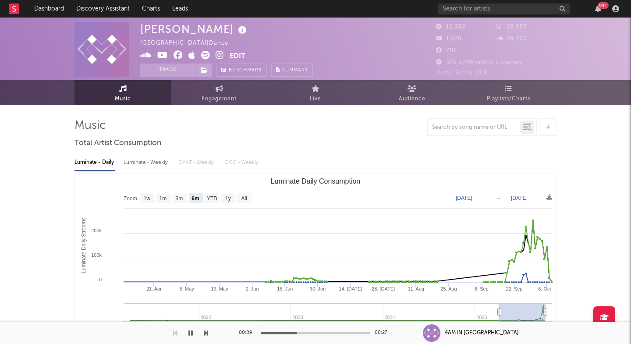
scroll to position [0, 0]
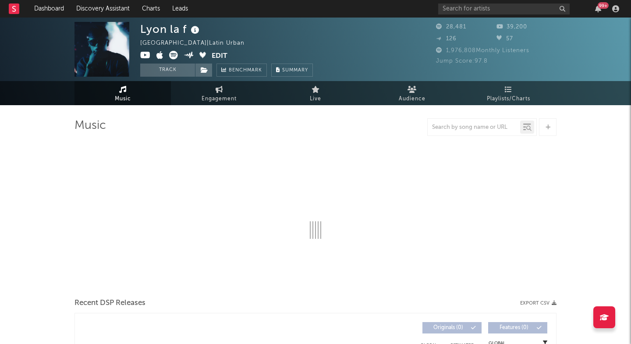
select select "1w"
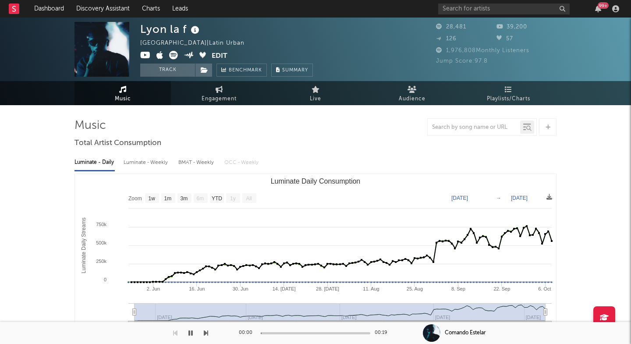
scroll to position [300, 0]
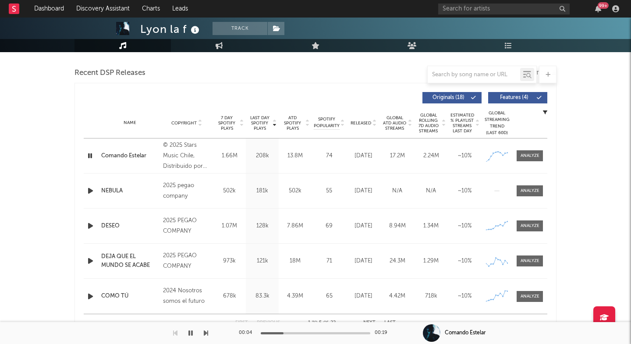
click at [88, 191] on icon "button" at bounding box center [90, 190] width 9 height 11
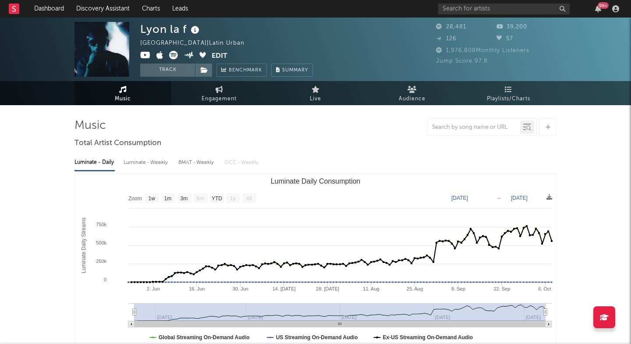
scroll to position [0, 0]
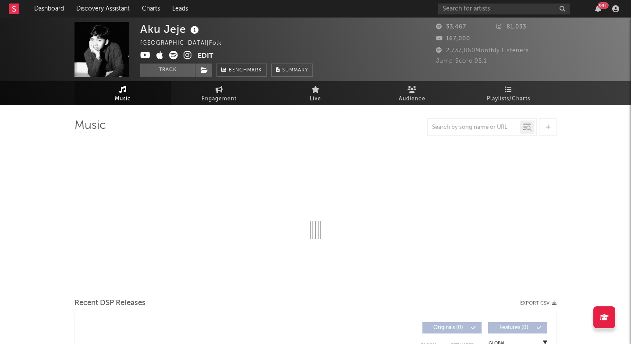
select select "6m"
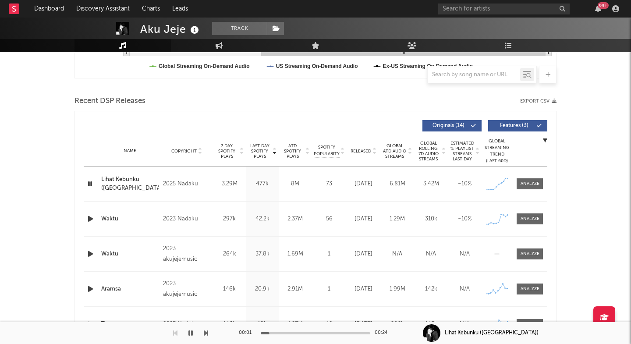
scroll to position [265, 0]
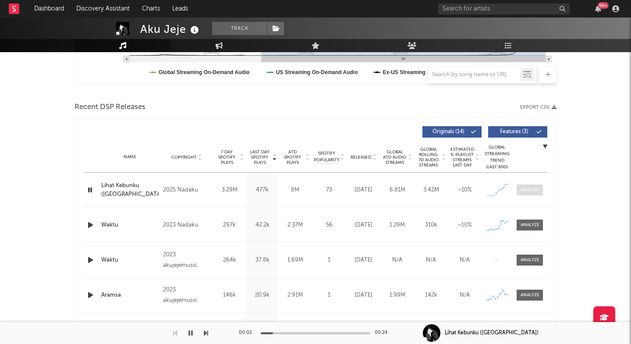
click at [535, 191] on div at bounding box center [530, 190] width 19 height 7
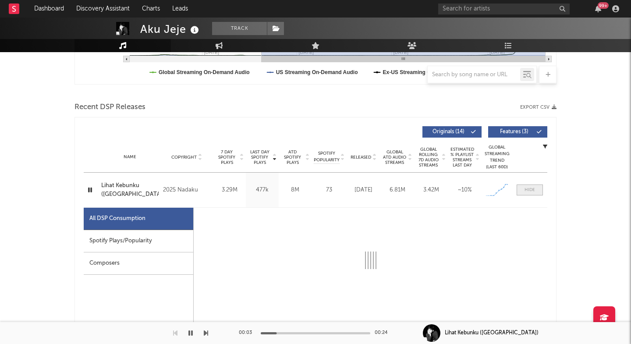
select select "1w"
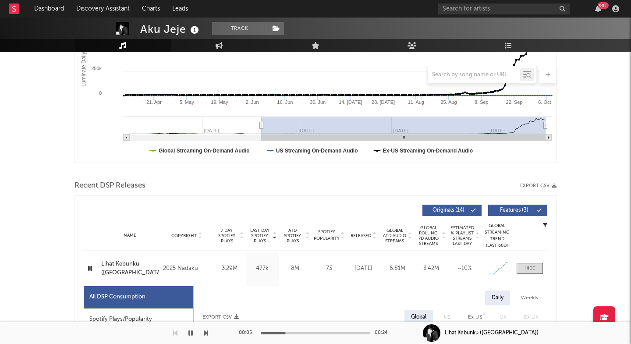
scroll to position [144, 0]
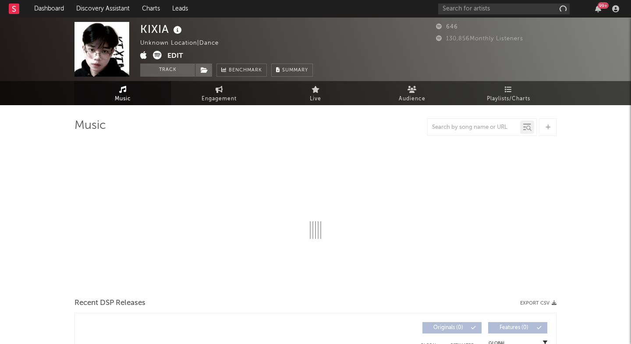
select select "1w"
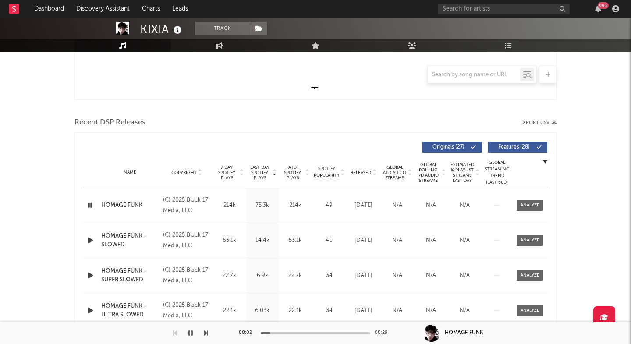
scroll to position [251, 0]
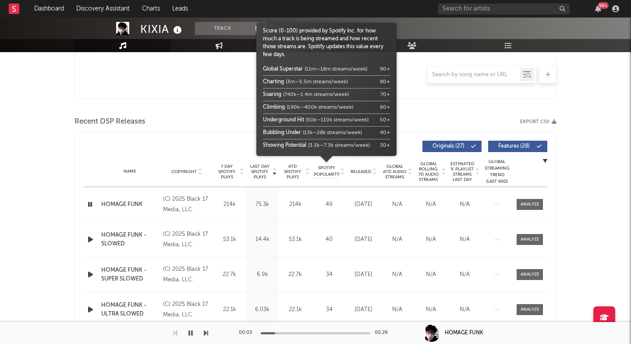
click at [363, 172] on span "Released" at bounding box center [361, 171] width 21 height 5
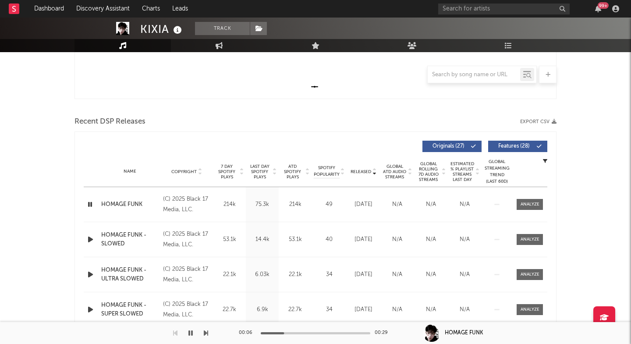
click at [363, 168] on div "Released" at bounding box center [363, 171] width 29 height 7
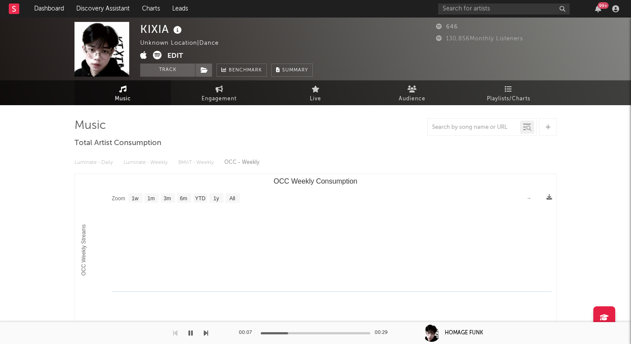
scroll to position [0, 0]
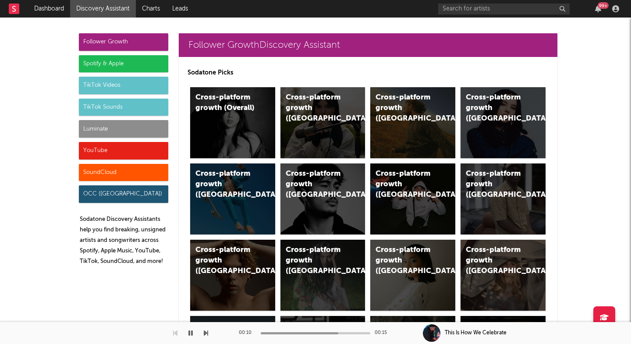
scroll to position [1929, 0]
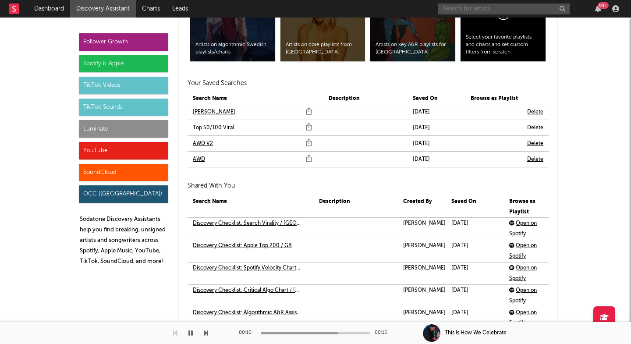
click at [472, 9] on input "text" at bounding box center [505, 9] width 132 height 11
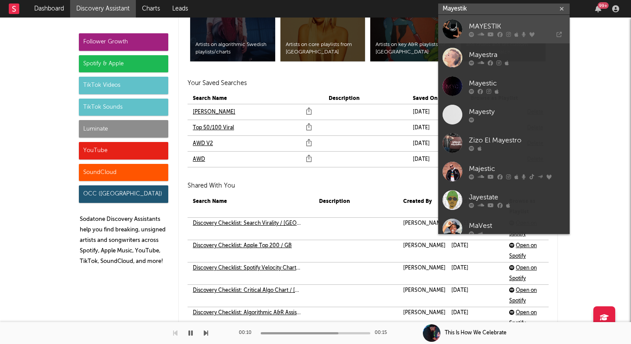
type input "Mayestik"
click at [483, 36] on icon at bounding box center [481, 34] width 7 height 5
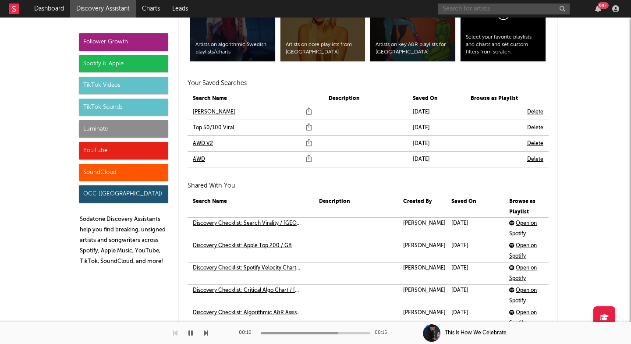
click at [470, 8] on input "text" at bounding box center [505, 9] width 132 height 11
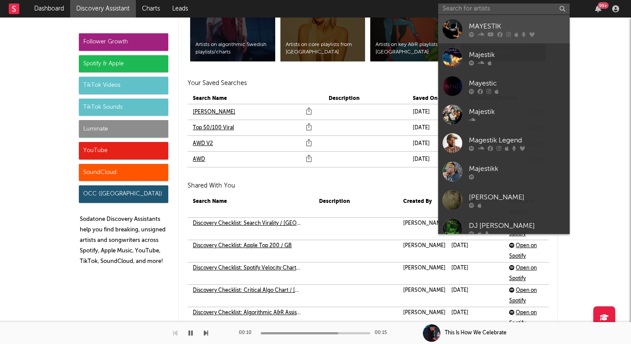
click at [469, 24] on link "MAYESTIK" at bounding box center [505, 29] width 132 height 29
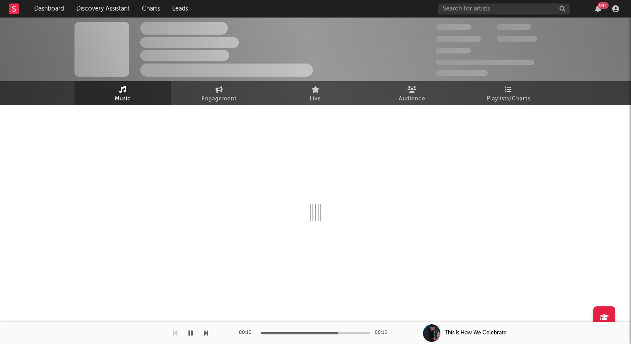
scroll to position [3, 0]
select select "6m"
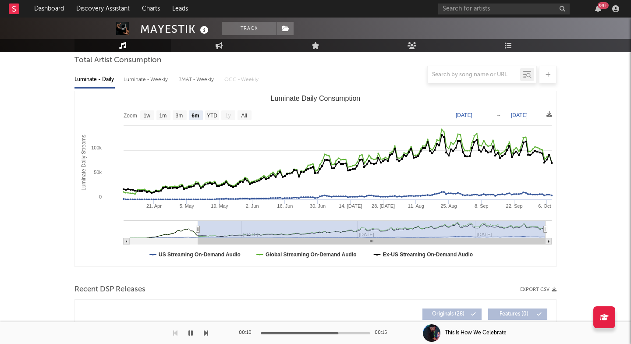
scroll to position [301, 0]
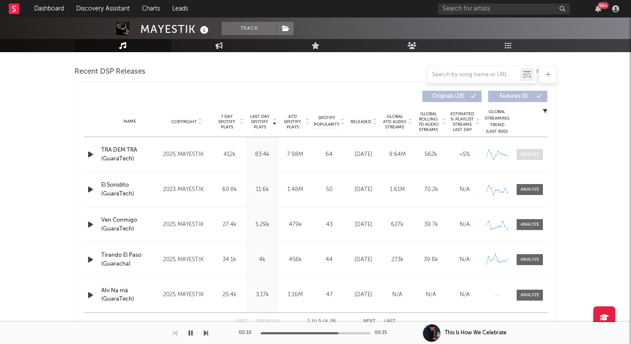
click at [526, 155] on div at bounding box center [530, 154] width 19 height 7
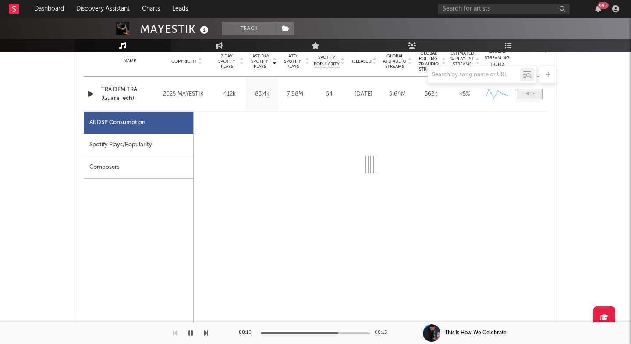
select select "6m"
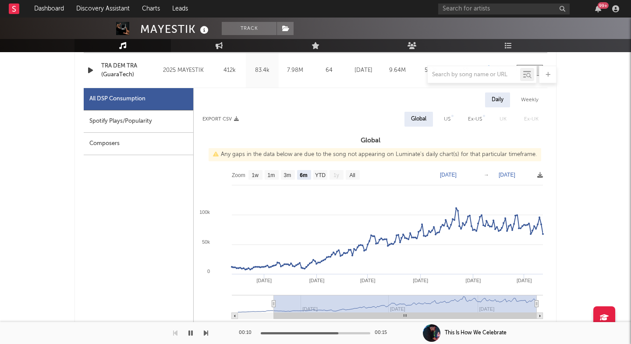
scroll to position [395, 0]
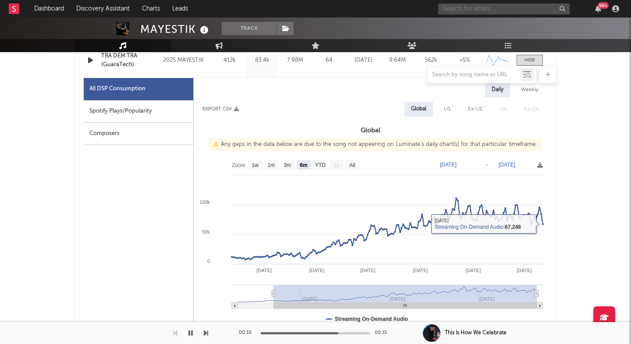
click at [475, 4] on input "text" at bounding box center [505, 9] width 132 height 11
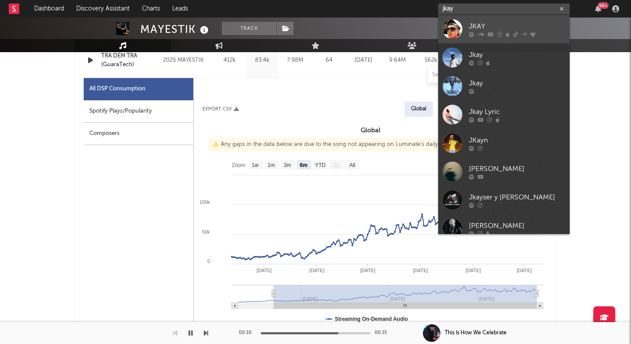
type input "jkay"
click at [478, 27] on div "JKAY" at bounding box center [517, 26] width 96 height 11
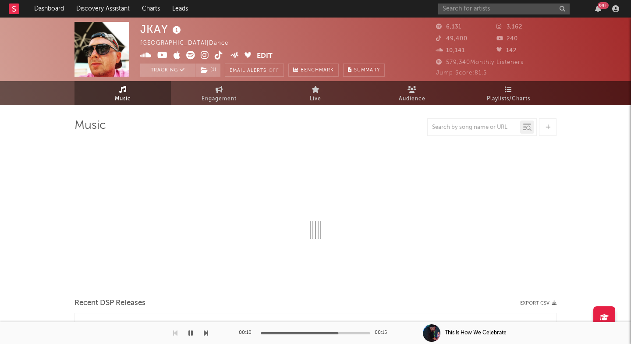
select select "6m"
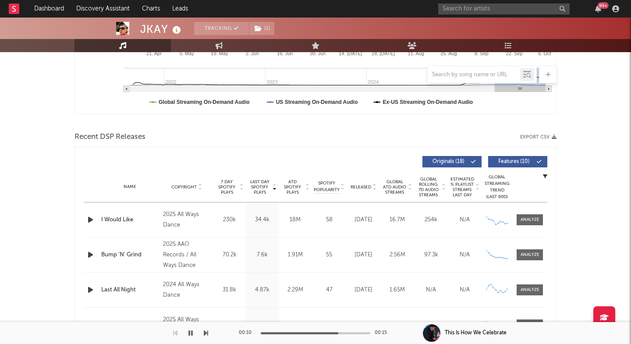
scroll to position [239, 0]
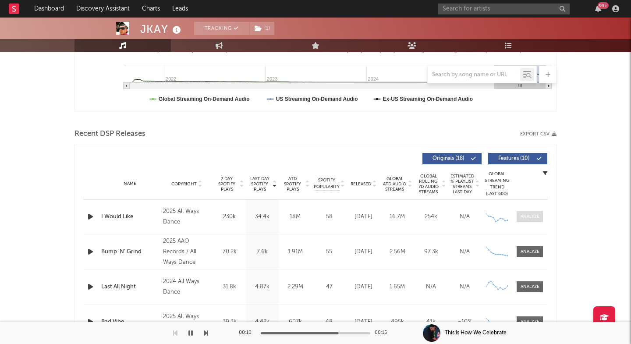
click at [535, 221] on span at bounding box center [530, 216] width 26 height 11
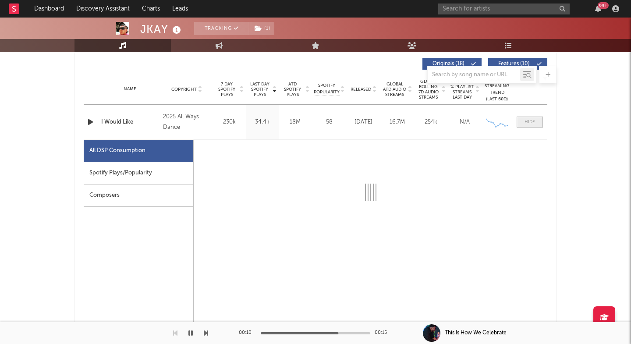
select select "6m"
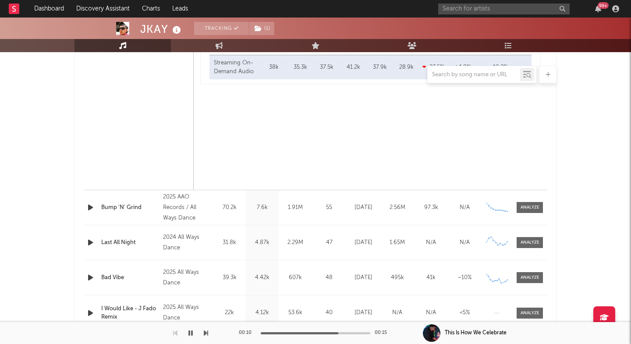
scroll to position [720, 0]
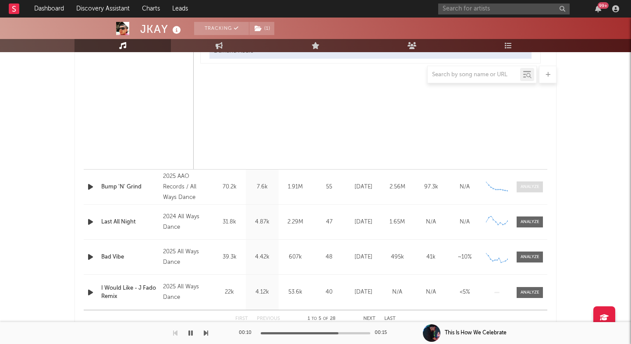
click at [542, 189] on span at bounding box center [530, 187] width 26 height 11
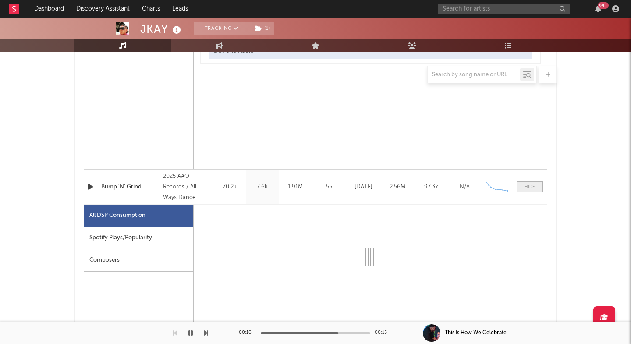
select select "1w"
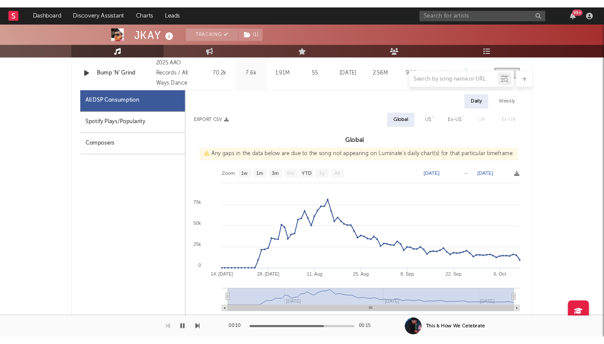
scroll to position [868, 0]
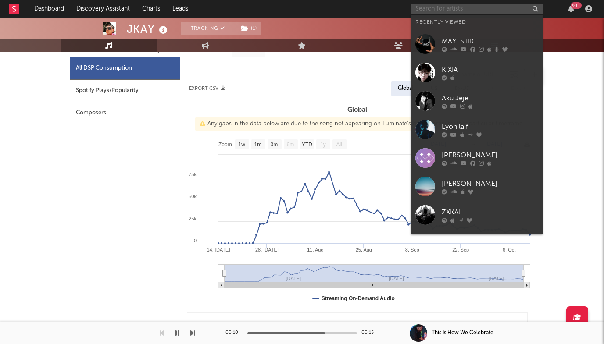
click at [427, 8] on input "text" at bounding box center [477, 9] width 132 height 11
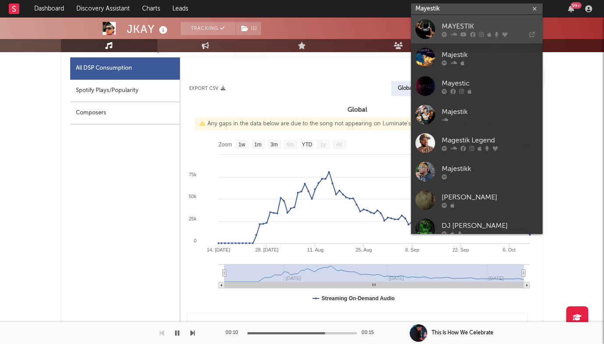
type input "Mayestik"
click at [439, 30] on link "MAYESTIK" at bounding box center [477, 29] width 132 height 29
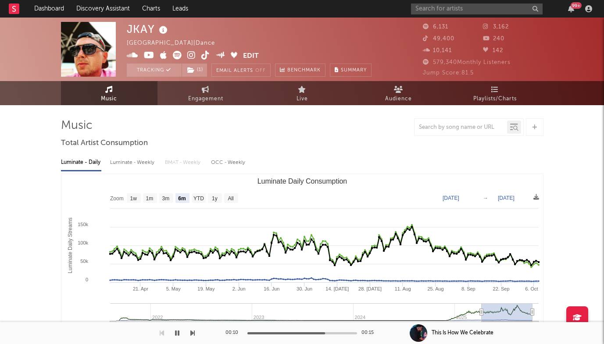
scroll to position [259, 0]
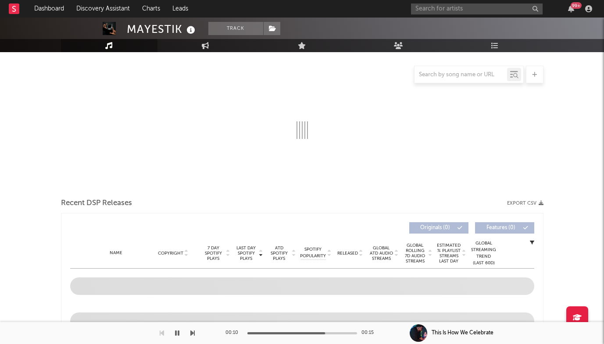
select select "6m"
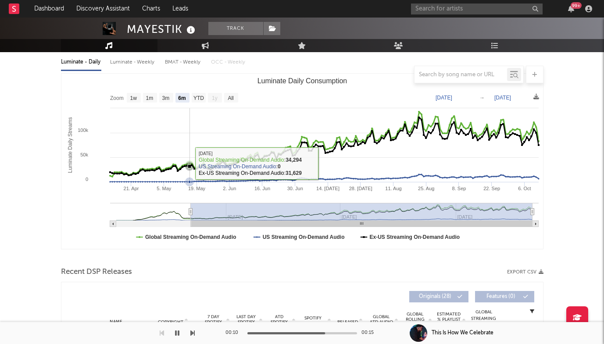
scroll to position [331, 0]
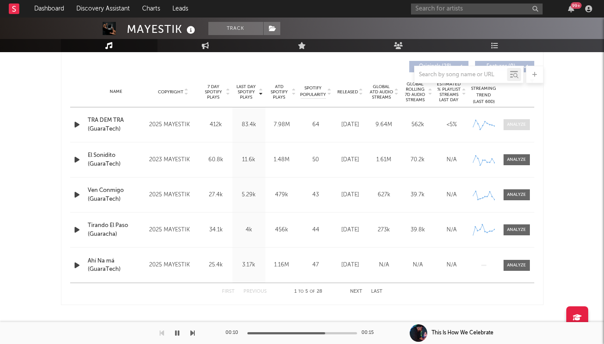
click at [520, 126] on div at bounding box center [516, 124] width 19 height 7
select select "6m"
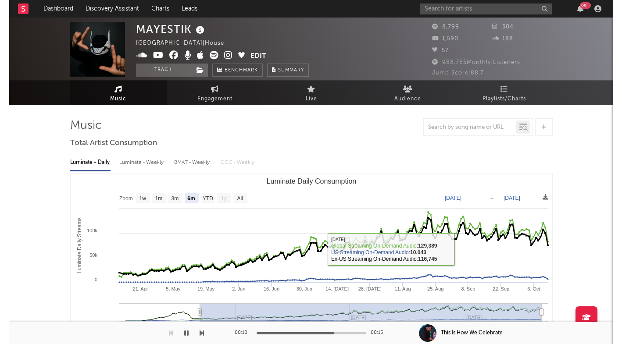
scroll to position [0, 0]
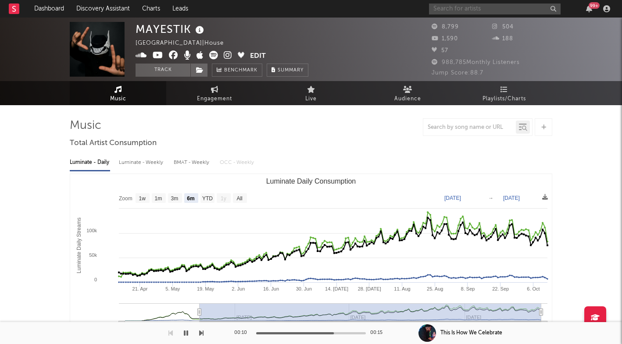
click at [447, 14] on input "text" at bounding box center [495, 9] width 132 height 11
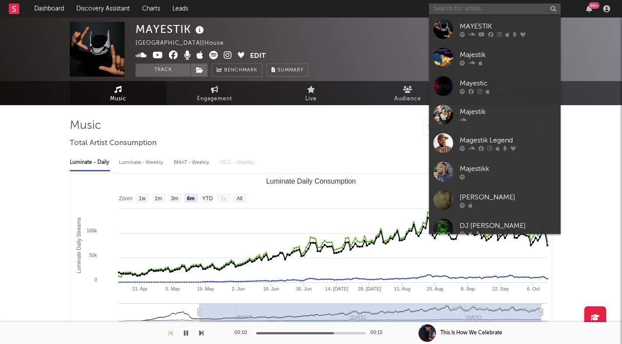
paste input "Voydence"
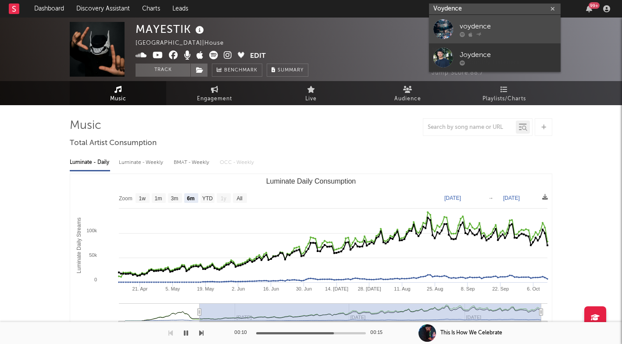
type input "Voydence"
click at [452, 24] on div at bounding box center [443, 29] width 20 height 20
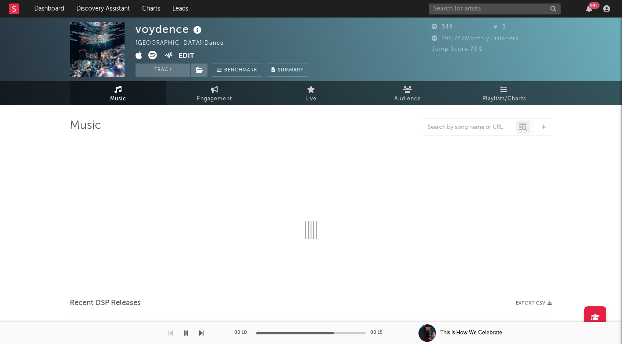
select select "1w"
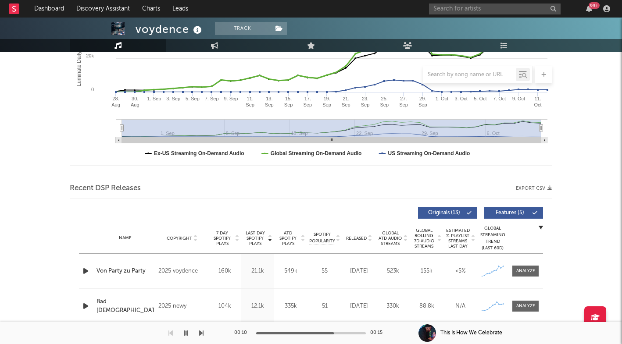
scroll to position [186, 0]
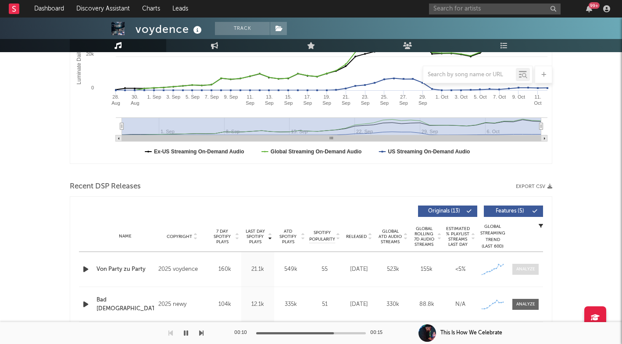
click at [522, 272] on div at bounding box center [525, 269] width 19 height 7
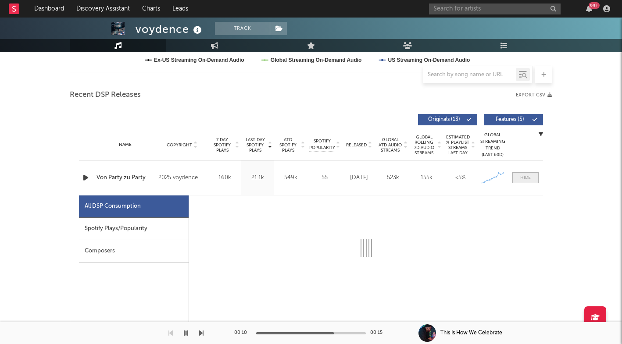
select select "1w"
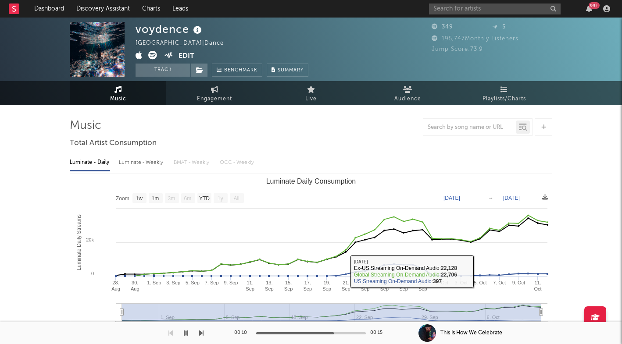
scroll to position [0, 0]
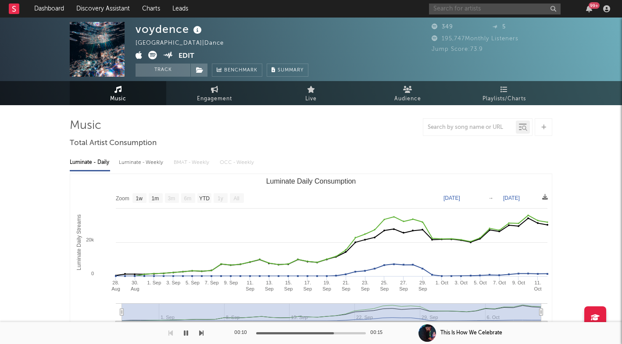
click at [447, 11] on input "text" at bounding box center [495, 9] width 132 height 11
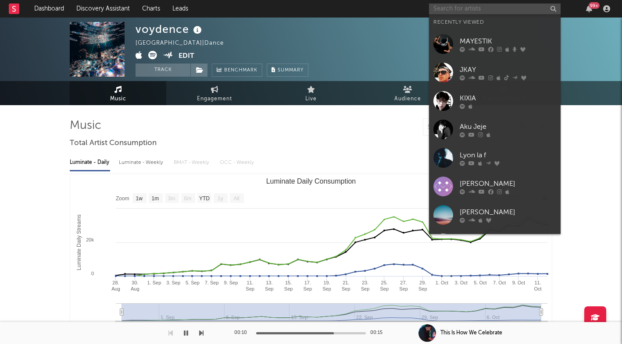
paste input "https://open.spotify.com/track/7eO17zOIXHE5e9e07H9fB3?si=02a849663a07475d"
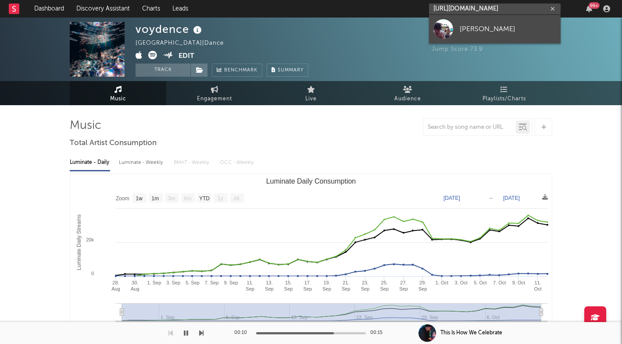
type input "https://open.spotify.com/track/7eO17zOIXHE5e9e07H9fB3?si=02a849663a07475d"
click at [462, 32] on div "Benny Bellson" at bounding box center [508, 29] width 96 height 11
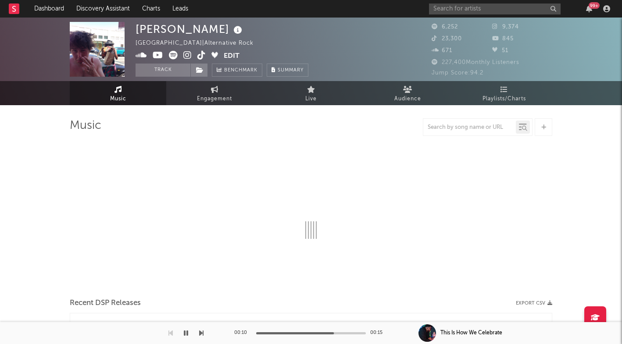
select select "6m"
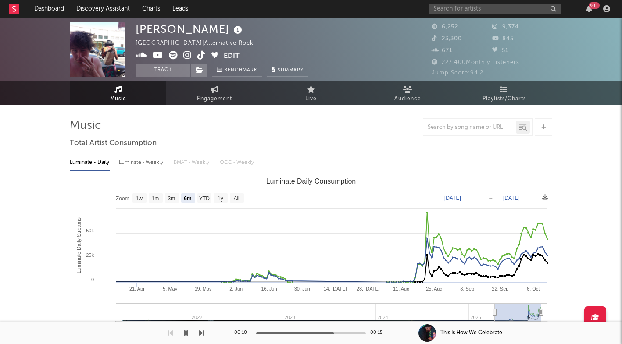
click at [186, 56] on icon at bounding box center [187, 55] width 8 height 9
click at [464, 7] on input "text" at bounding box center [495, 9] width 132 height 11
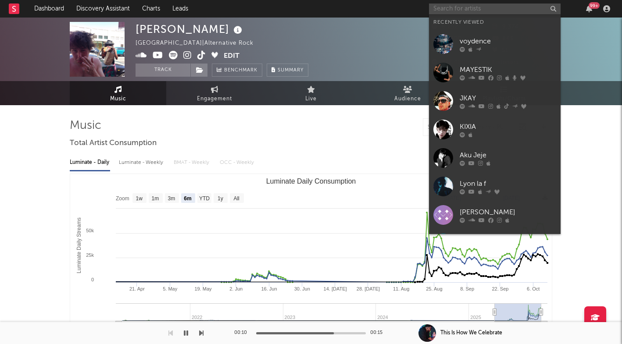
paste input "https://open.spotify.com/track/0u66zPJ2e2QDiuwwdyFDIG?si=e095ca6526014430"
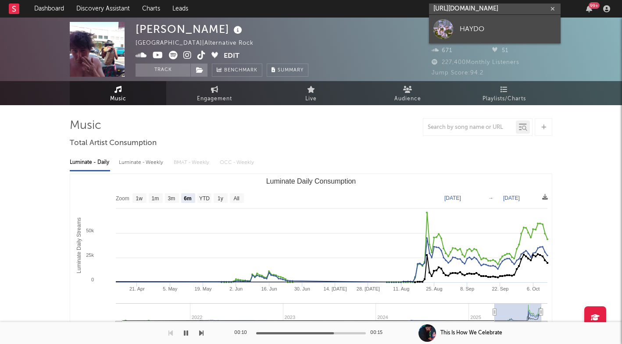
type input "https://open.spotify.com/track/0u66zPJ2e2QDiuwwdyFDIG?si=e095ca652601443"
click at [522, 32] on div "HAYDO" at bounding box center [508, 29] width 96 height 11
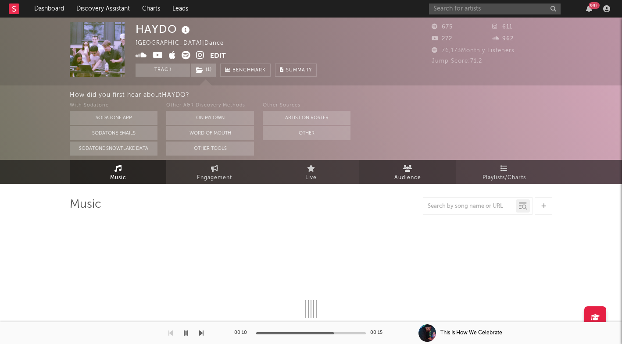
select select "1w"
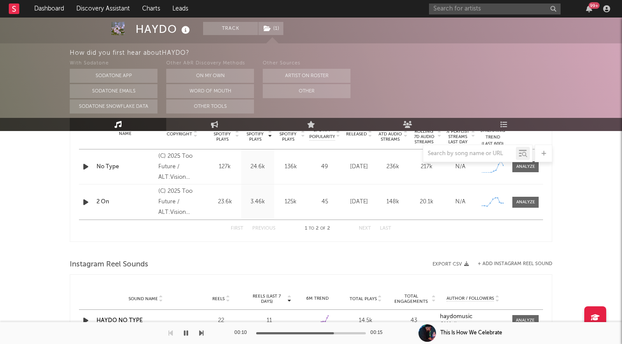
scroll to position [344, 0]
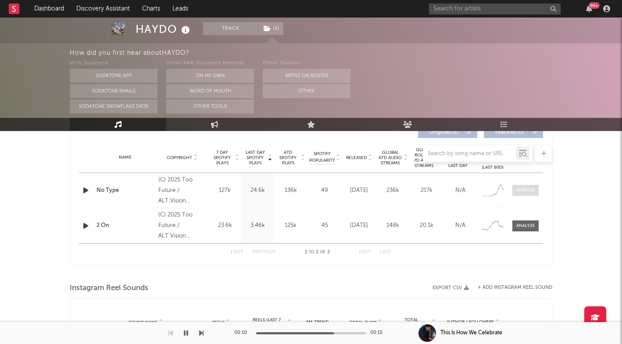
click at [529, 191] on div at bounding box center [525, 190] width 19 height 7
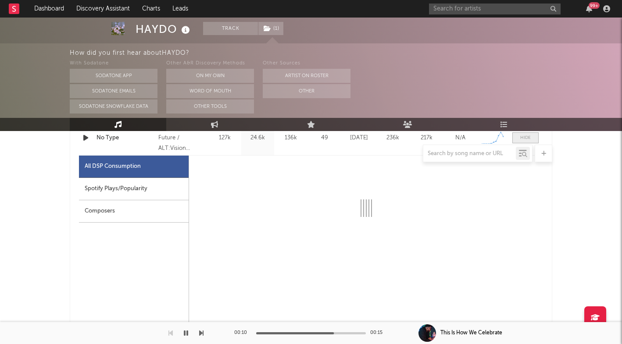
select select "1w"
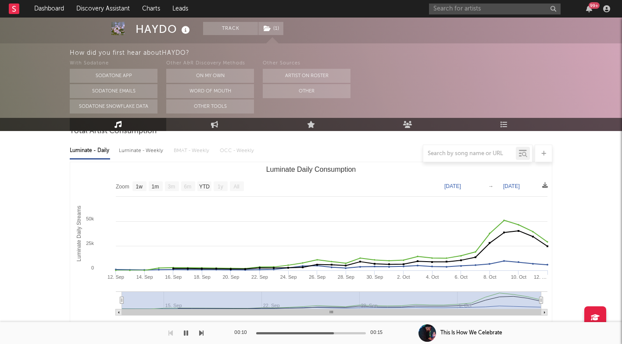
scroll to position [93, 0]
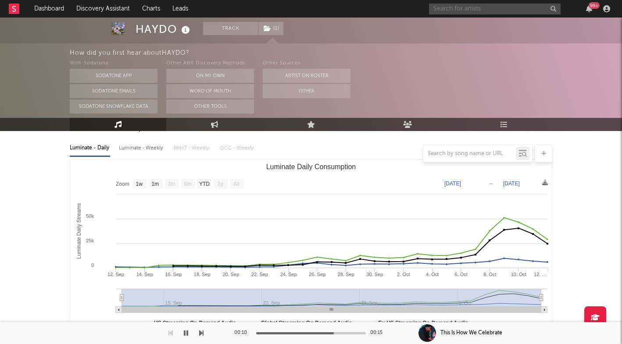
click at [468, 7] on input "text" at bounding box center [495, 9] width 132 height 11
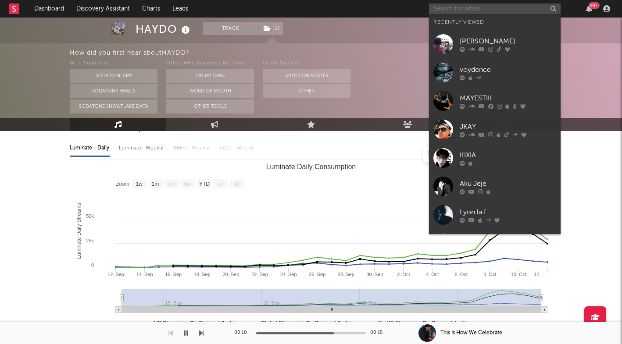
paste input "https://open.spotify.com/track/62BWzEmKEOHpuifb9EqKvk?si=f2535f0b8bde4074&nd=1&…"
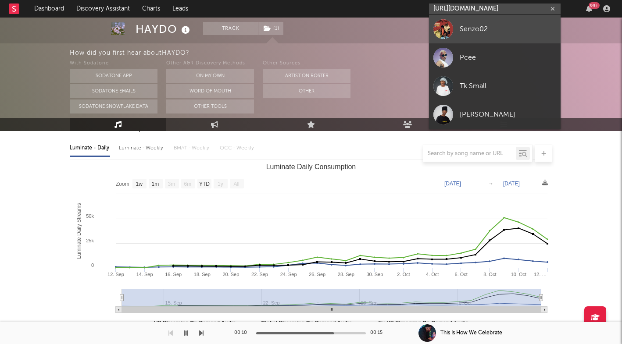
type input "https://open.spotify.com/track/62BWzEmKEOHpuifb9EqKvk?si=f2535f0b8bde4074&nd=1&…"
click at [461, 30] on div "Senzo02" at bounding box center [508, 29] width 96 height 11
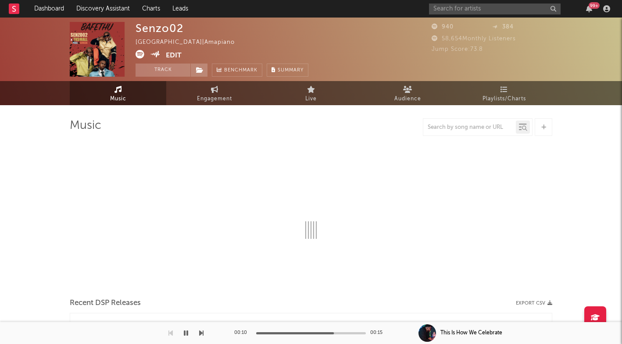
select select "1w"
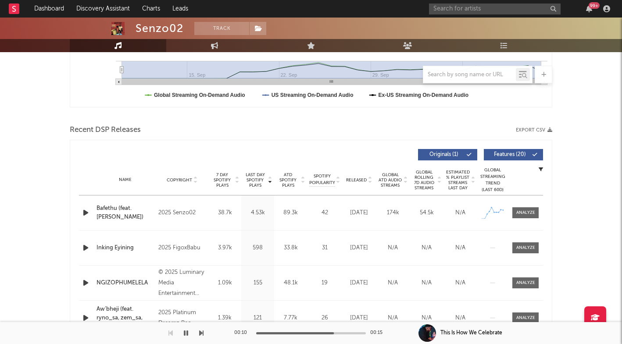
scroll to position [265, 0]
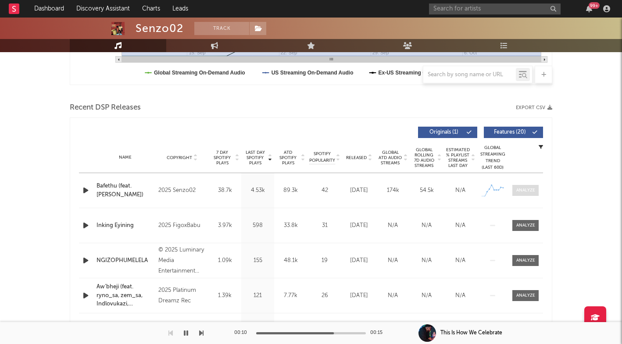
click at [532, 193] on div at bounding box center [525, 190] width 19 height 7
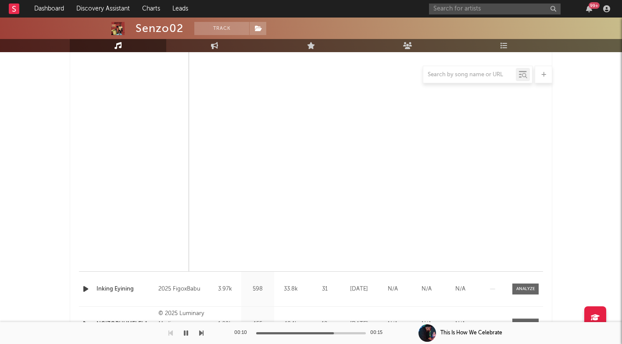
select select "1w"
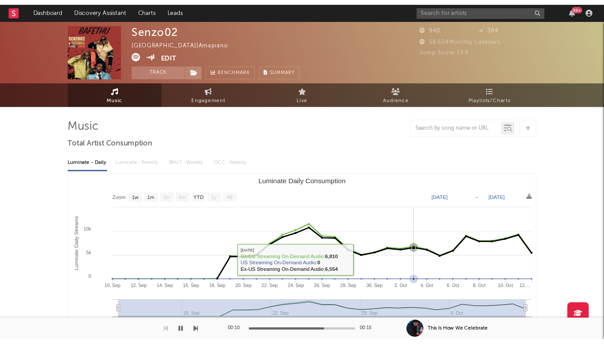
scroll to position [0, 0]
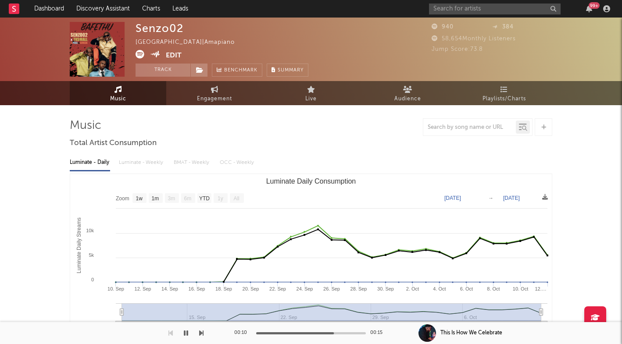
click at [17, 8] on rect at bounding box center [14, 9] width 11 height 11
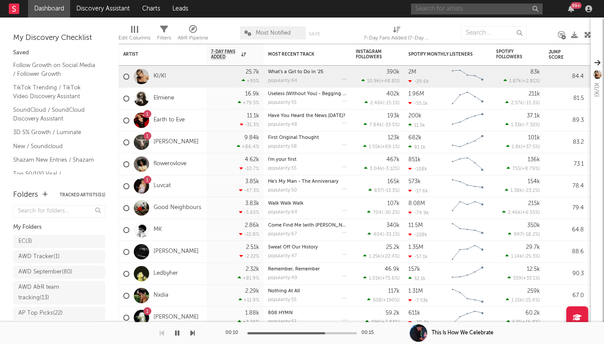
click at [463, 8] on input "text" at bounding box center [477, 9] width 132 height 11
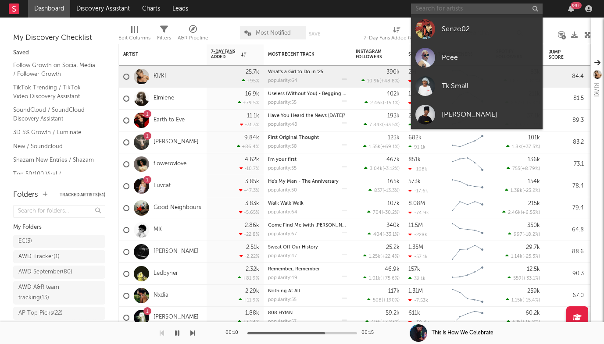
paste input "https://open.spotify.com/track/1qxksVoSe1oOPN4ALjLiku?si=e972188f22764c47"
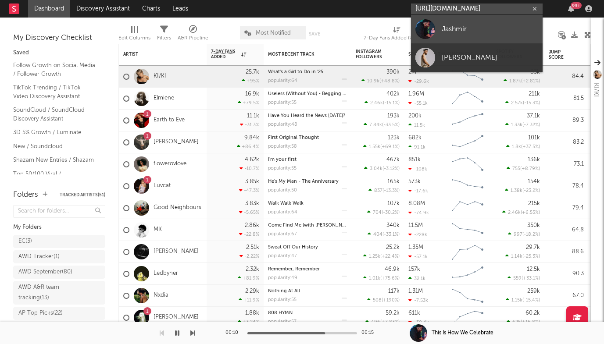
type input "https://open.spotify.com/track/1qxksVoSe1oOPN4ALjLiku?si=e972188f22764c47"
click at [442, 30] on div "Jashmir" at bounding box center [490, 29] width 96 height 11
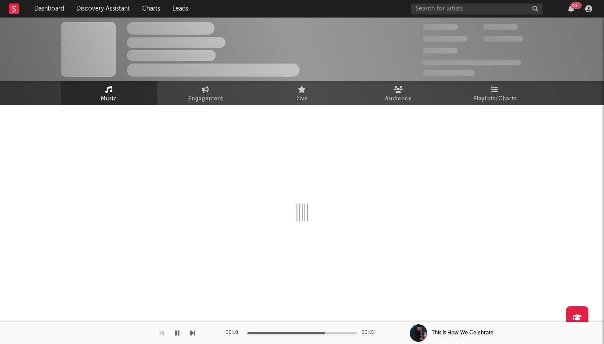
select select "1w"
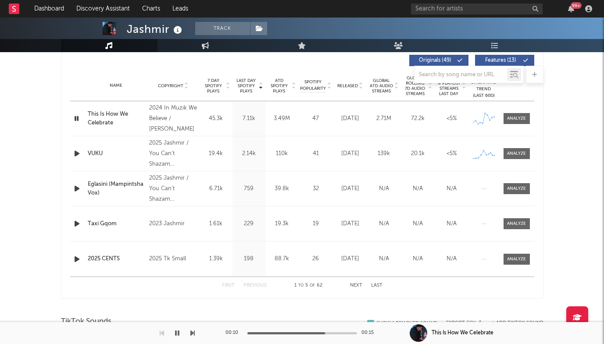
scroll to position [336, 0]
click at [520, 150] on span at bounding box center [516, 154] width 26 height 11
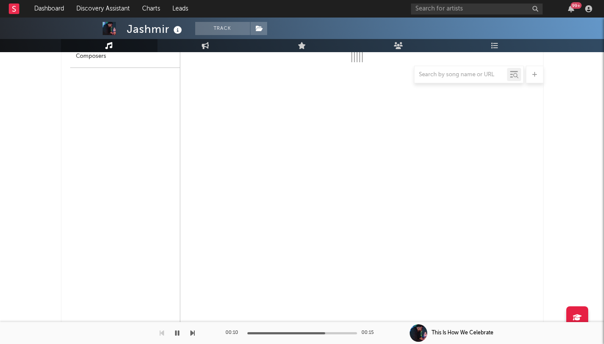
select select "1w"
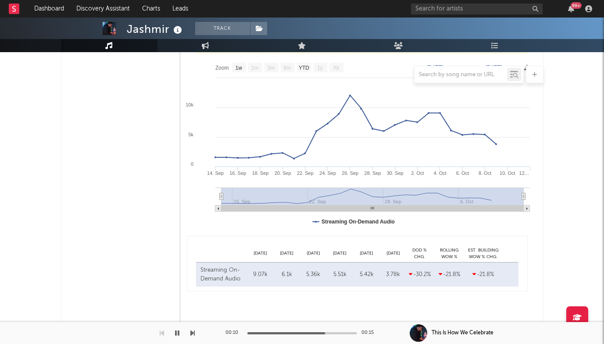
scroll to position [487, 0]
